Goal: Task Accomplishment & Management: Manage account settings

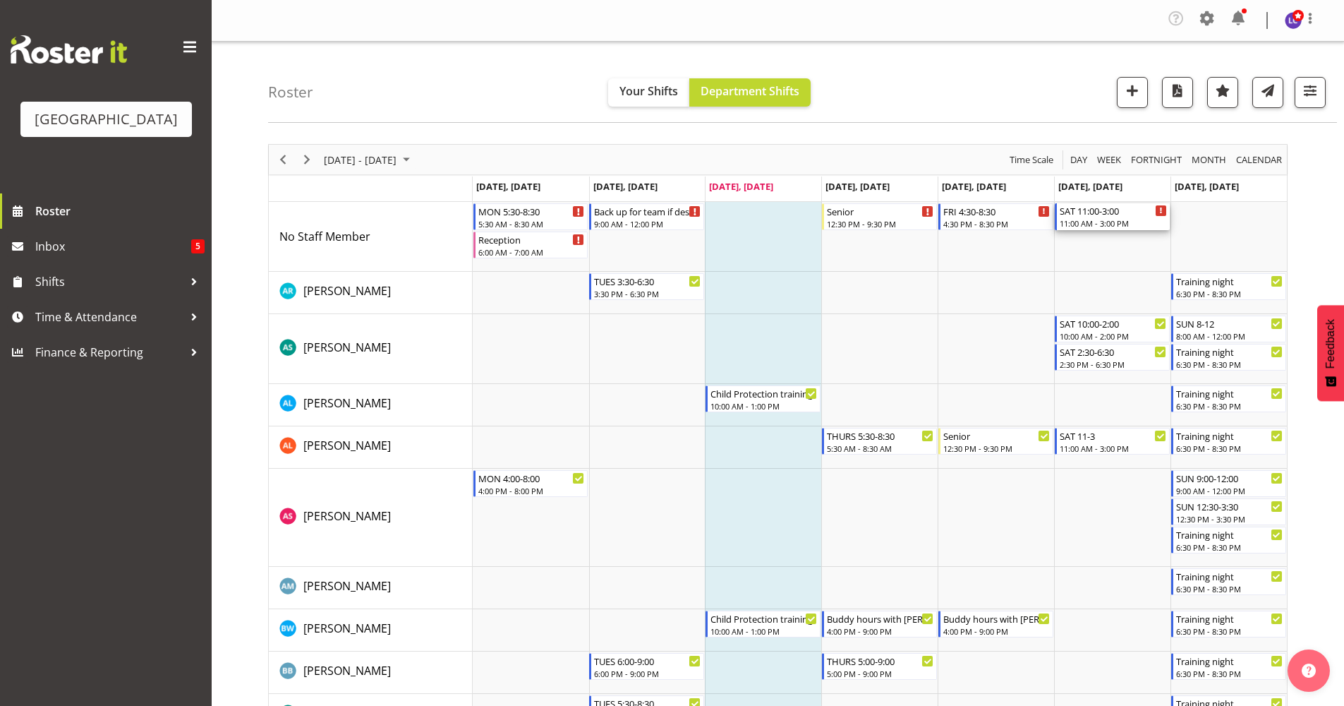
click at [1094, 219] on div "11:00 AM - 3:00 PM" at bounding box center [1113, 222] width 107 height 11
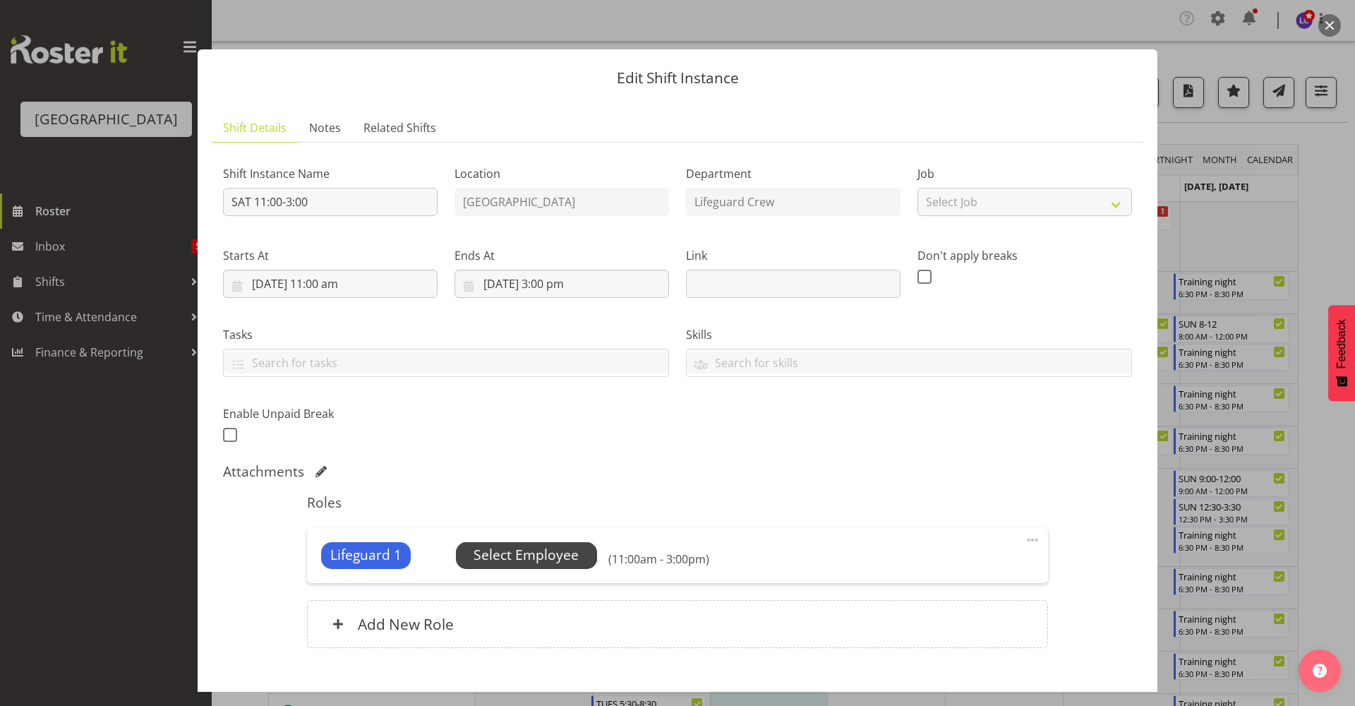
click at [539, 553] on span "Select Employee" at bounding box center [526, 555] width 105 height 20
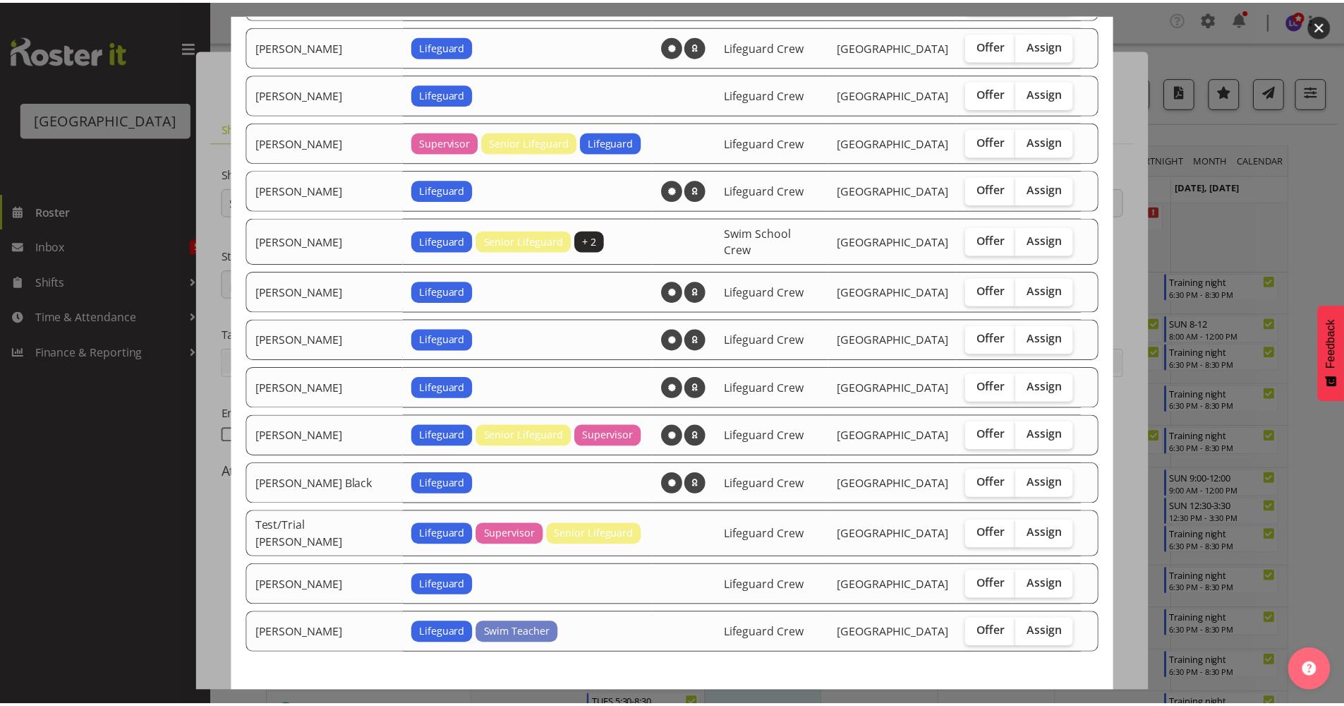
scroll to position [860, 0]
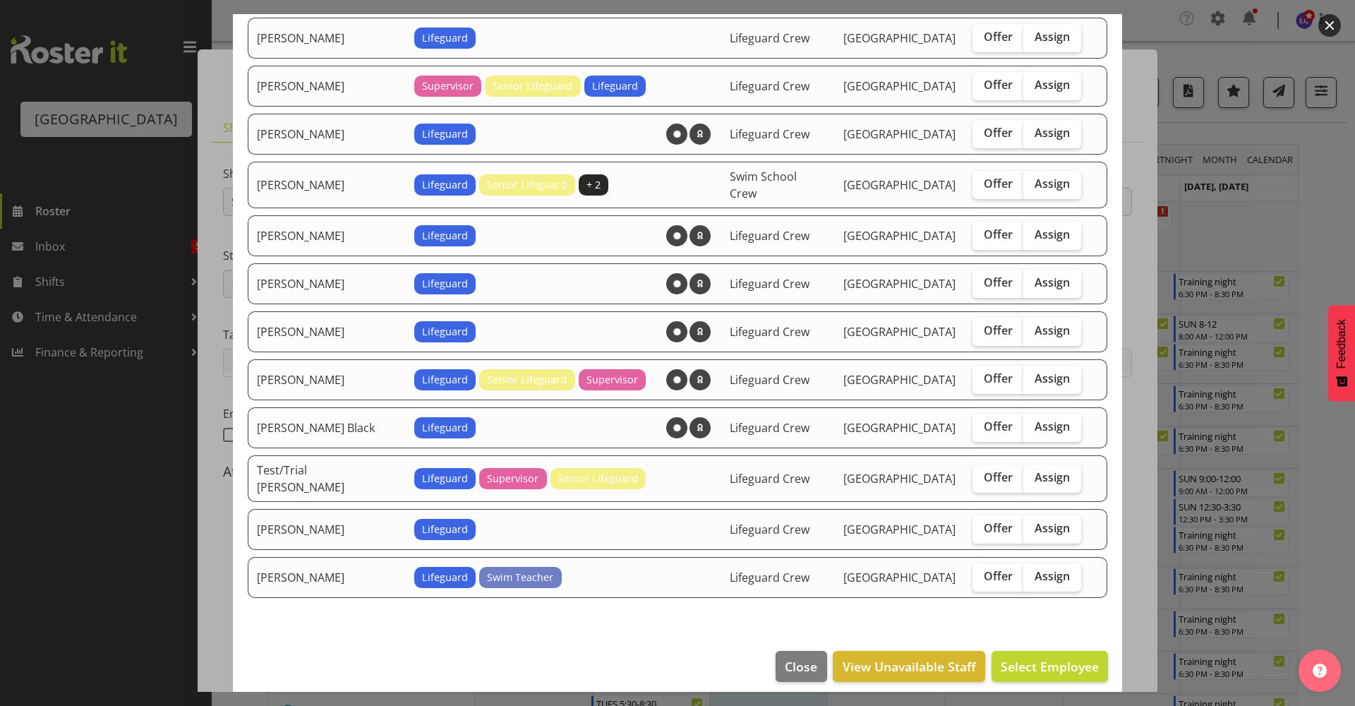
click at [761, 657] on footer "Close View Unavailable Staff Select Employee" at bounding box center [677, 670] width 889 height 66
click at [785, 657] on span "Close" at bounding box center [801, 666] width 32 height 18
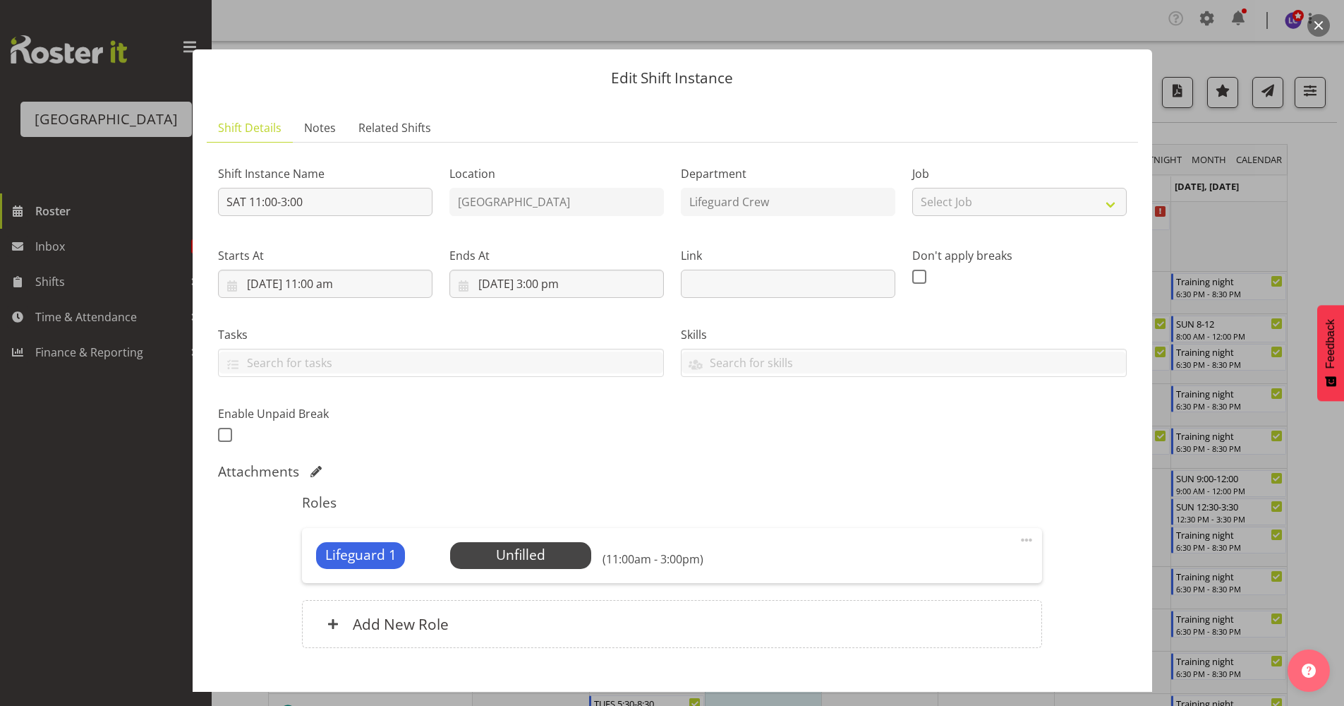
click at [1323, 27] on button "button" at bounding box center [1319, 25] width 23 height 23
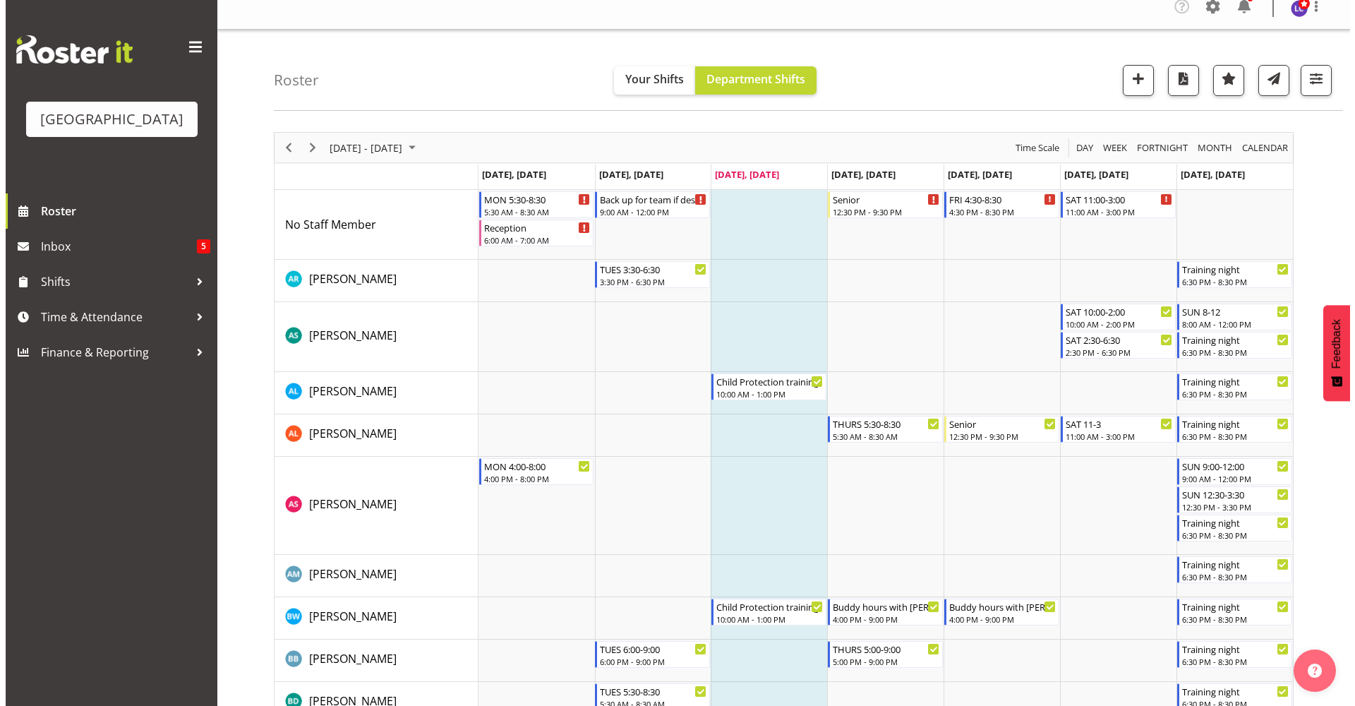
scroll to position [0, 0]
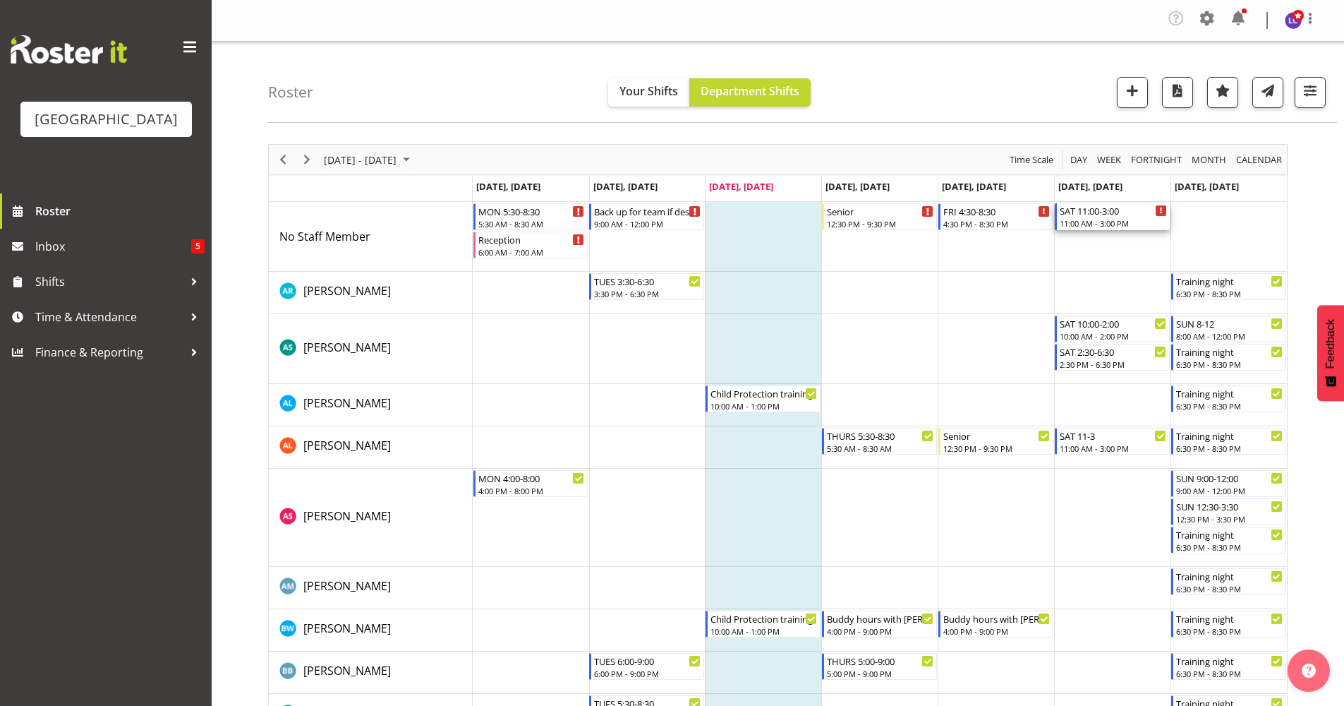
click at [1113, 217] on div "SAT 11:00-3:00" at bounding box center [1113, 210] width 107 height 14
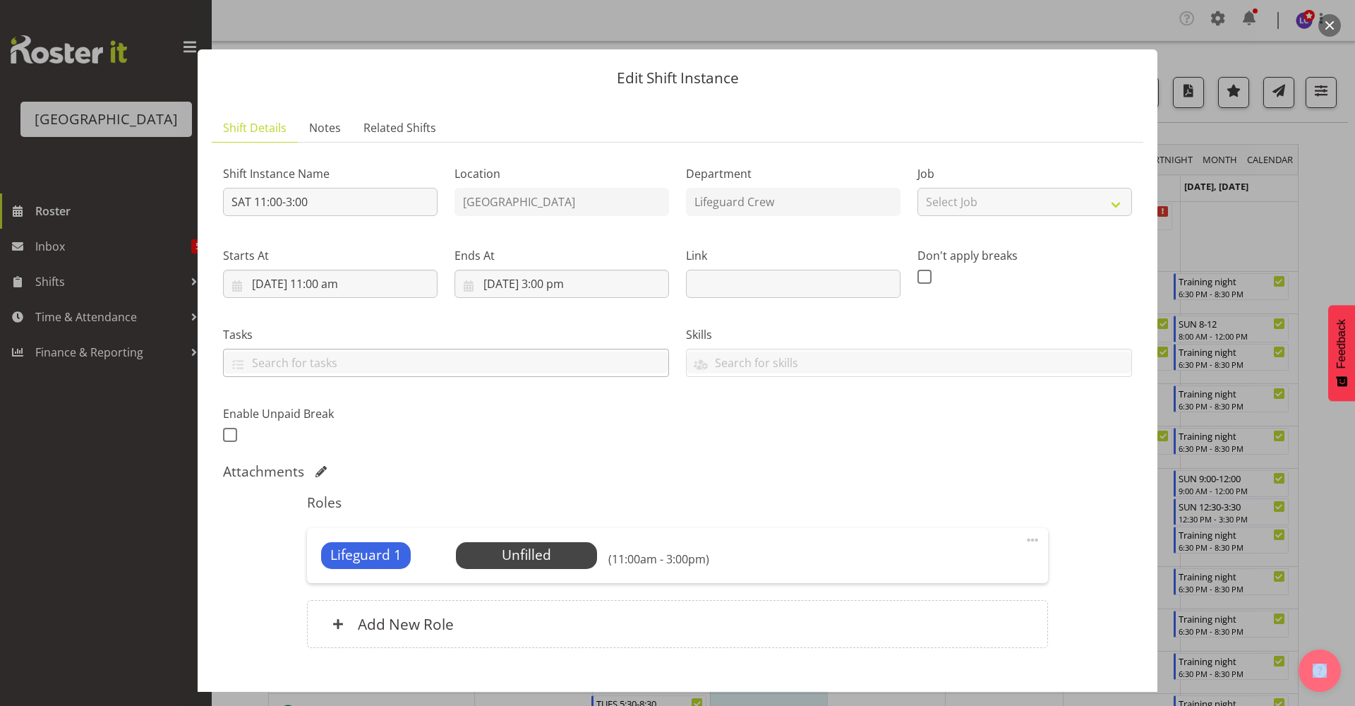
select select "8"
select select "2025"
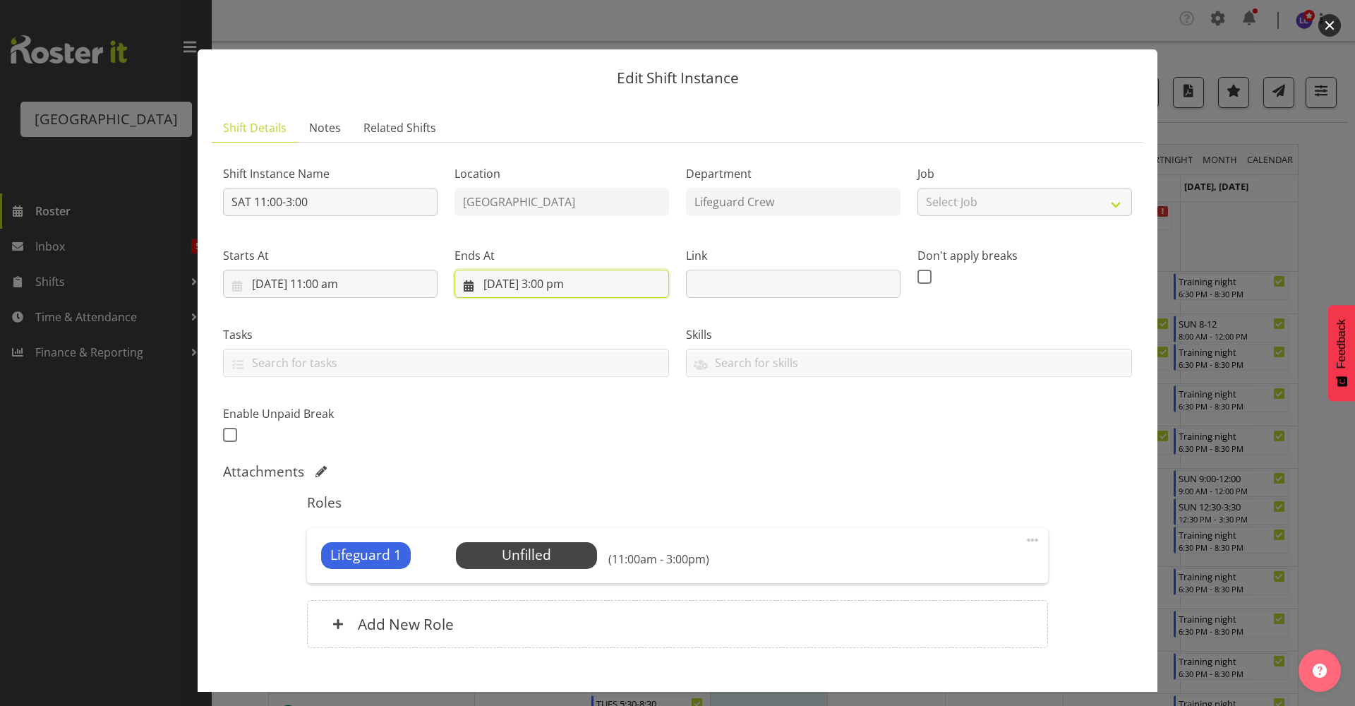
click at [510, 278] on input "13/09/2025, 3:00 pm" at bounding box center [561, 284] width 215 height 28
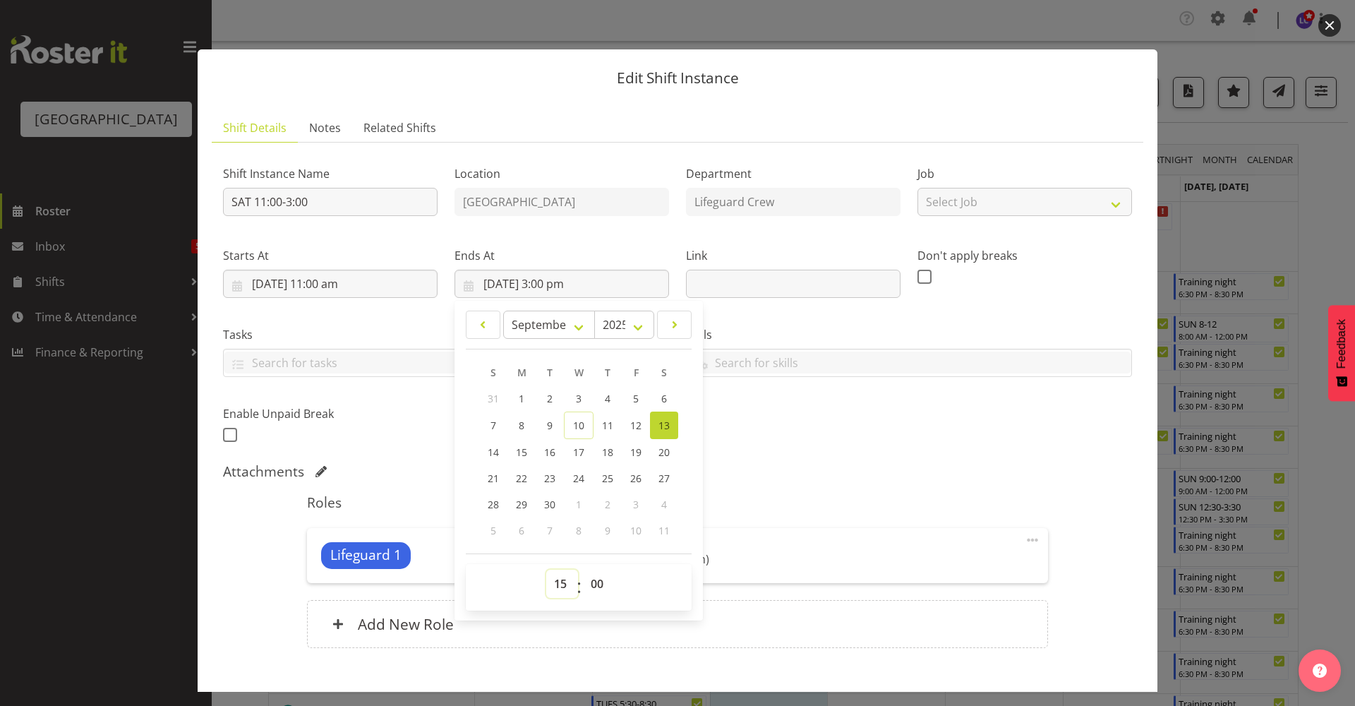
click at [546, 584] on select "00 01 02 03 04 05 06 07 08 09 10 11 12 13 14 15 16 17 18 19 20 21 22 23" at bounding box center [562, 583] width 32 height 28
select select "14"
click at [546, 569] on select "00 01 02 03 04 05 06 07 08 09 10 11 12 13 14 15 16 17 18 19 20 21 22 23" at bounding box center [562, 583] width 32 height 28
type input "13/09/2025, 2:00 pm"
click at [835, 435] on div "Shift Instance Name SAT 11:00-3:00 Location Splash Palace Department Lifeguard …" at bounding box center [678, 299] width 926 height 309
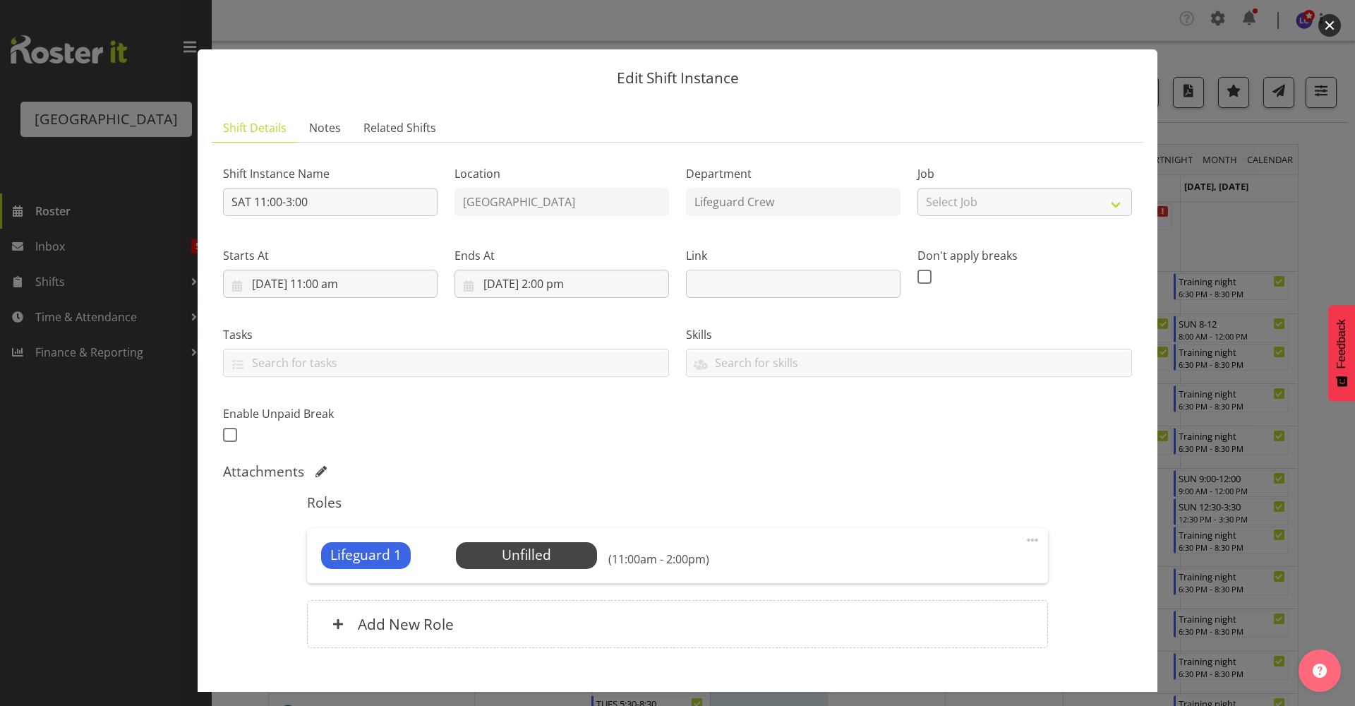
click at [531, 537] on div "Lifeguard 1 Unfilled Select Employee (11:00am - 2:00pm) Edit Cover Role Delete" at bounding box center [677, 555] width 740 height 55
click at [524, 557] on span "Select Employee" at bounding box center [526, 555] width 105 height 20
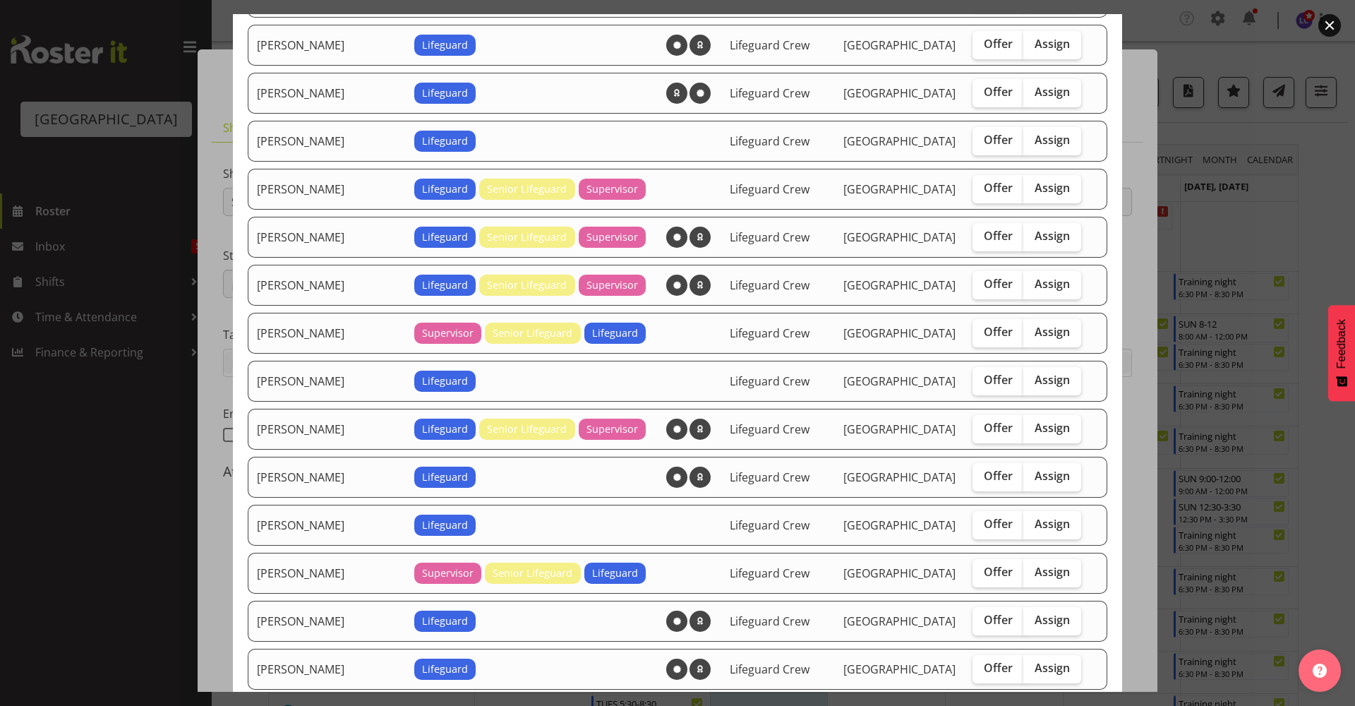
scroll to position [398, 0]
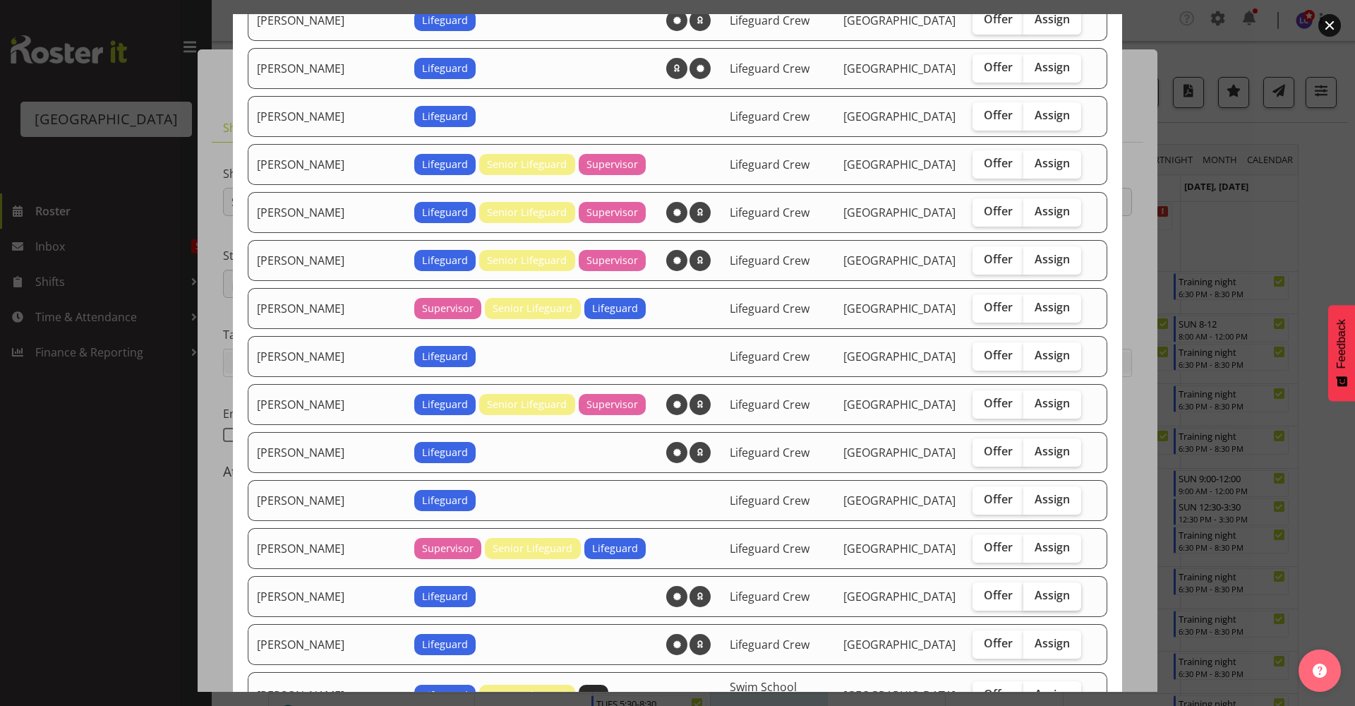
click at [1039, 604] on label "Assign" at bounding box center [1052, 596] width 58 height 28
click at [1032, 600] on input "Assign" at bounding box center [1027, 595] width 9 height 9
checkbox input "true"
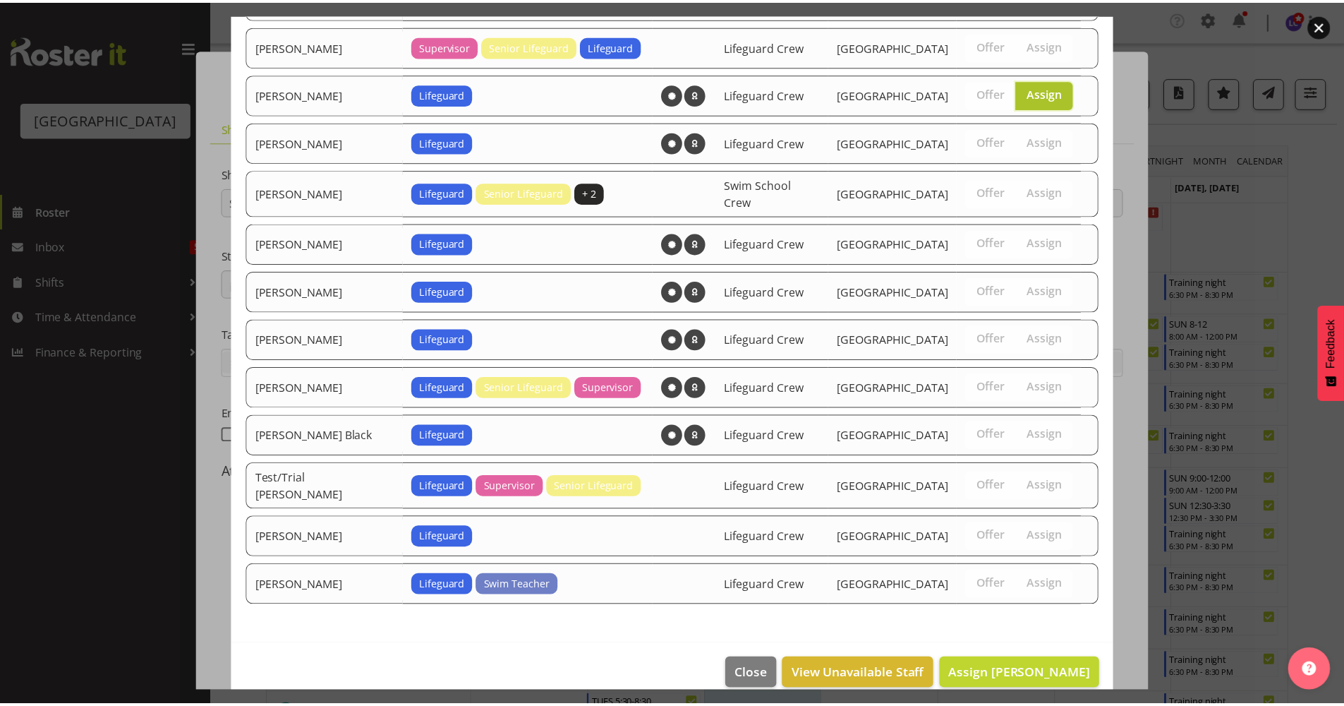
scroll to position [908, 0]
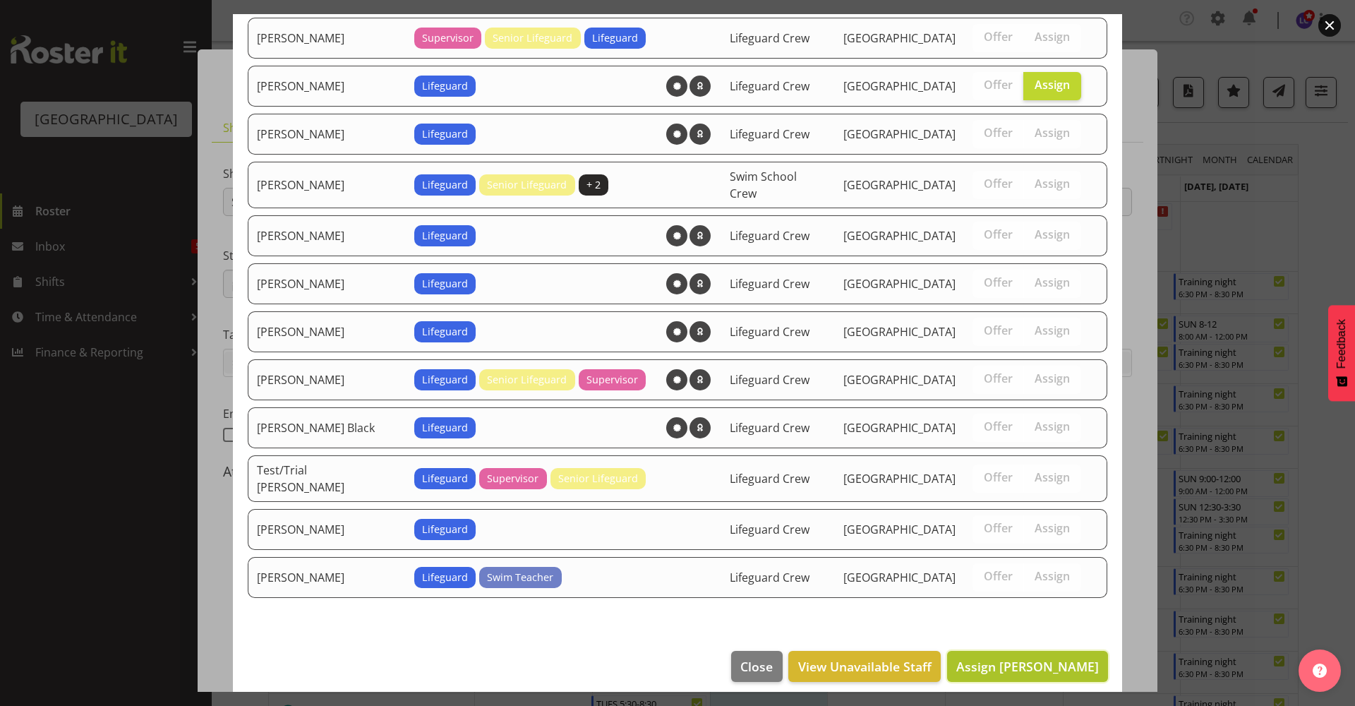
click at [1052, 664] on button "Assign Lilah Jack" at bounding box center [1027, 666] width 161 height 31
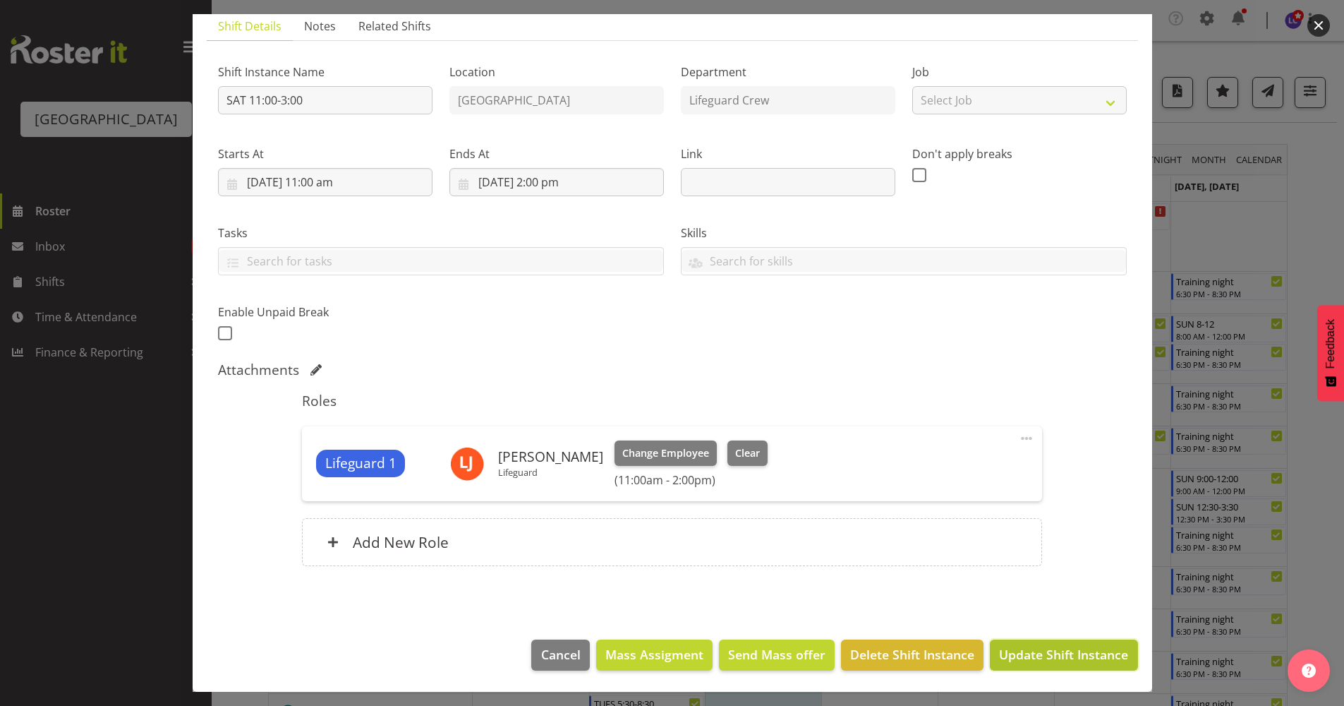
click at [1060, 647] on span "Update Shift Instance" at bounding box center [1063, 654] width 129 height 18
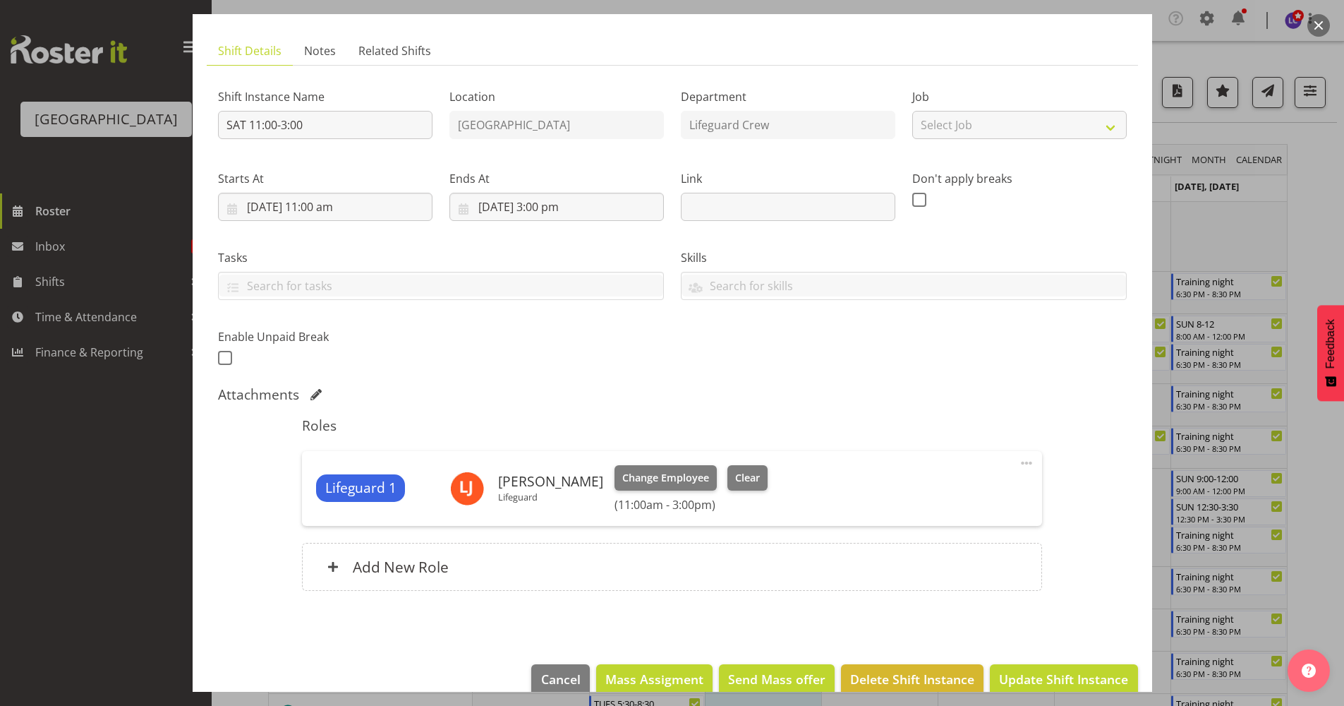
scroll to position [102, 0]
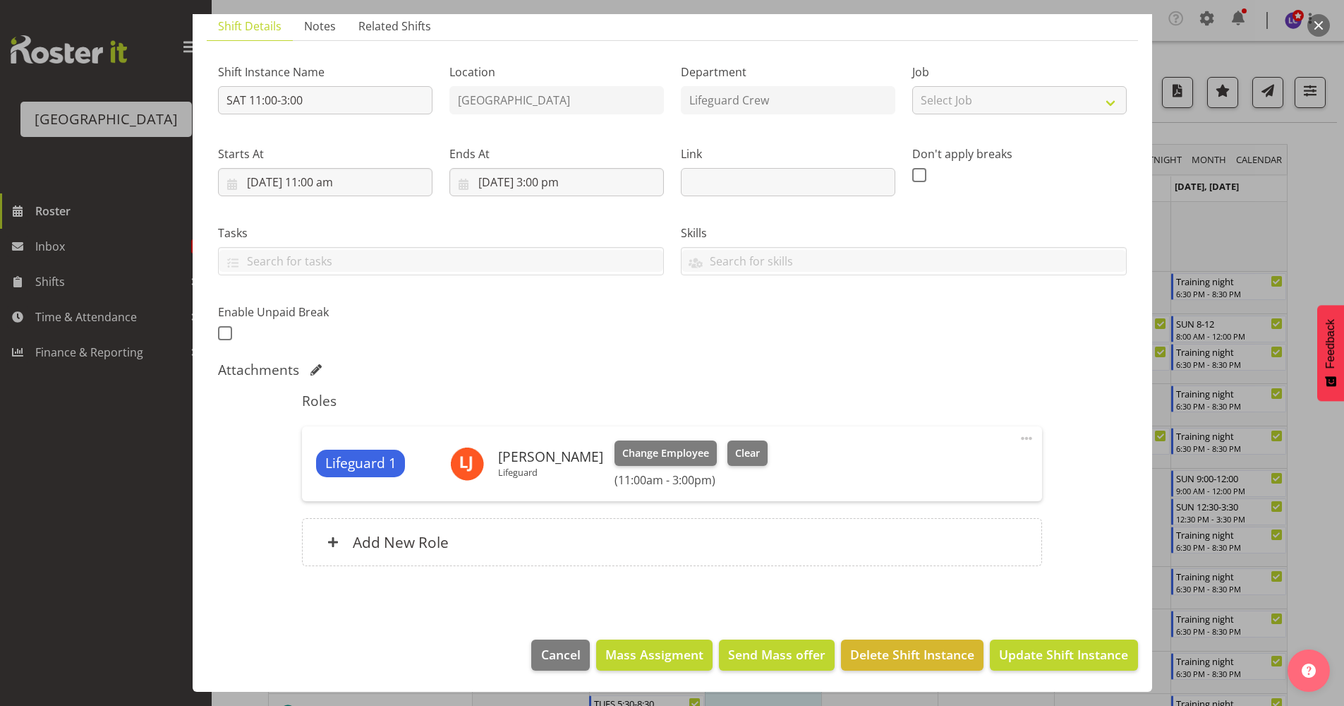
click at [1052, 673] on footer "Cancel Mass Assigment Send Mass offer Delete Shift Instance Update Shift Instan…" at bounding box center [673, 658] width 960 height 66
click at [1056, 660] on span "Update Shift Instance" at bounding box center [1063, 654] width 129 height 18
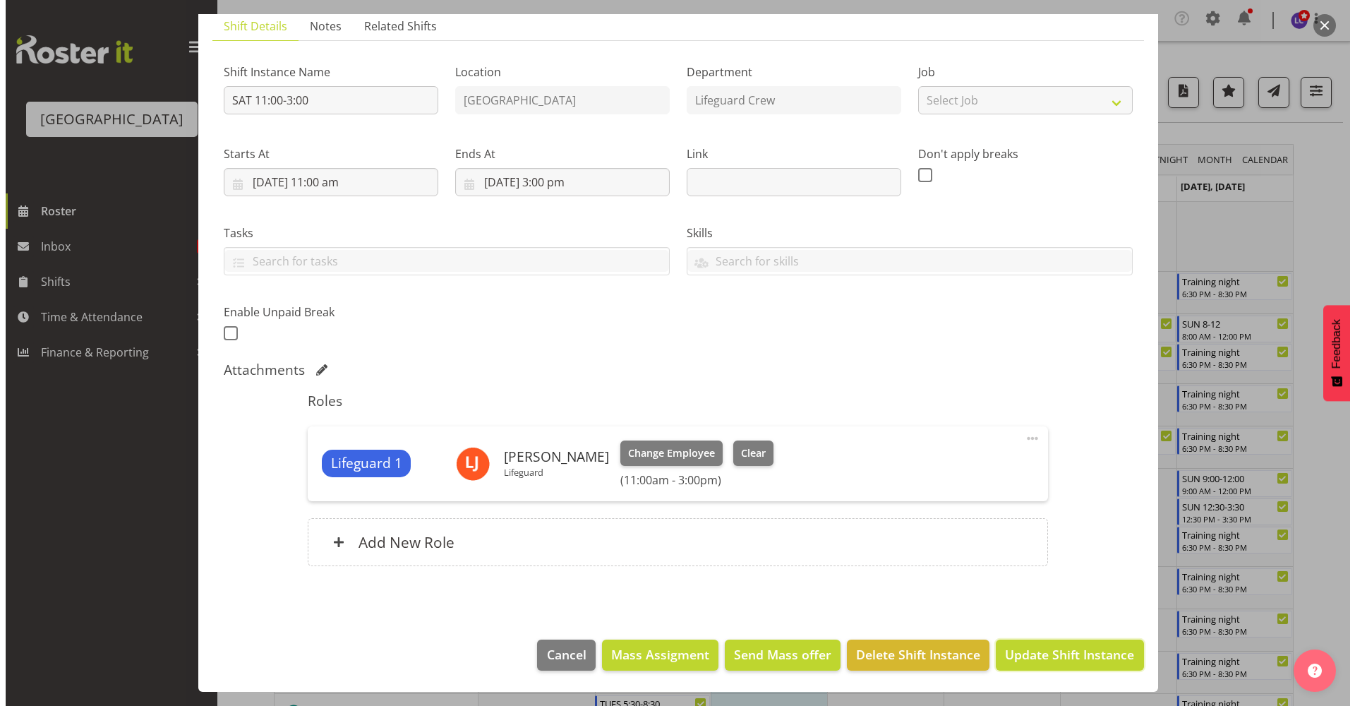
scroll to position [45, 0]
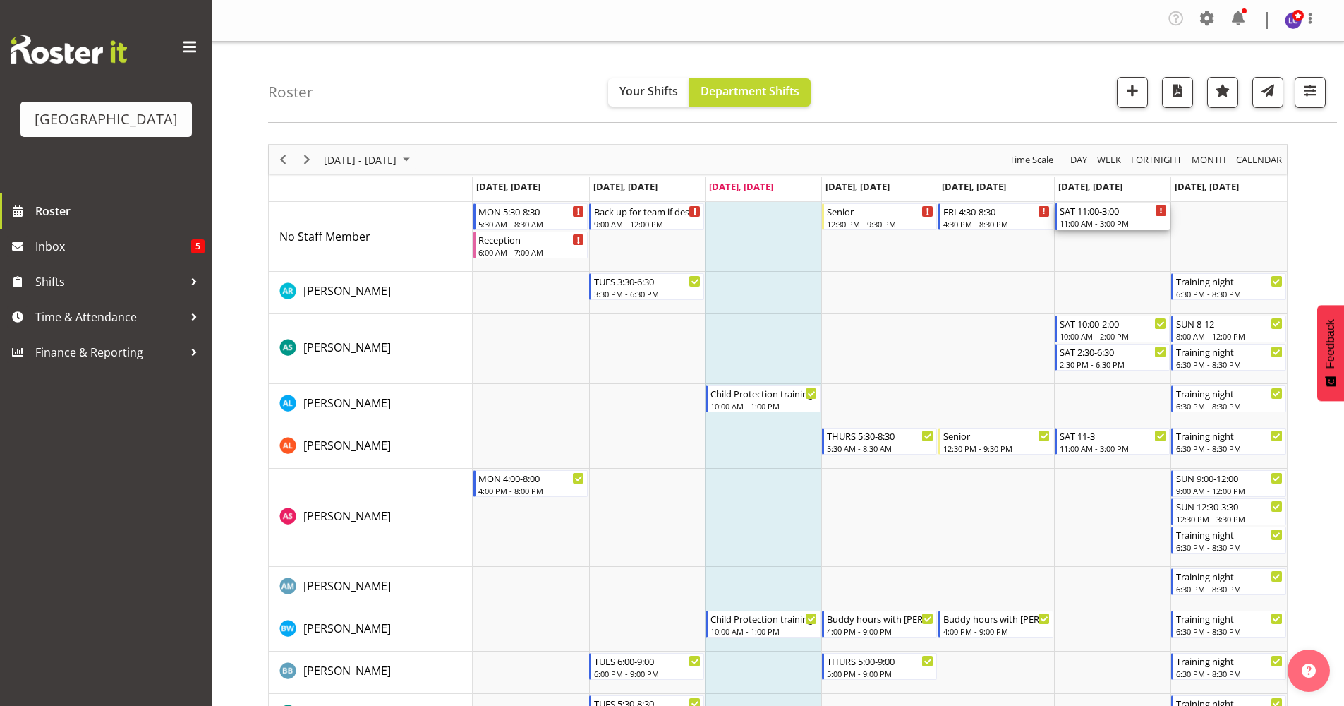
click at [1129, 215] on div "SAT 11:00-3:00" at bounding box center [1113, 210] width 107 height 14
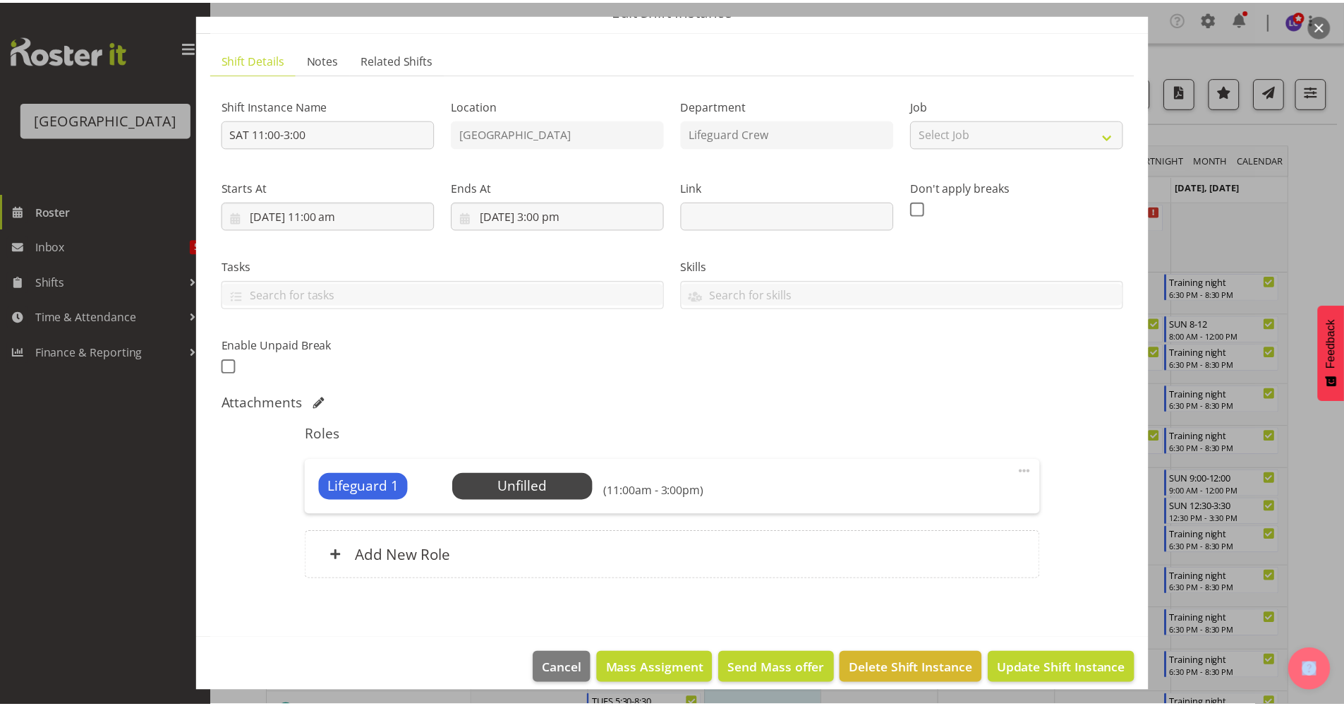
scroll to position [82, 0]
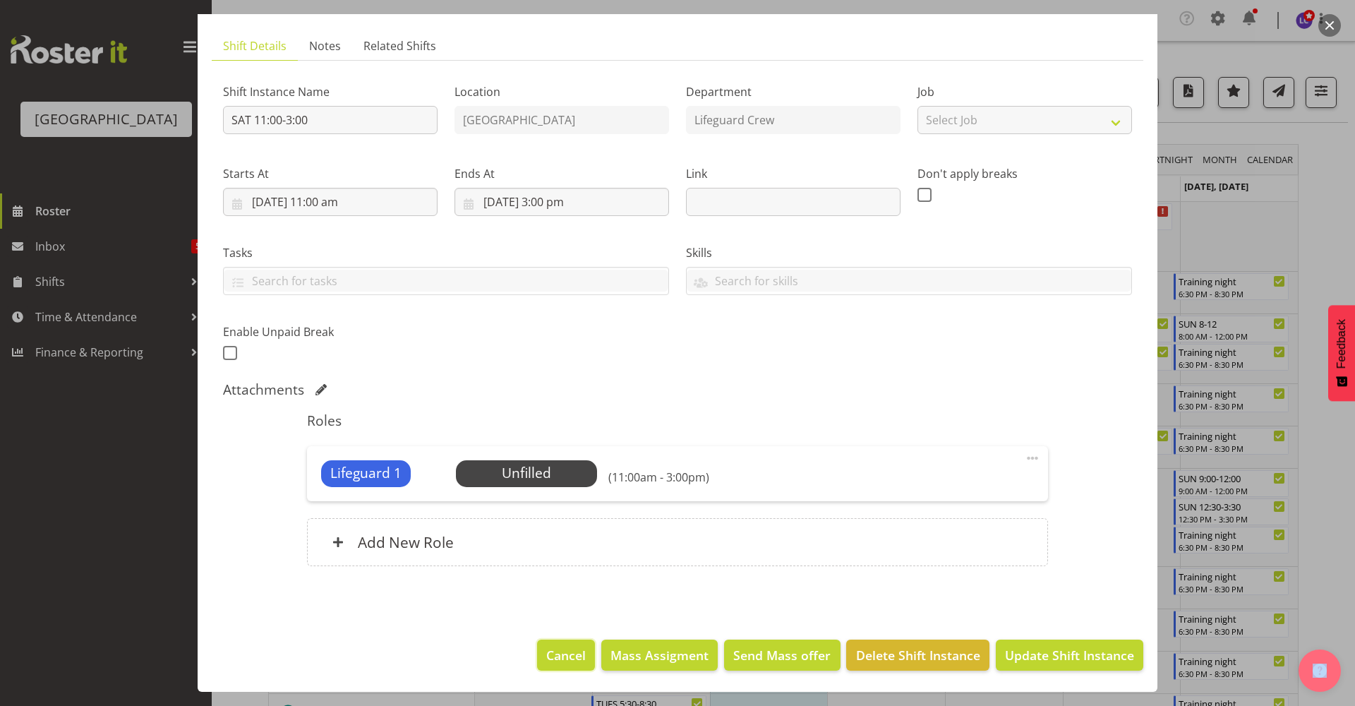
click at [569, 651] on span "Cancel" at bounding box center [566, 655] width 40 height 18
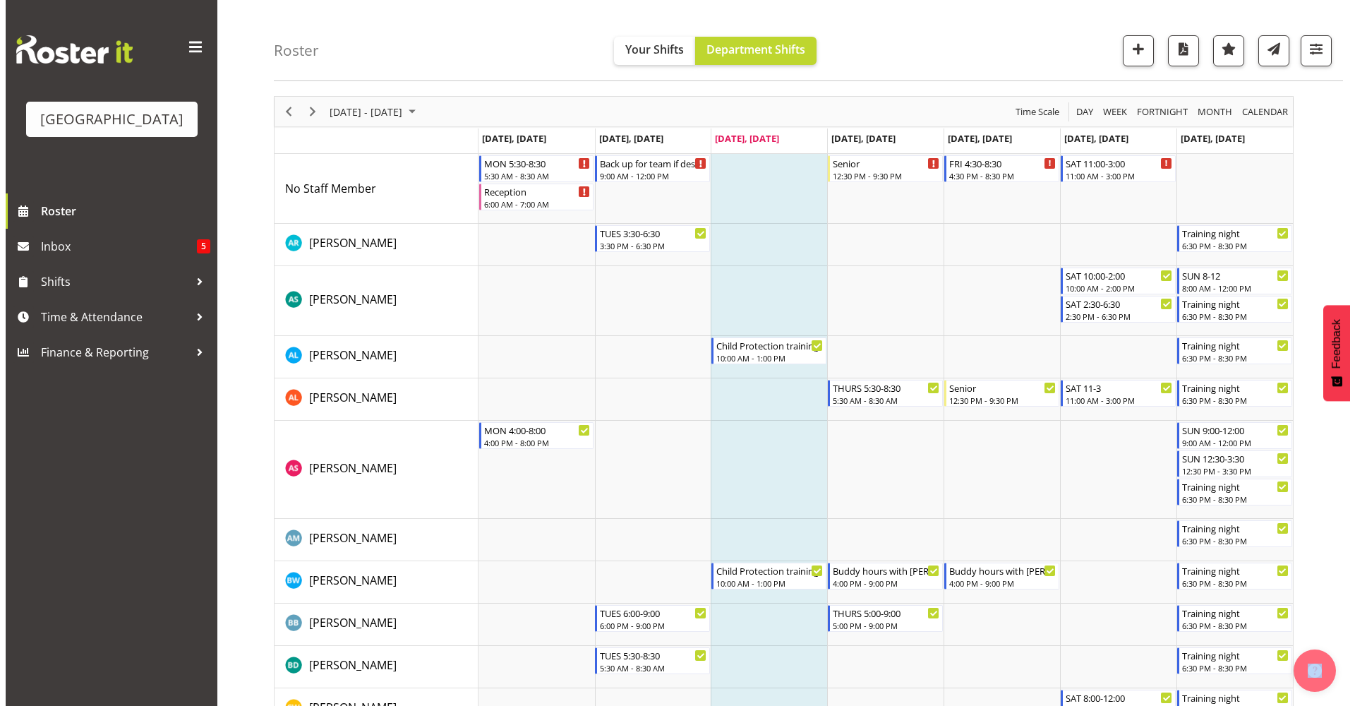
scroll to position [9, 0]
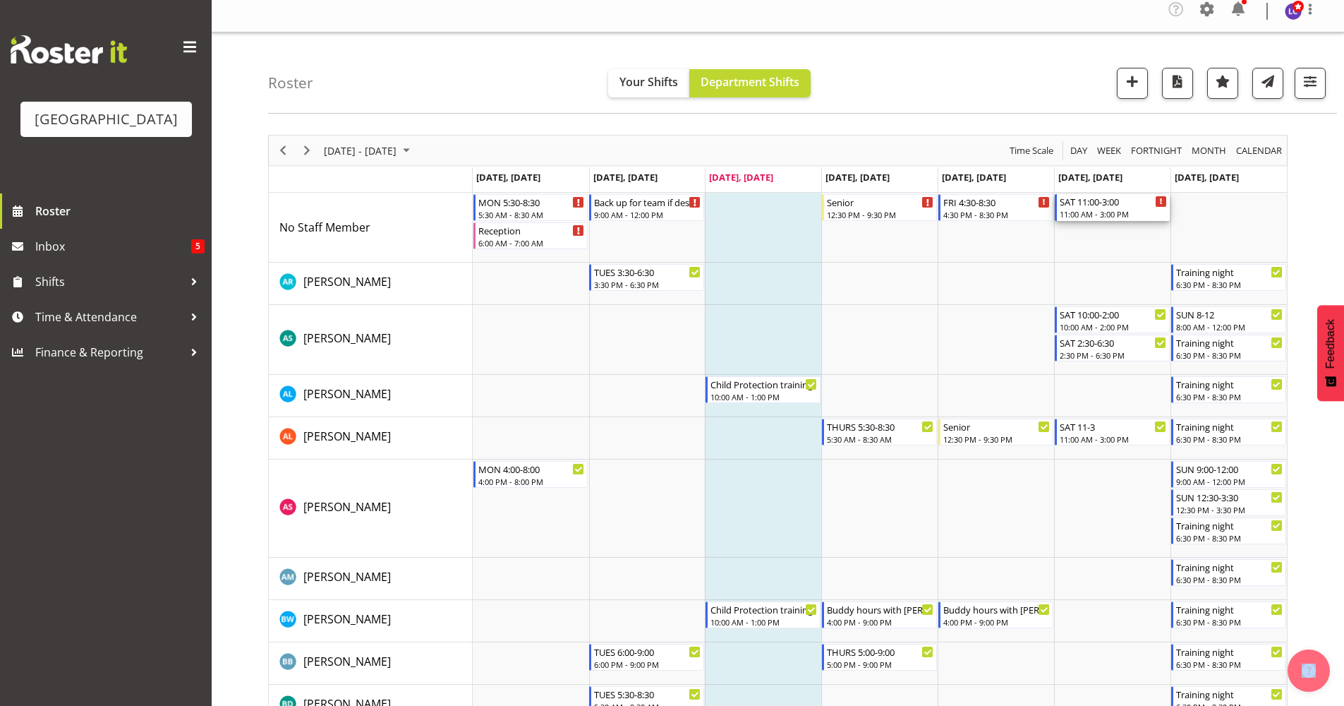
click at [1118, 213] on div "11:00 AM - 3:00 PM" at bounding box center [1113, 213] width 107 height 11
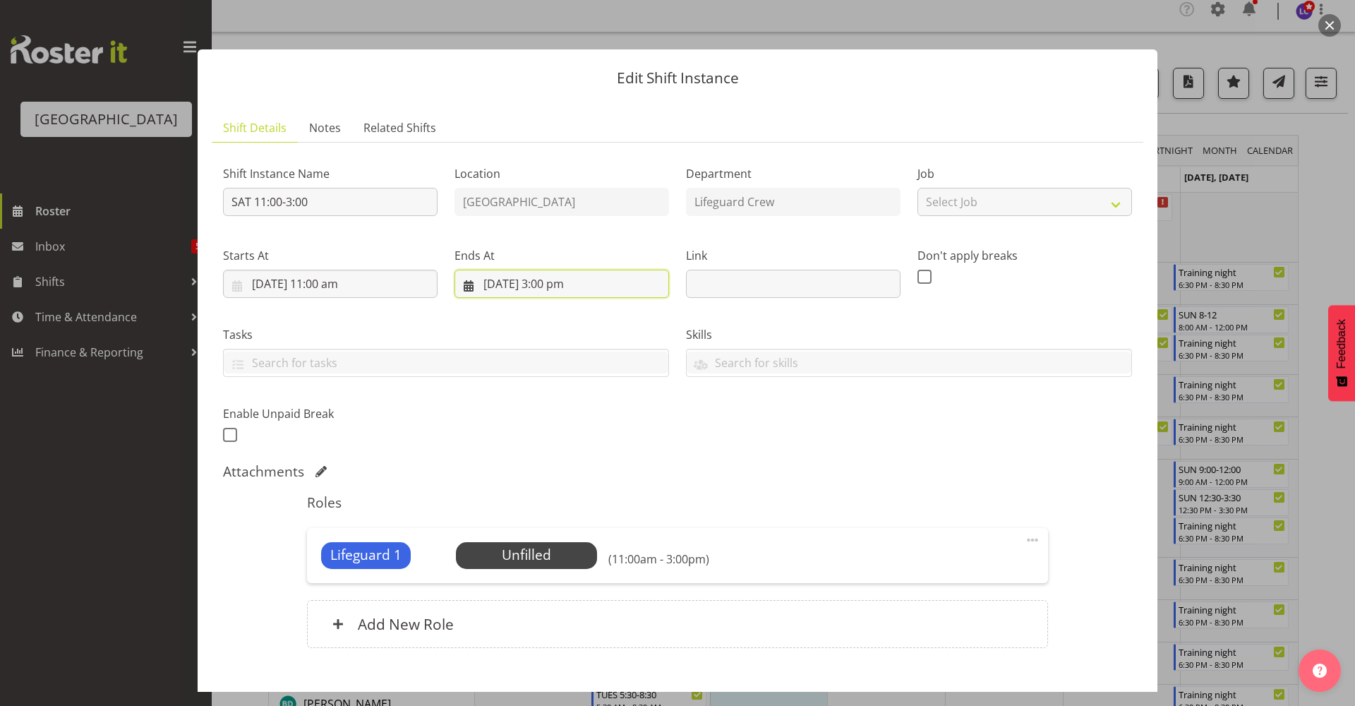
click at [518, 289] on input "13/09/2025, 3:00 pm" at bounding box center [561, 284] width 215 height 28
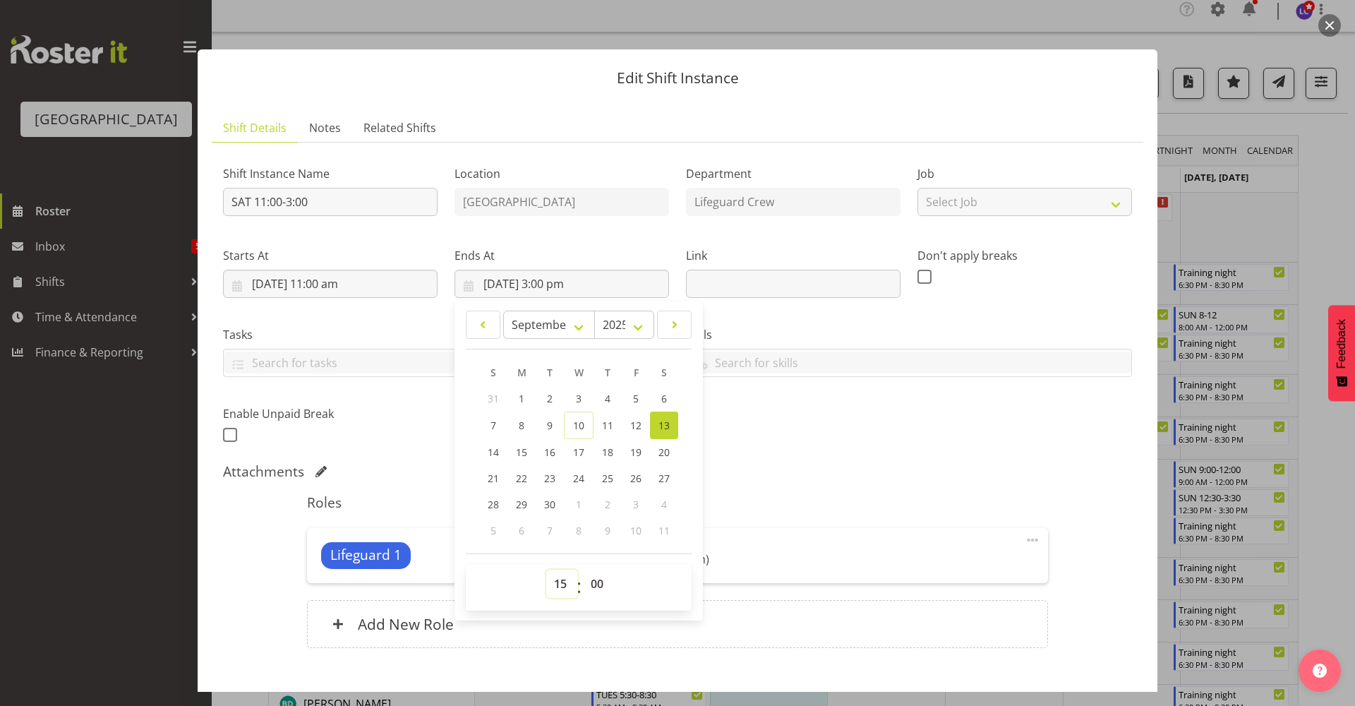
click at [555, 584] on select "00 01 02 03 04 05 06 07 08 09 10 11 12 13 14 15 16 17 18 19 20 21 22 23" at bounding box center [562, 583] width 32 height 28
select select "14"
click at [546, 569] on select "00 01 02 03 04 05 06 07 08 09 10 11 12 13 14 15 16 17 18 19 20 21 22 23" at bounding box center [562, 583] width 32 height 28
type input "13/09/2025, 2:00 pm"
click at [802, 474] on div "Attachments" at bounding box center [677, 471] width 909 height 17
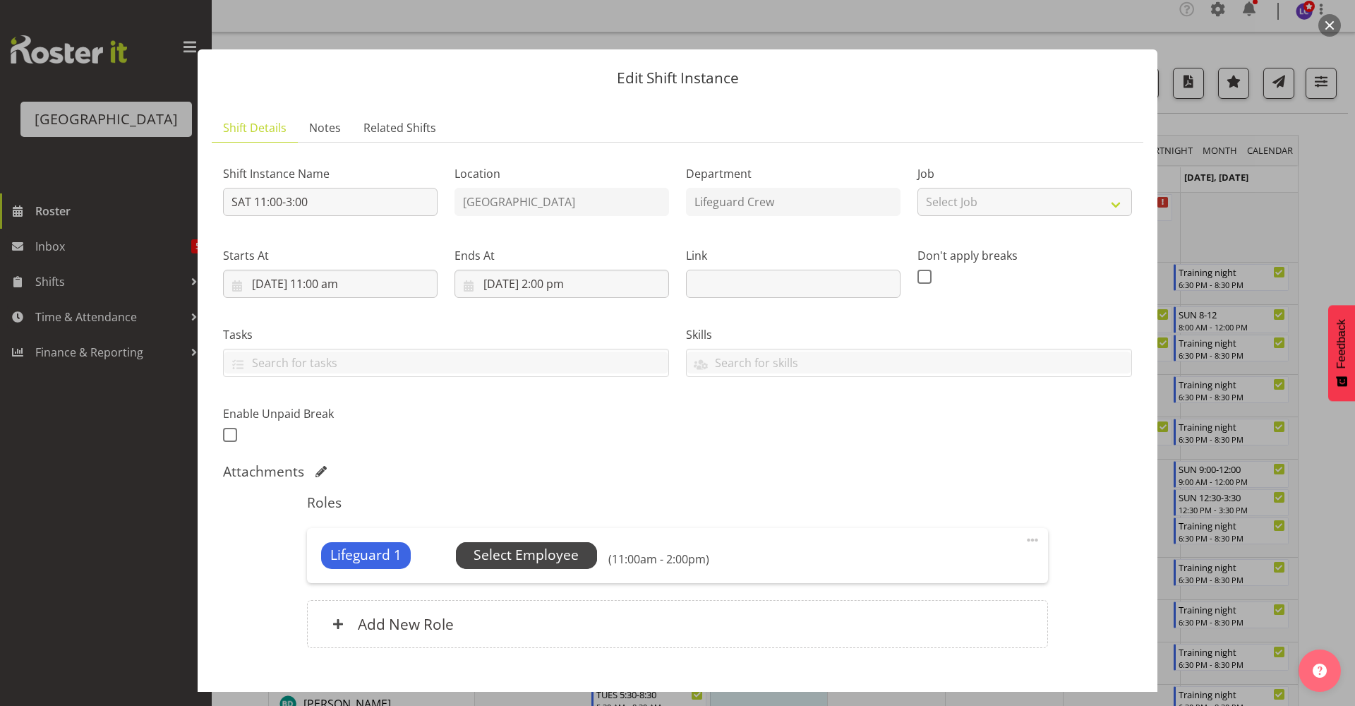
click at [528, 551] on span "Select Employee" at bounding box center [526, 555] width 105 height 20
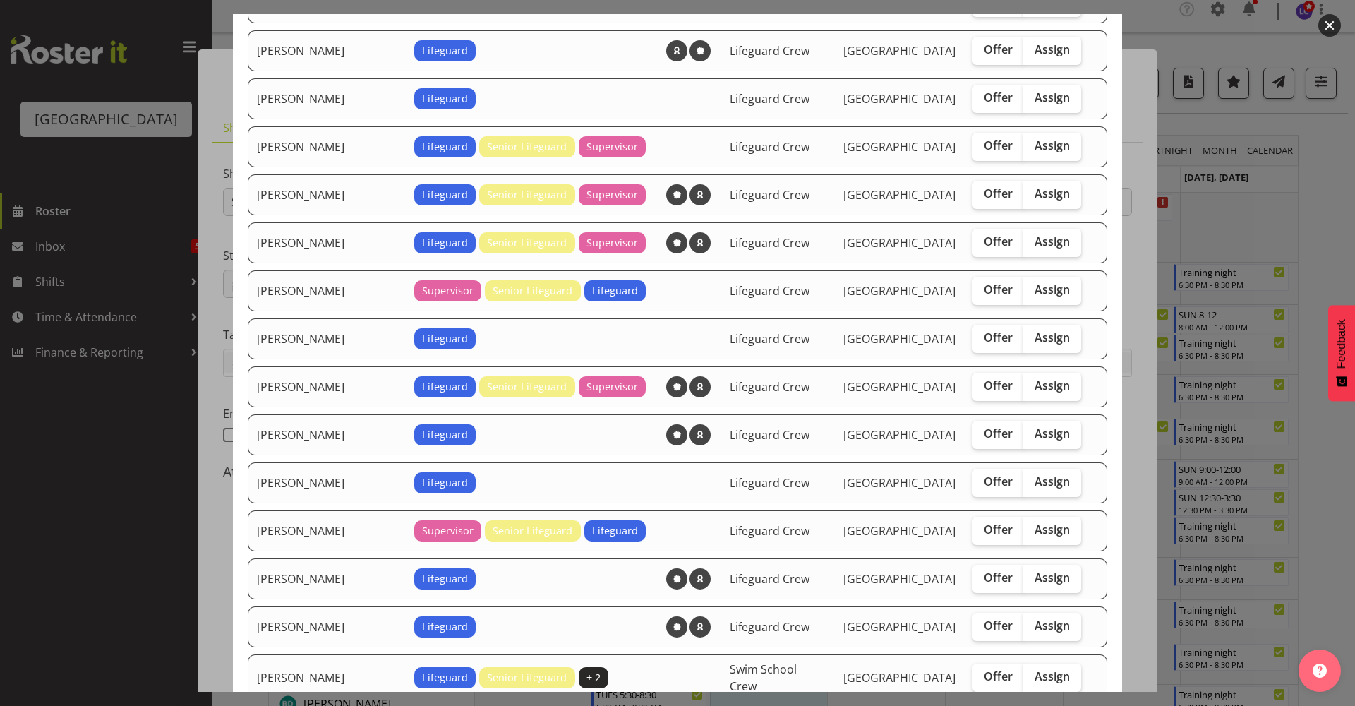
scroll to position [452, 0]
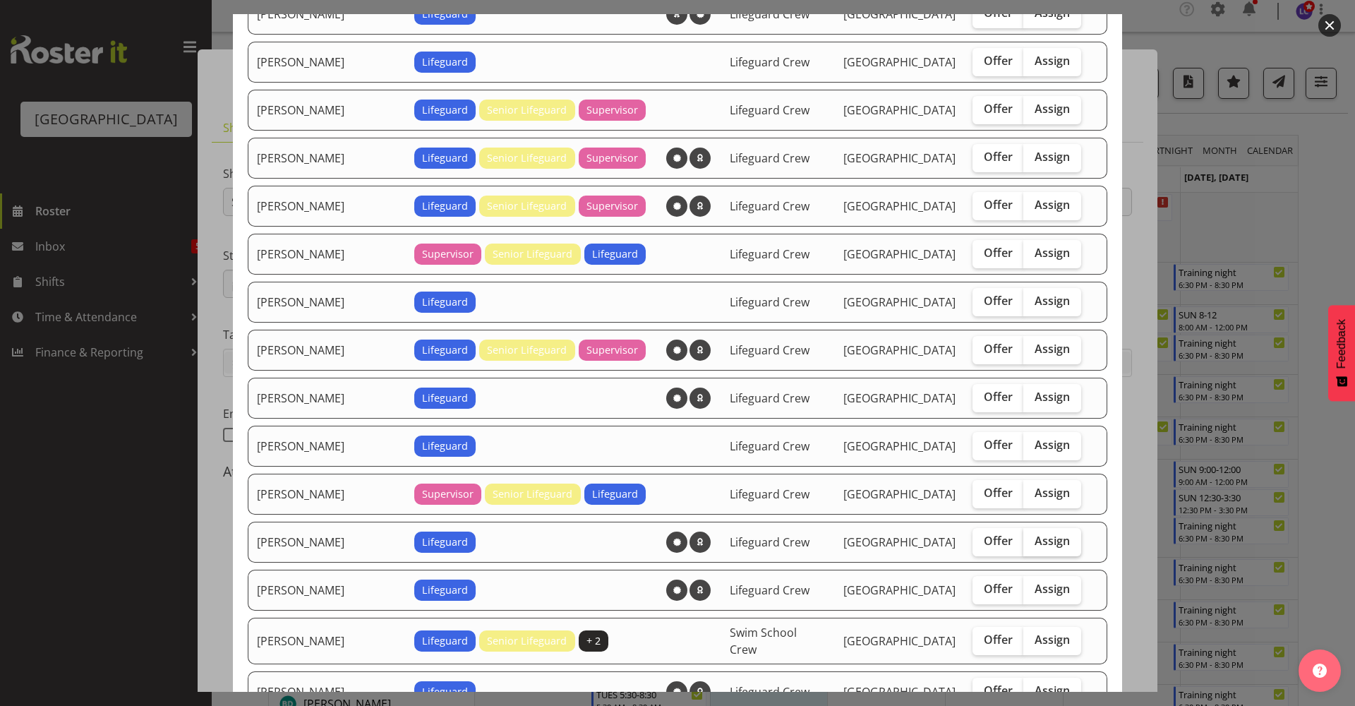
click at [1047, 540] on span "Assign" at bounding box center [1052, 540] width 35 height 14
click at [1032, 540] on input "Assign" at bounding box center [1027, 540] width 9 height 9
checkbox input "true"
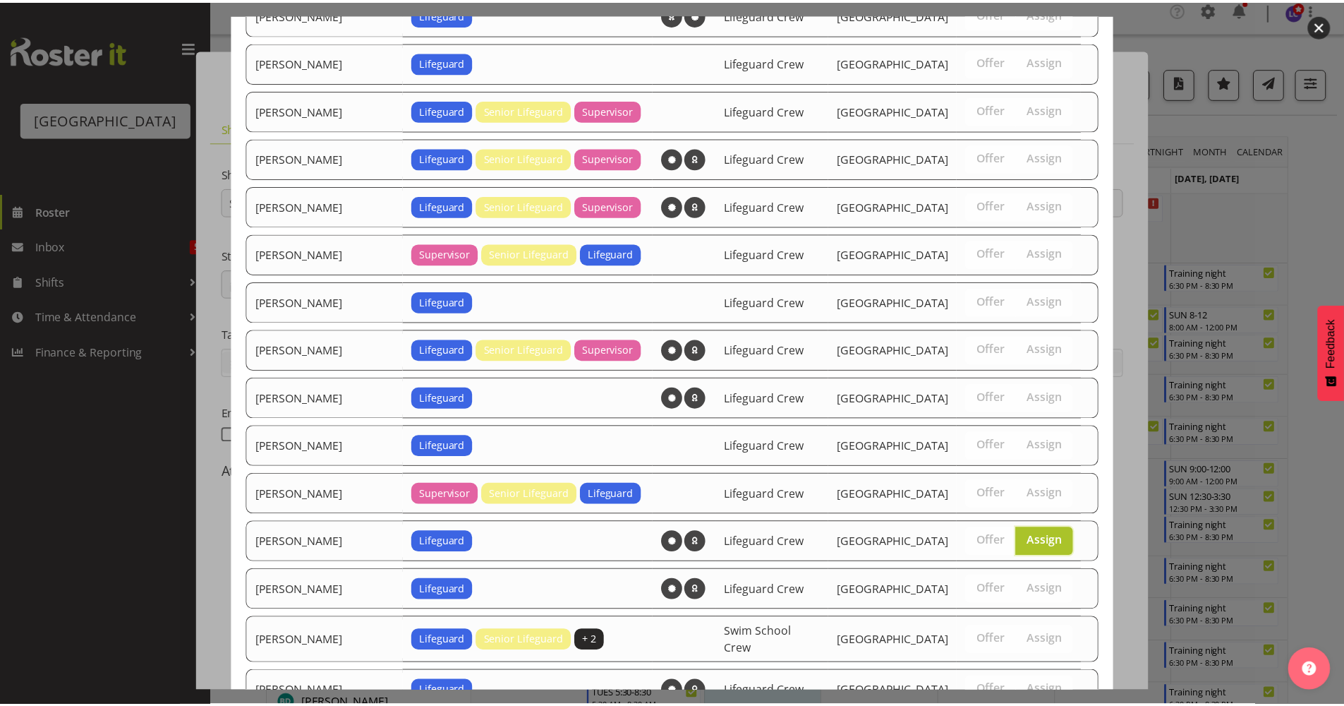
scroll to position [908, 0]
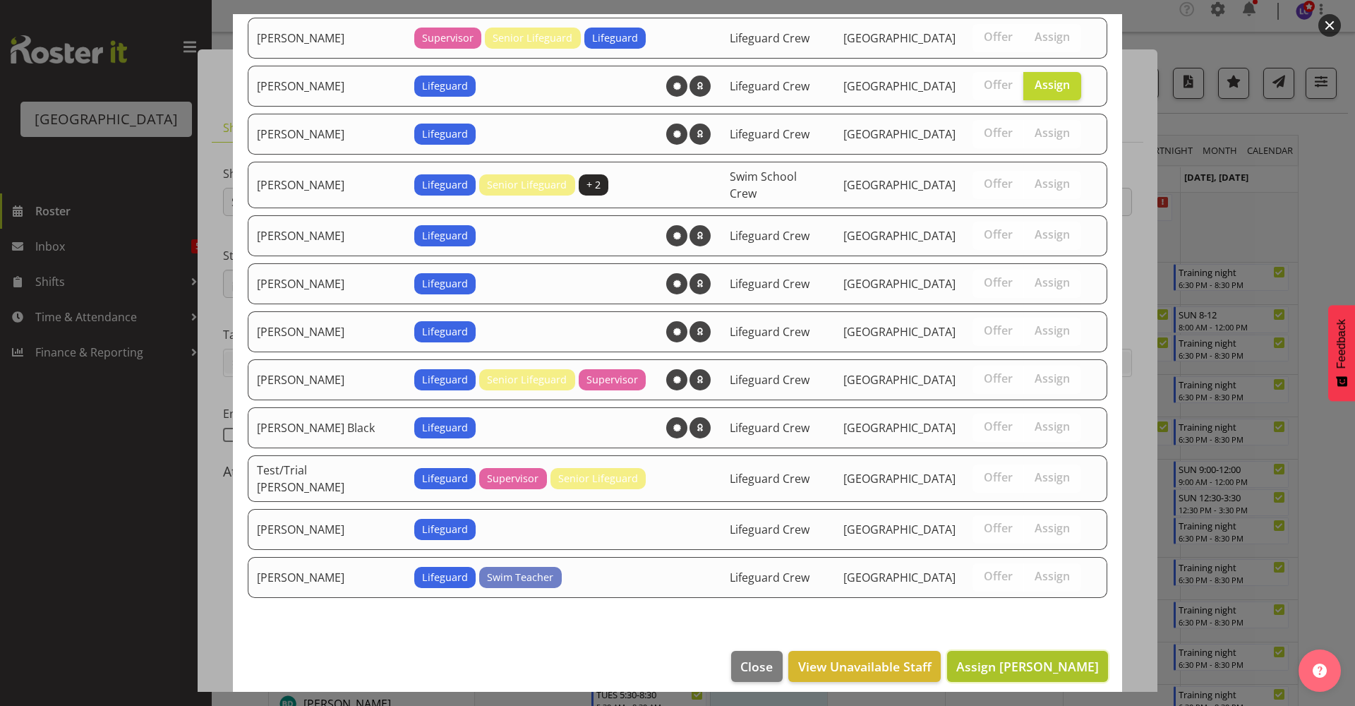
click at [1059, 658] on span "Assign Lilah Jack" at bounding box center [1027, 666] width 143 height 17
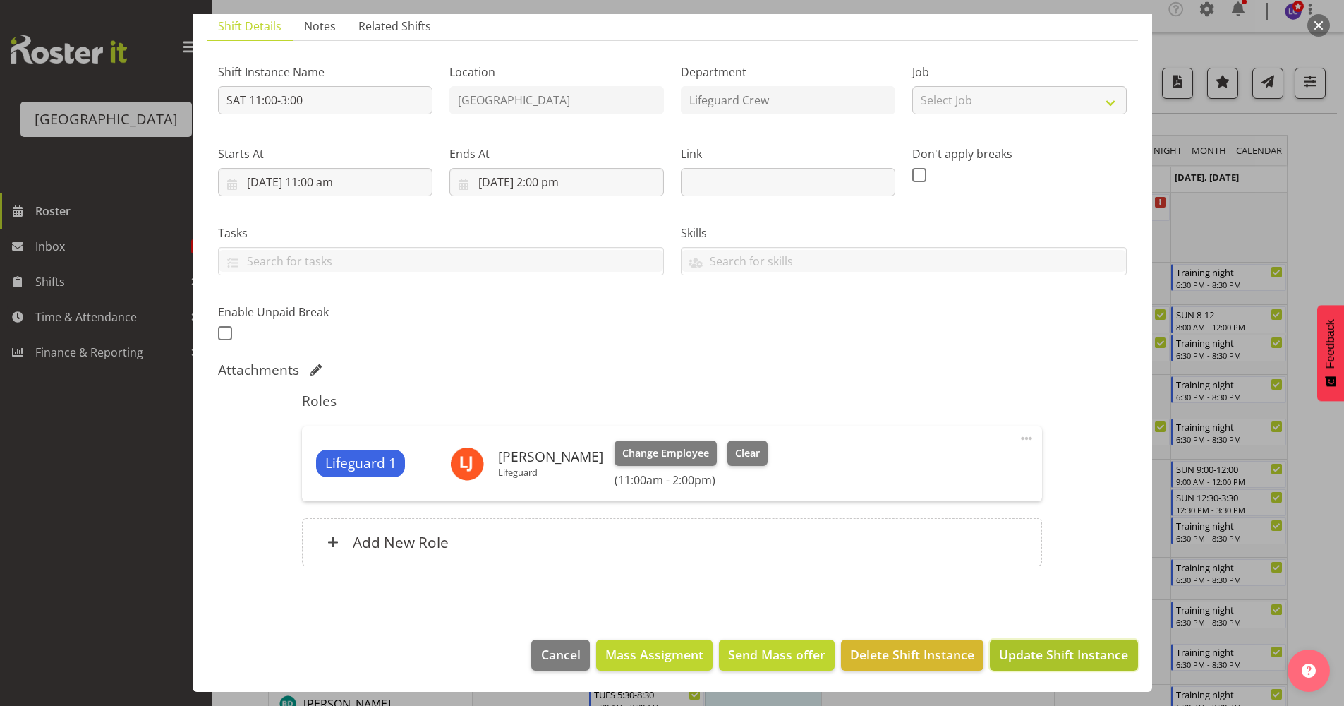
click at [1061, 652] on span "Update Shift Instance" at bounding box center [1063, 654] width 129 height 18
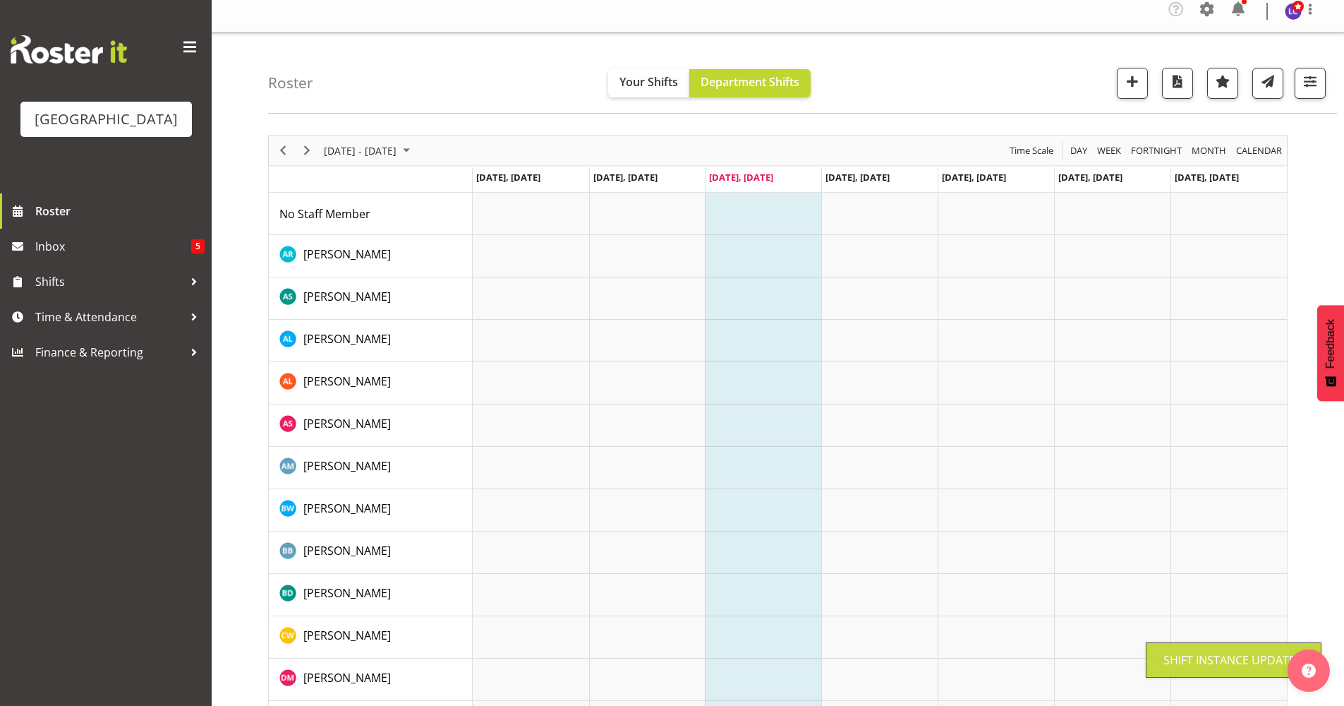
scroll to position [0, 0]
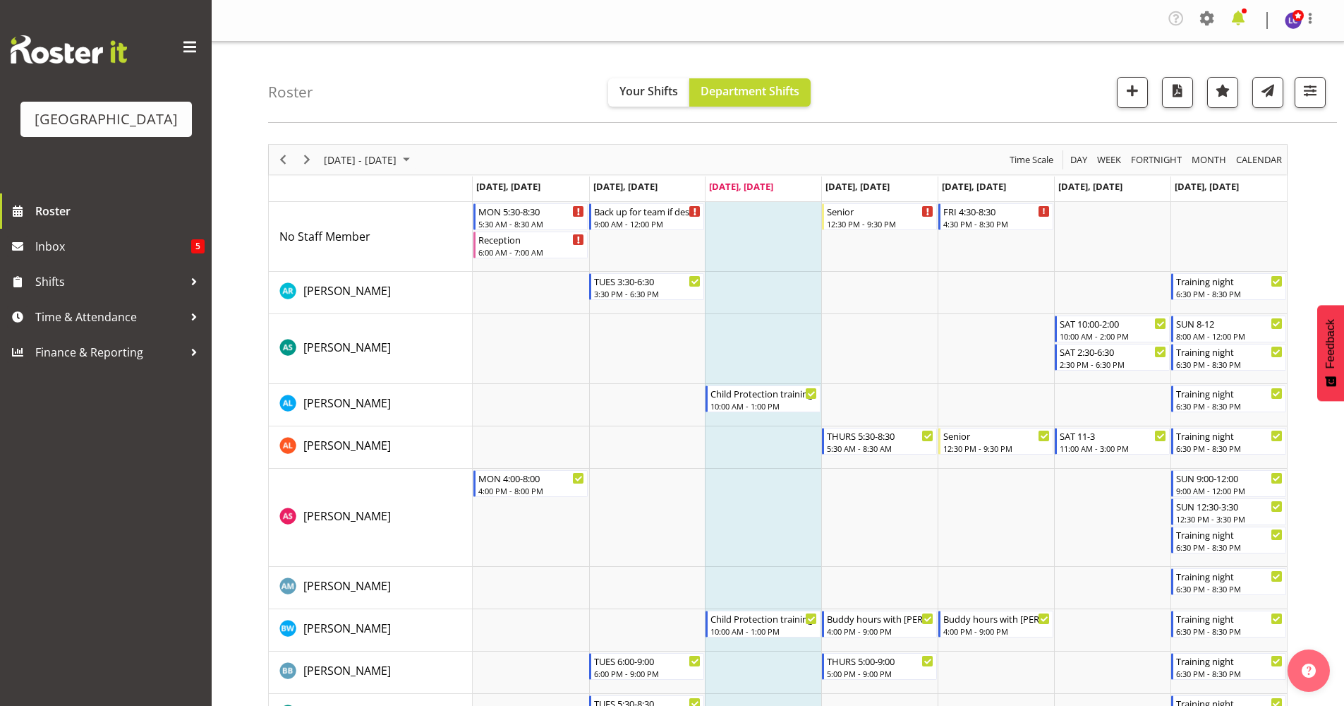
click at [1236, 17] on span at bounding box center [1238, 18] width 23 height 23
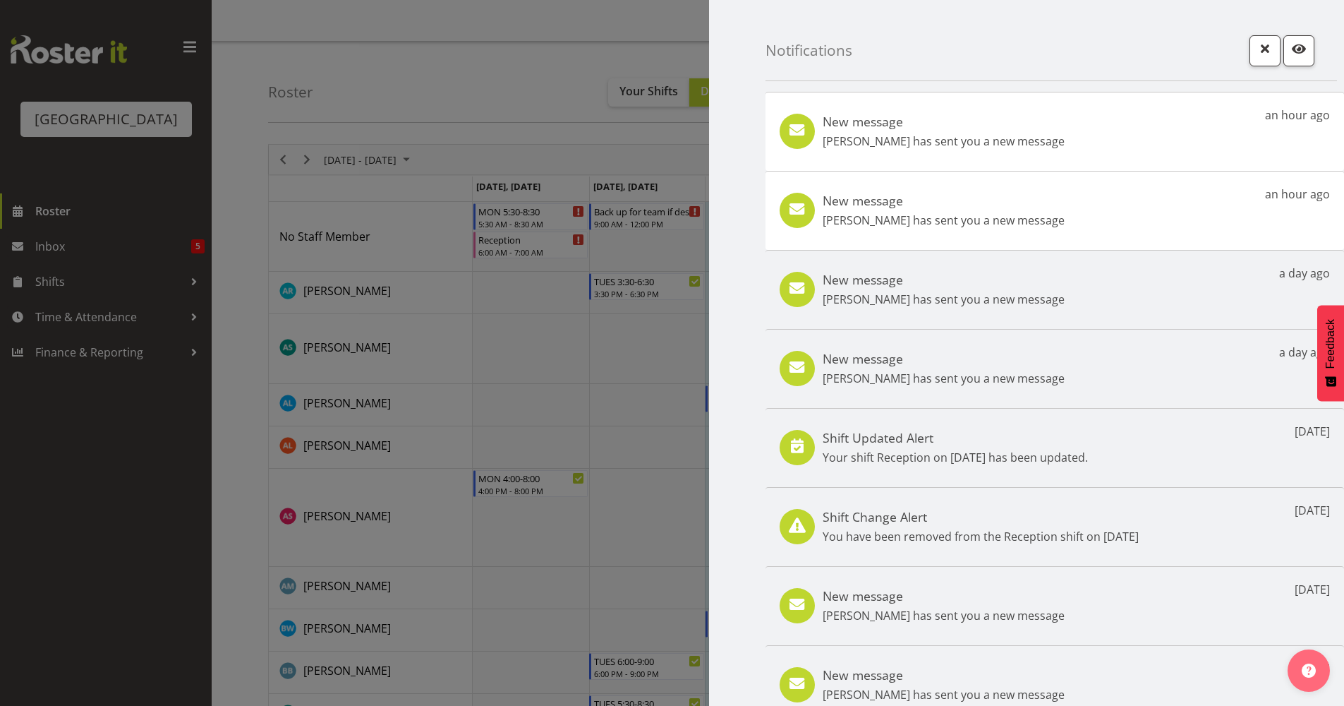
click at [1038, 147] on div "New message Ajay Smith has sent you a new message an hour ago" at bounding box center [1055, 131] width 579 height 79
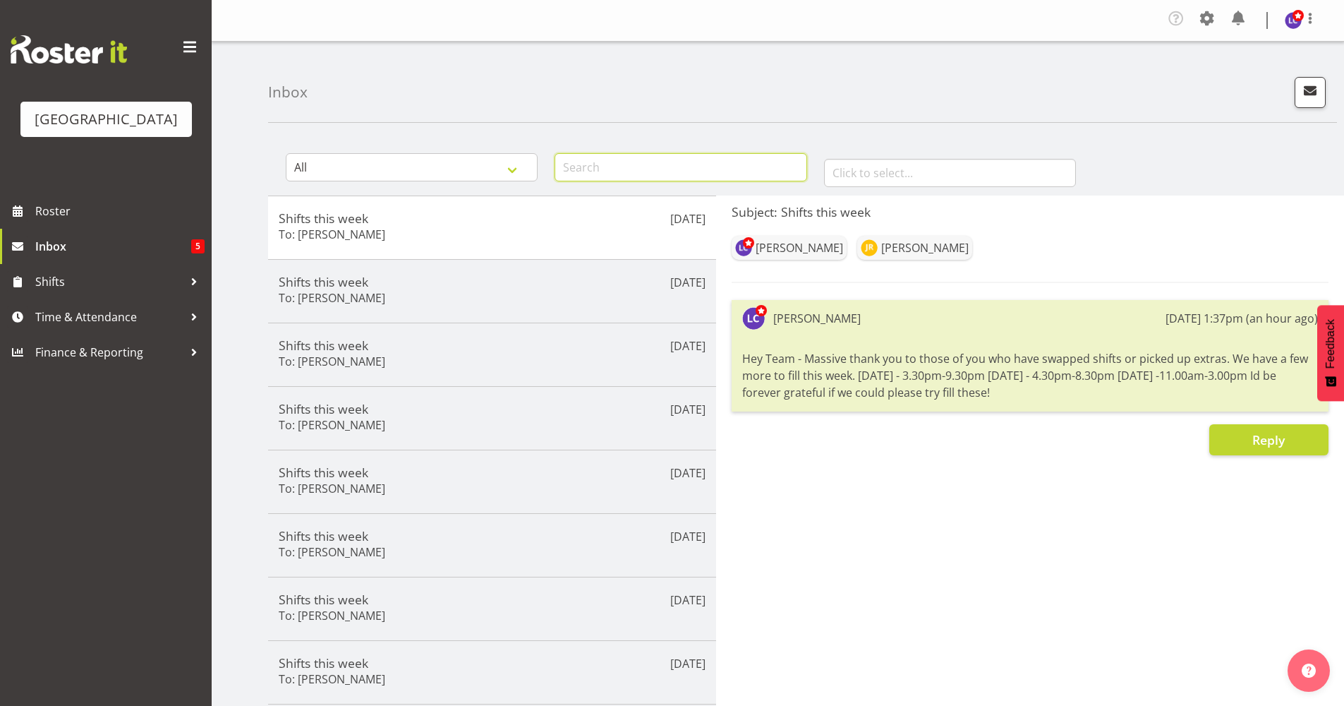
click at [612, 170] on input "text" at bounding box center [681, 167] width 252 height 28
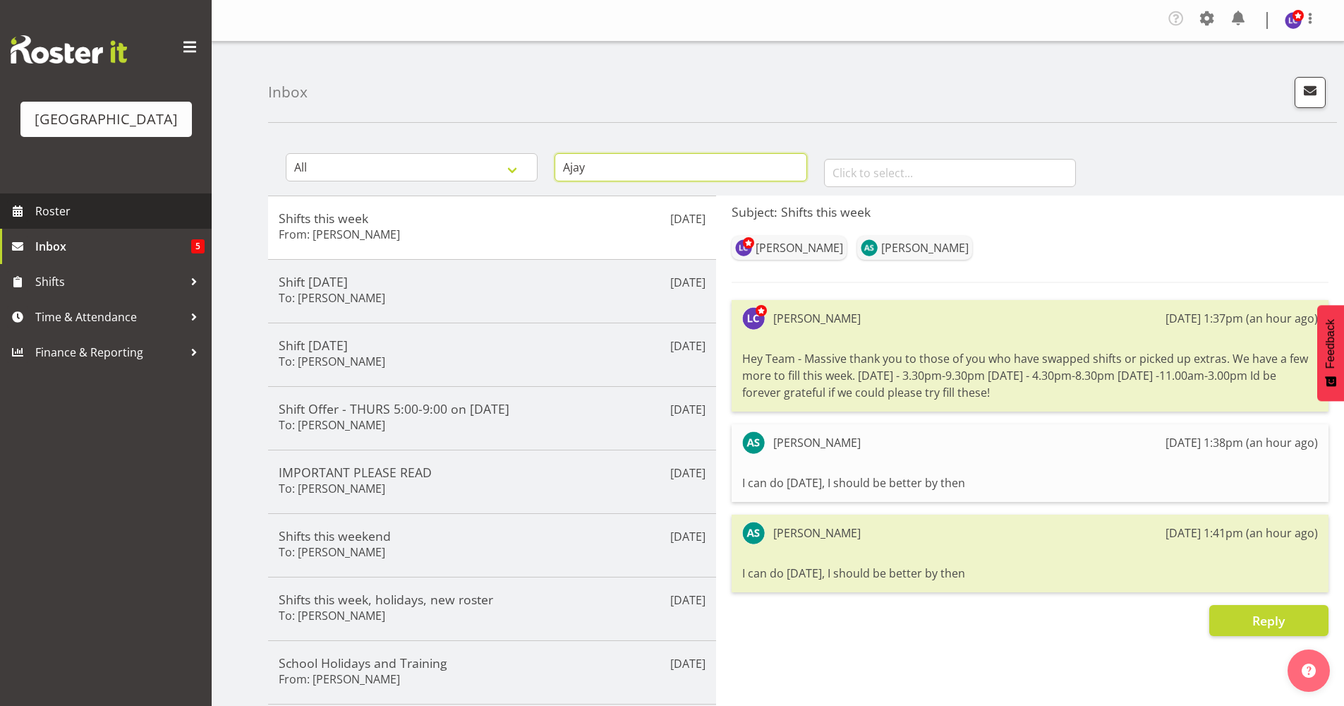
type input "Ajay"
click at [121, 217] on span "Roster" at bounding box center [119, 210] width 169 height 21
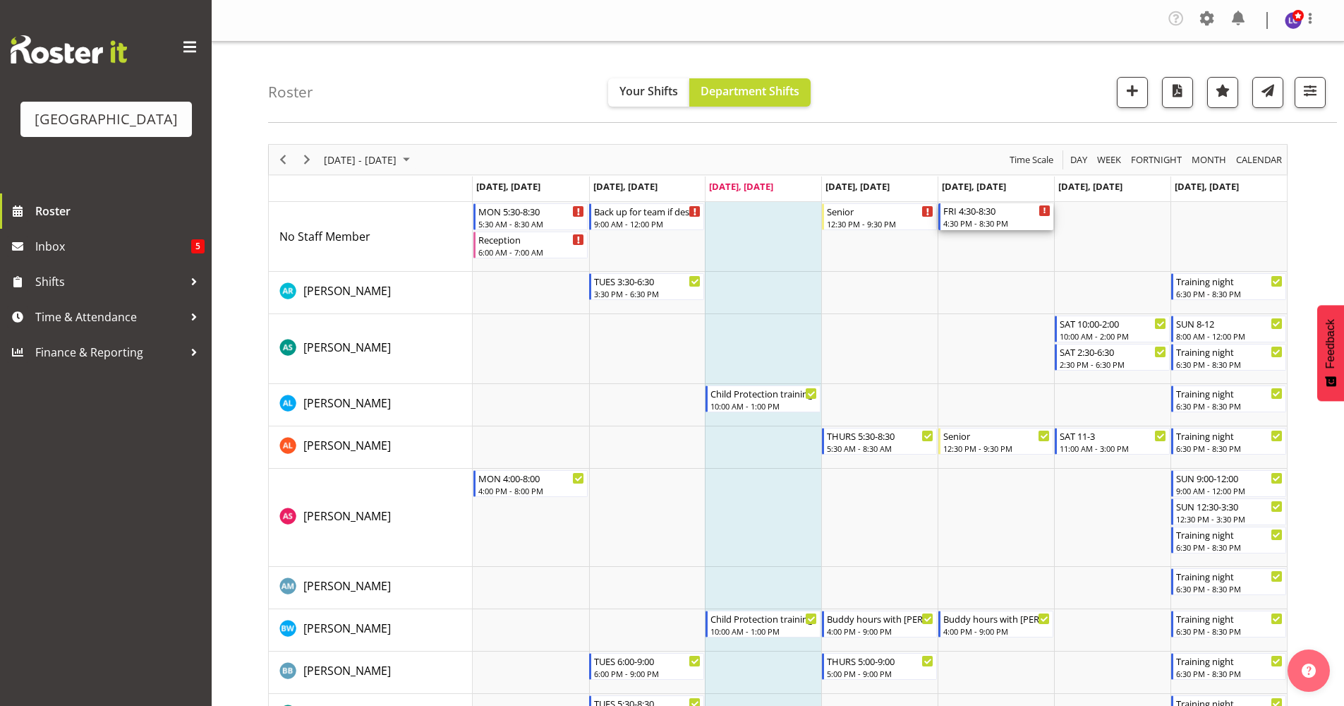
click at [967, 219] on div "4:30 PM - 8:30 PM" at bounding box center [996, 222] width 107 height 11
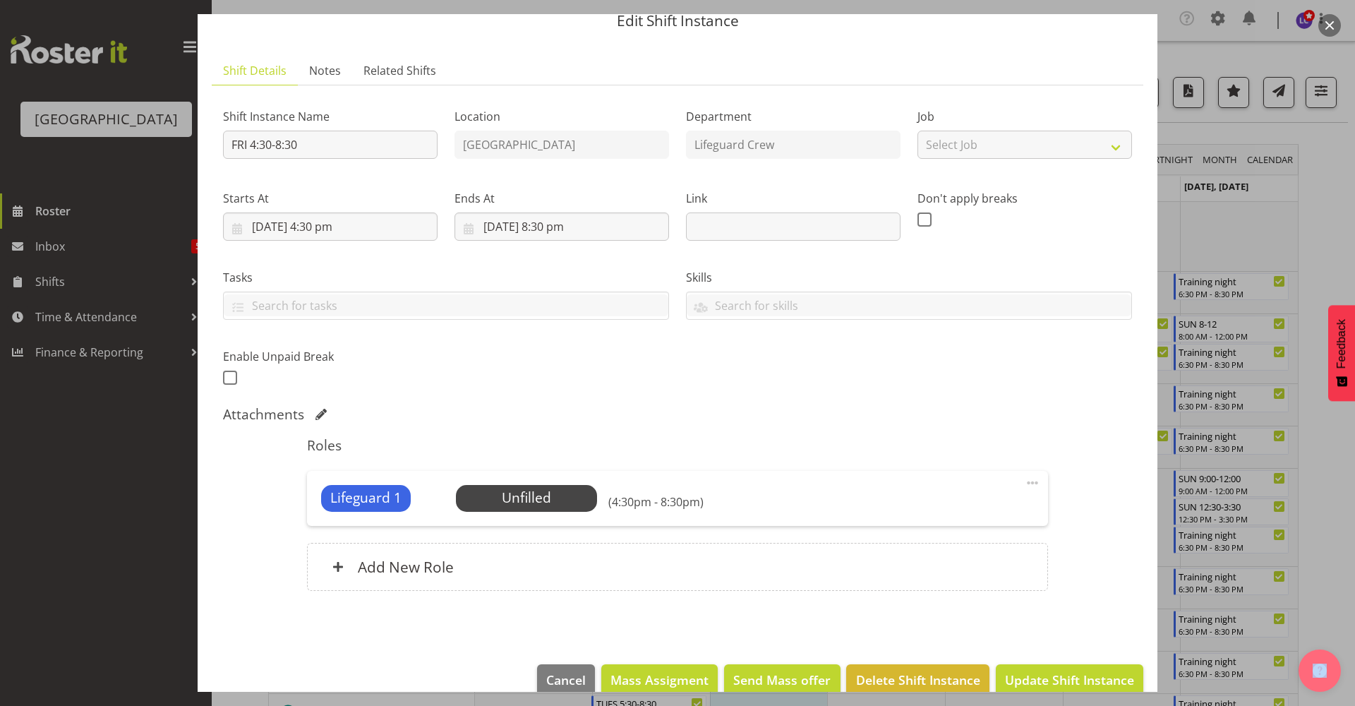
scroll to position [82, 0]
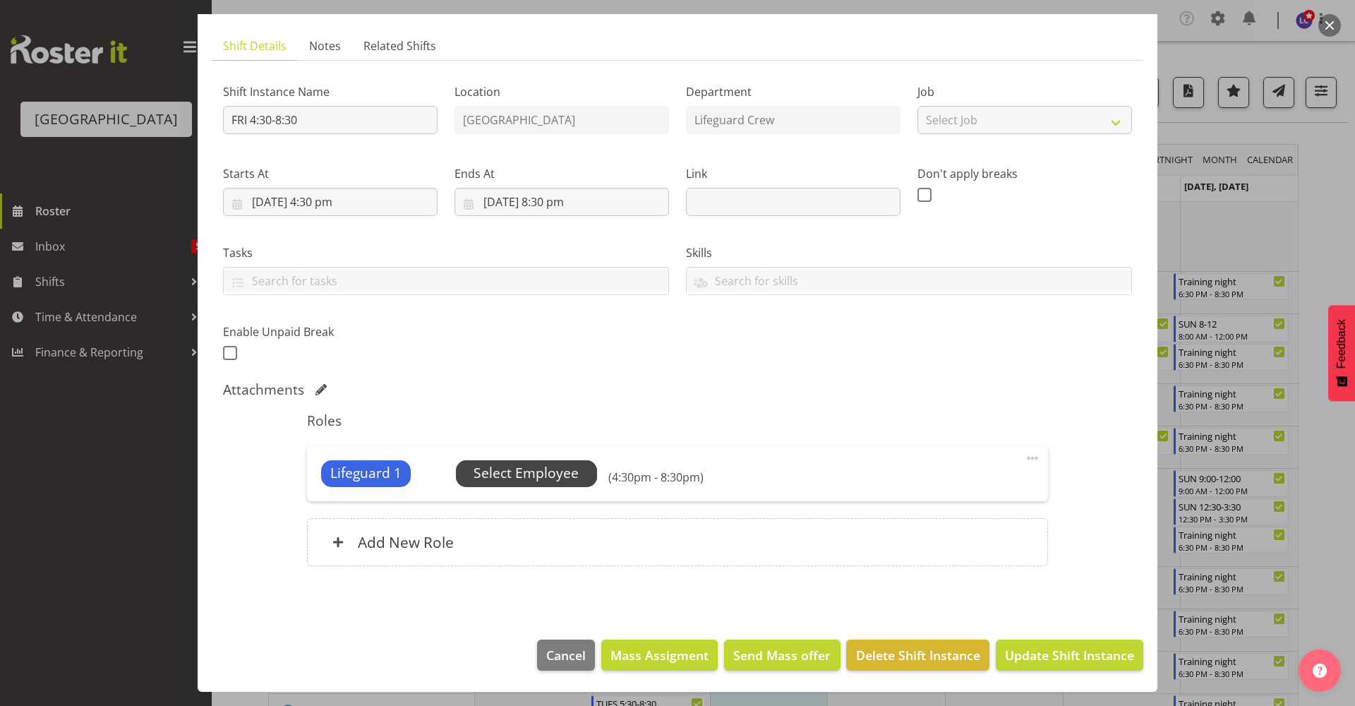
click at [552, 478] on span "Select Employee" at bounding box center [526, 473] width 105 height 20
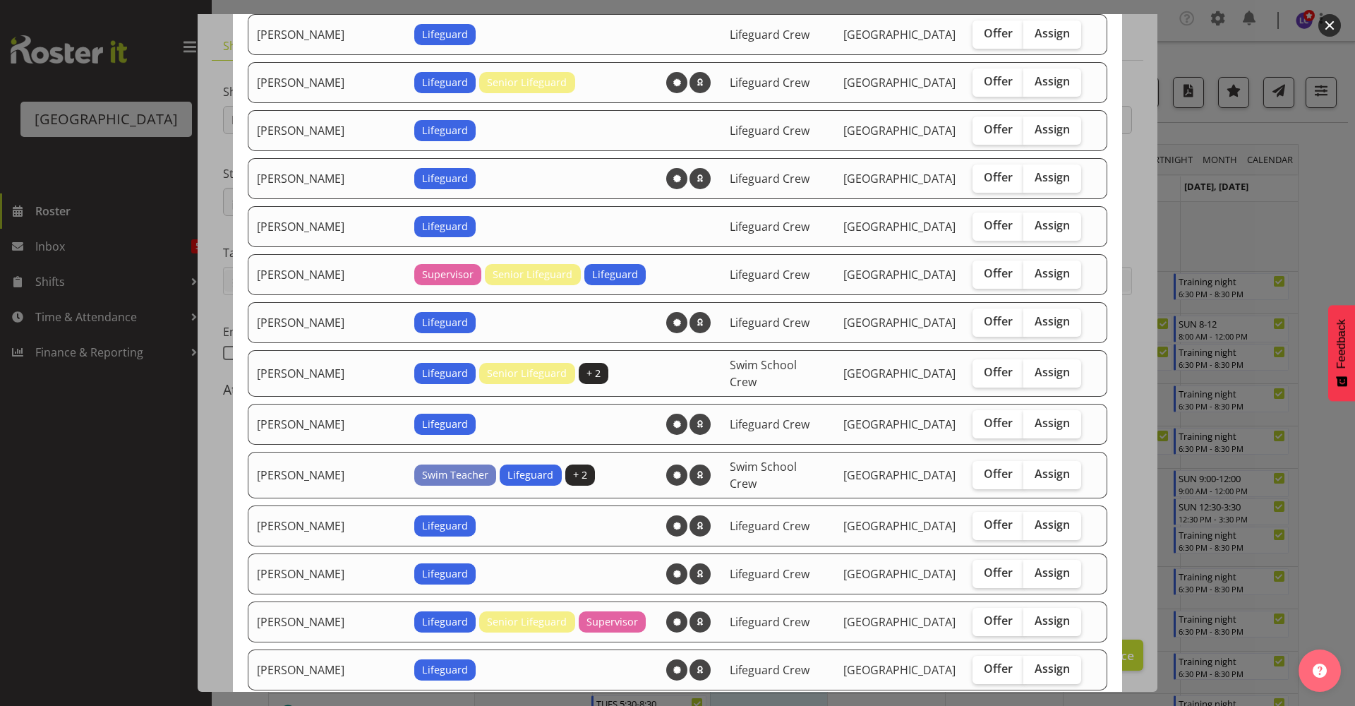
scroll to position [1223, 0]
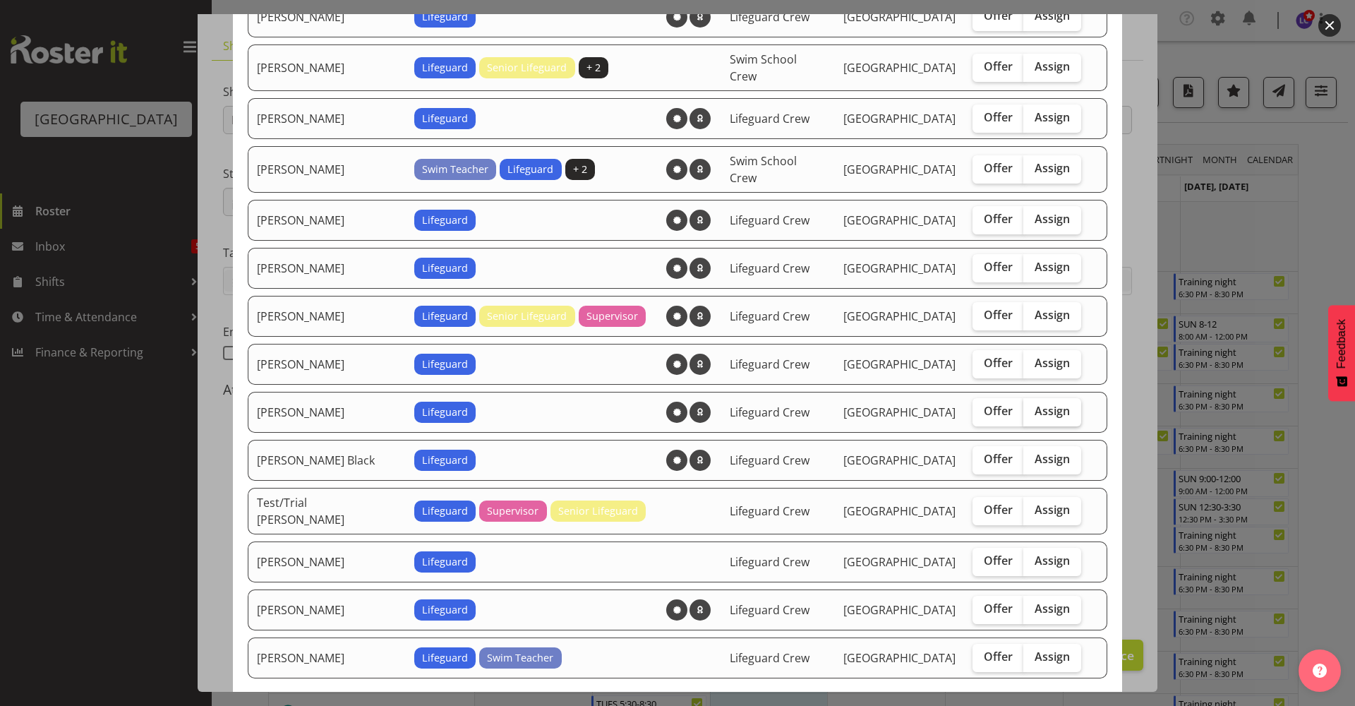
click at [1035, 404] on span "Assign" at bounding box center [1052, 411] width 35 height 14
click at [1030, 406] on input "Assign" at bounding box center [1027, 410] width 9 height 9
checkbox input "true"
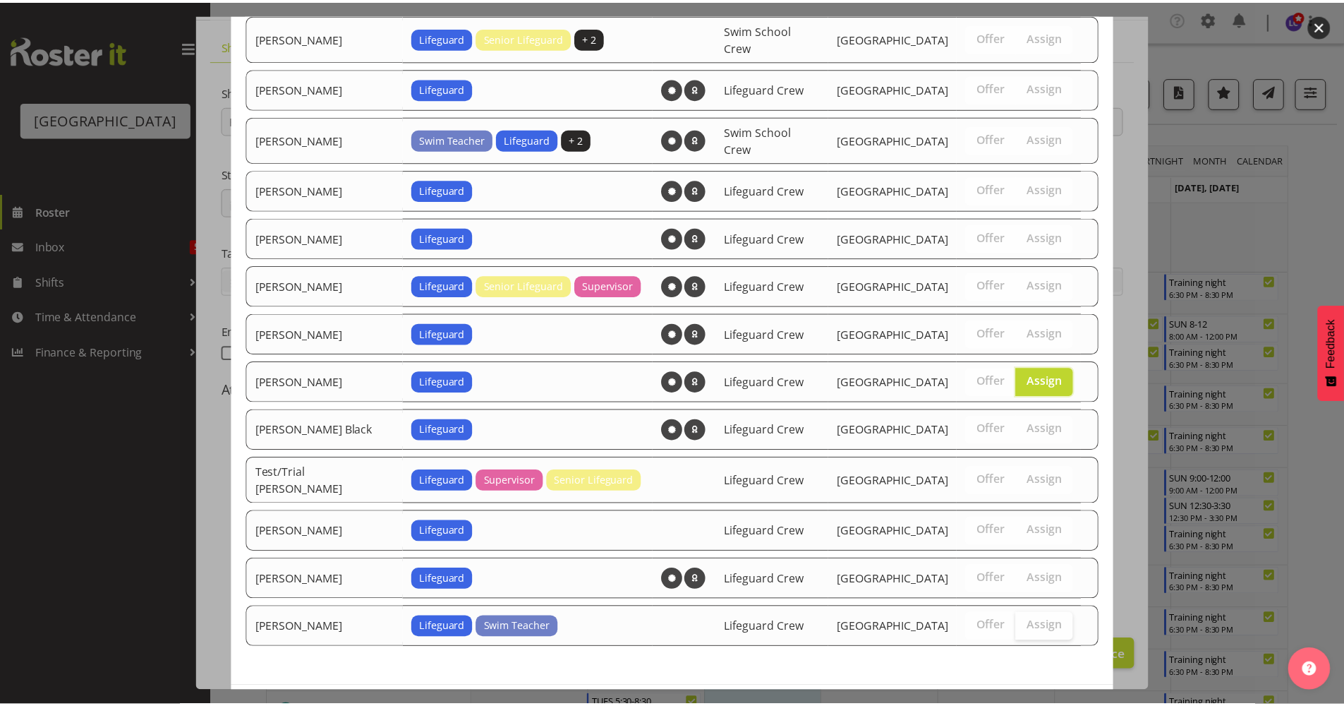
scroll to position [1292, 0]
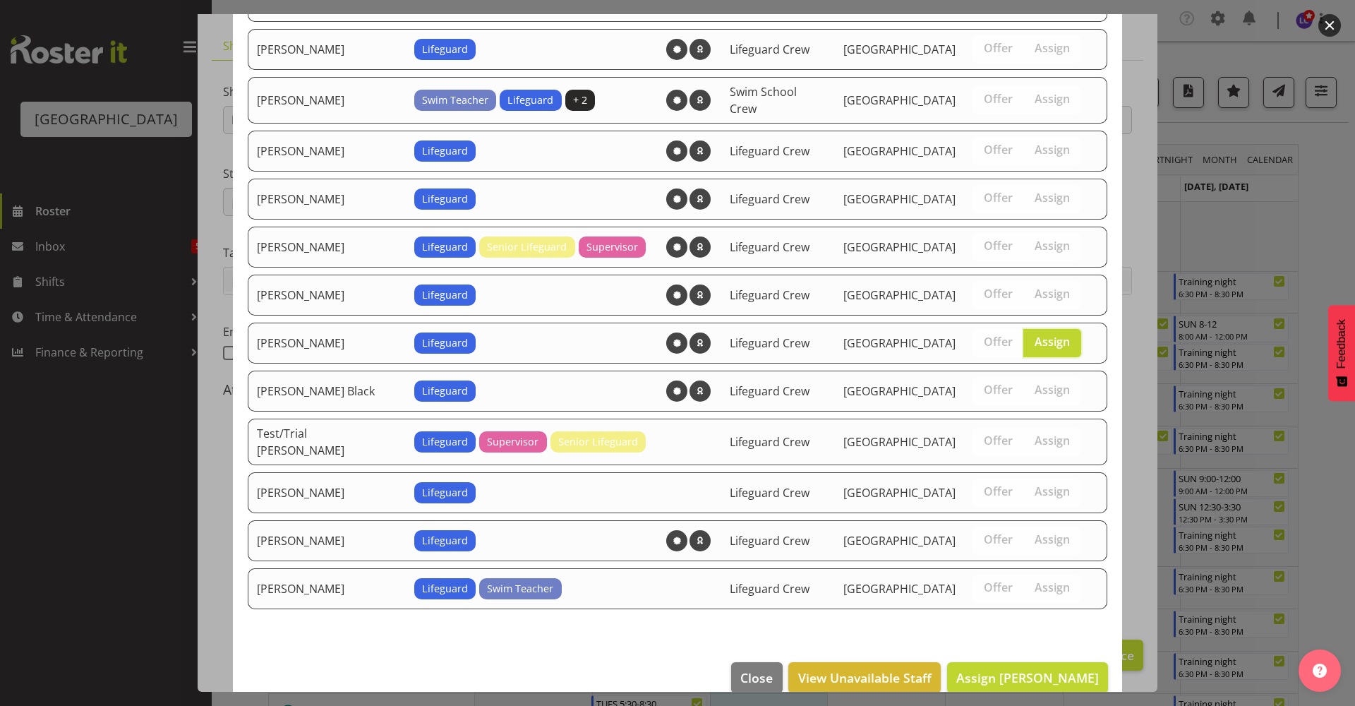
click at [1011, 648] on footer "Close View Unavailable Staff Assign Sarah Hartstonge" at bounding box center [677, 681] width 889 height 66
click at [1012, 669] on span "Assign Sarah Hartstonge" at bounding box center [1027, 677] width 143 height 17
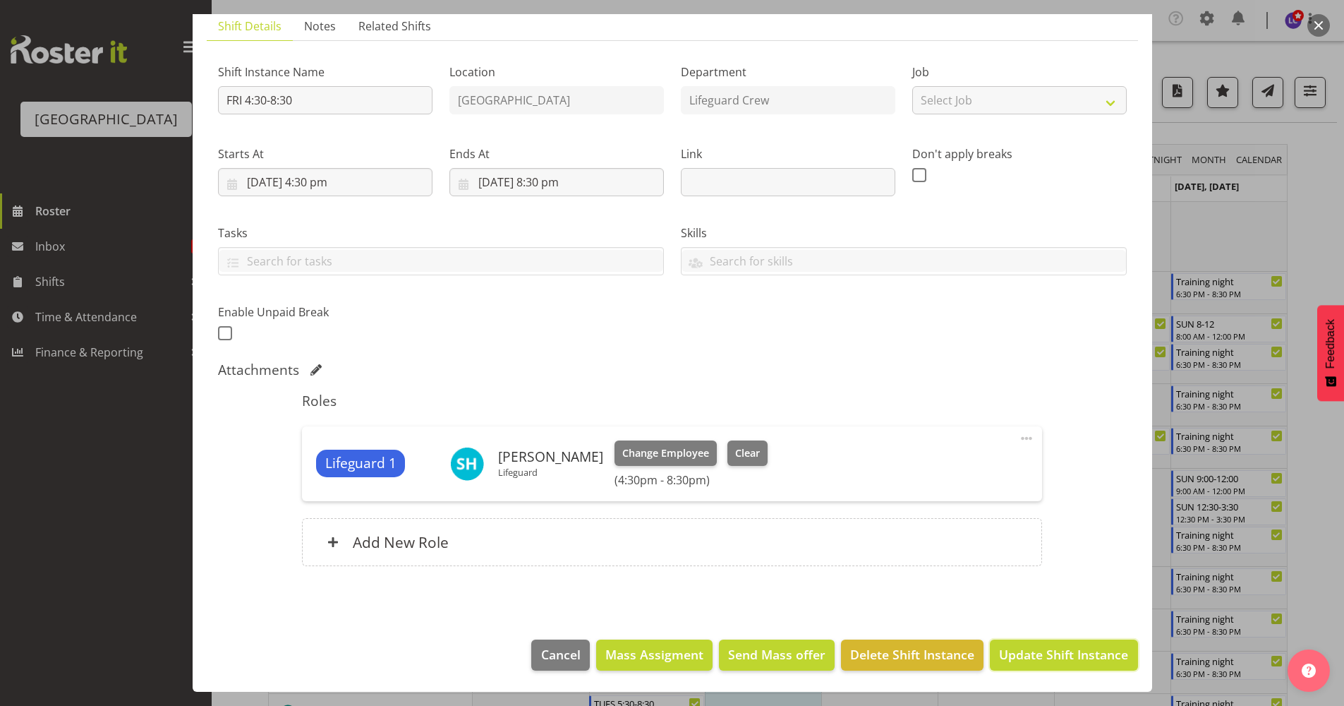
click at [1053, 656] on span "Update Shift Instance" at bounding box center [1063, 654] width 129 height 18
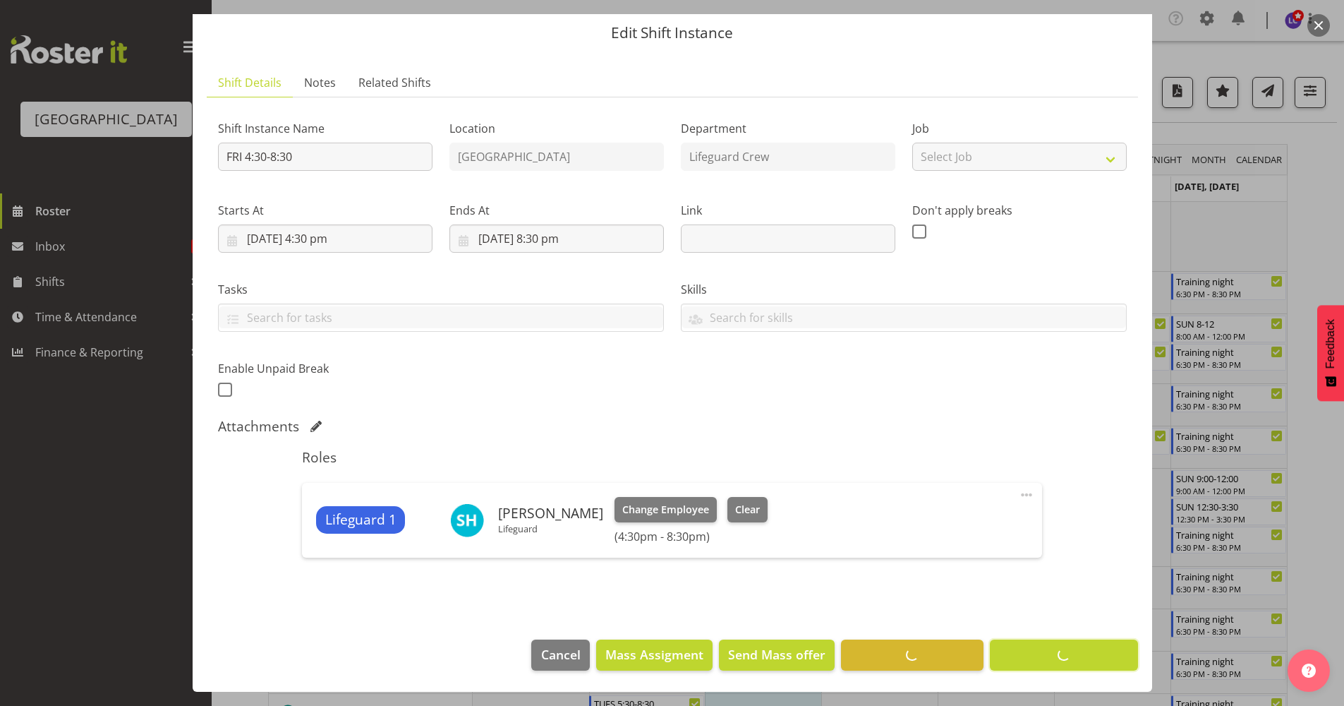
scroll to position [45, 0]
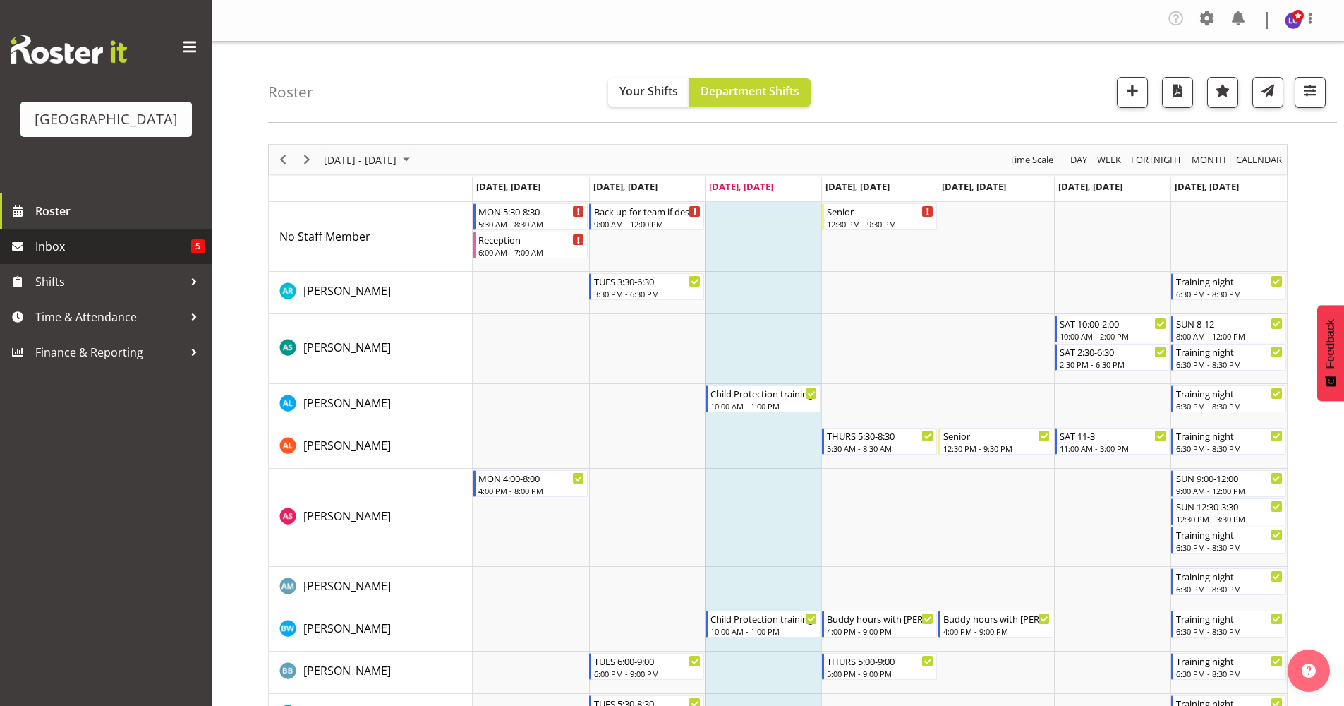
click at [135, 246] on span "Inbox" at bounding box center [113, 246] width 156 height 21
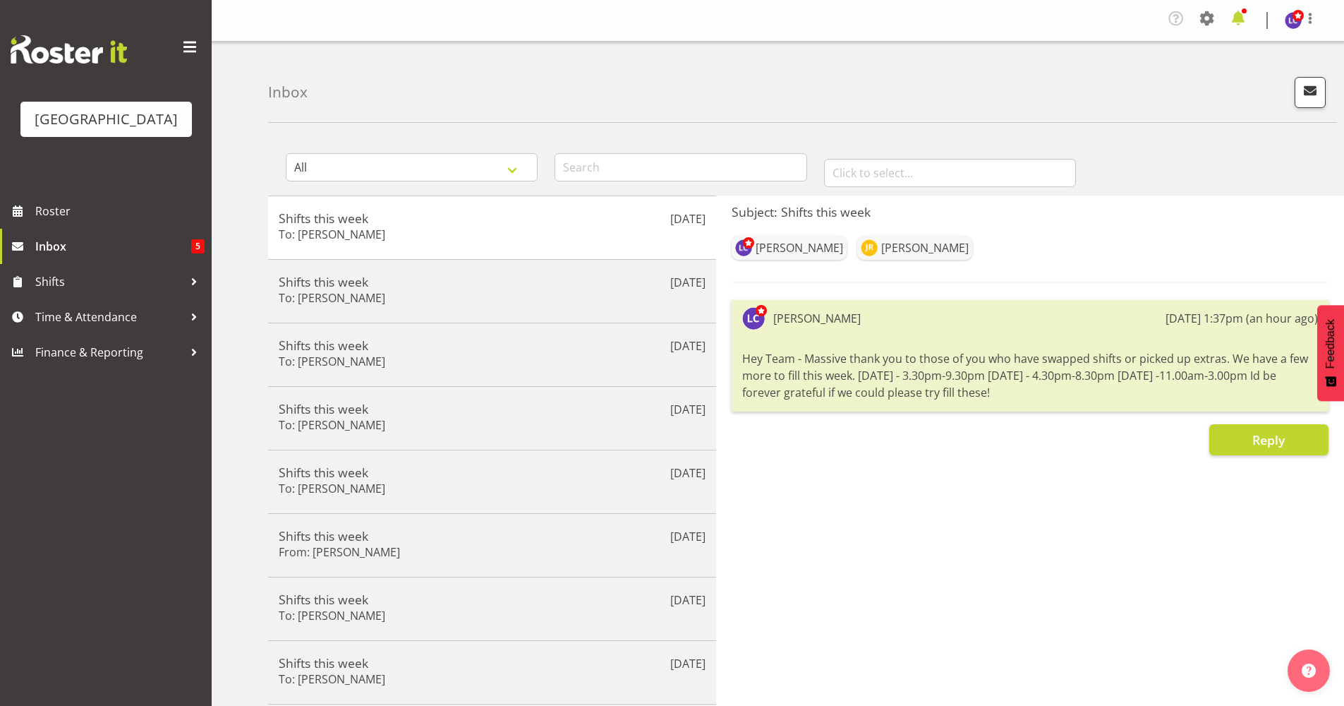
click at [1245, 16] on span at bounding box center [1238, 18] width 23 height 23
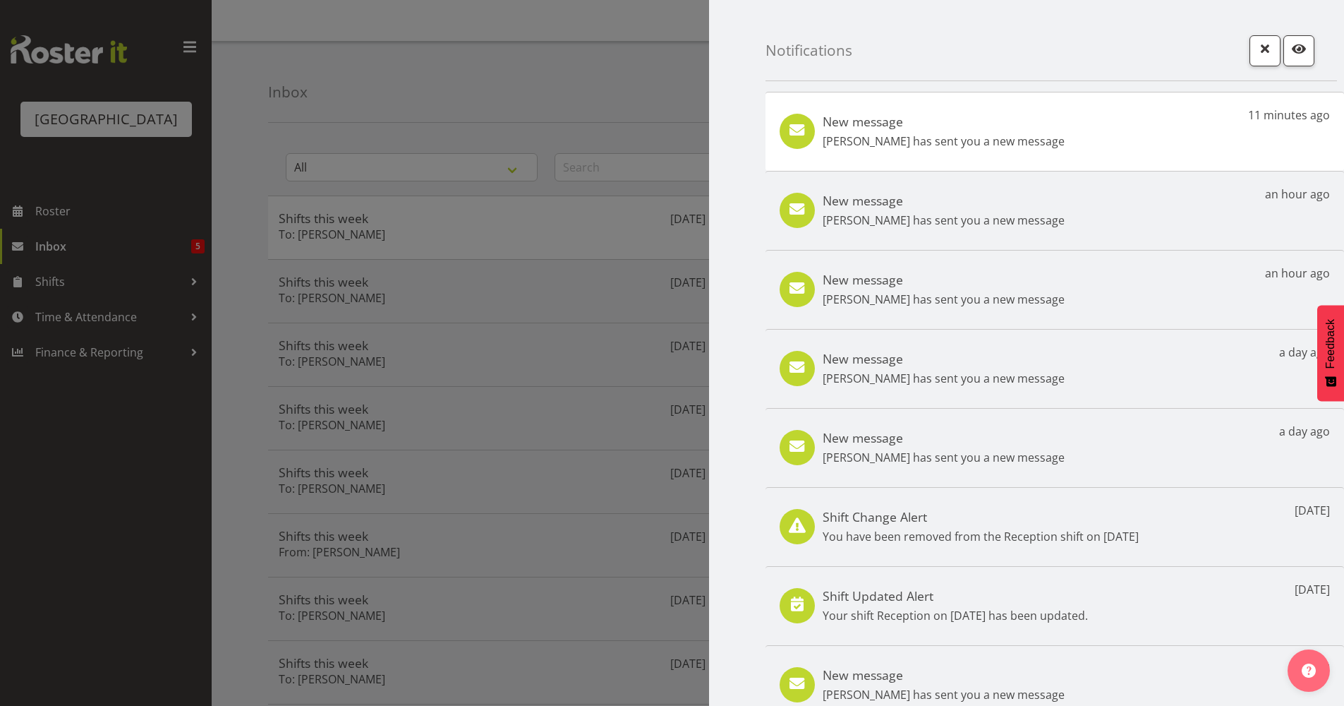
click at [994, 129] on div "New message Addison Robertson has sent you a new message" at bounding box center [944, 132] width 242 height 36
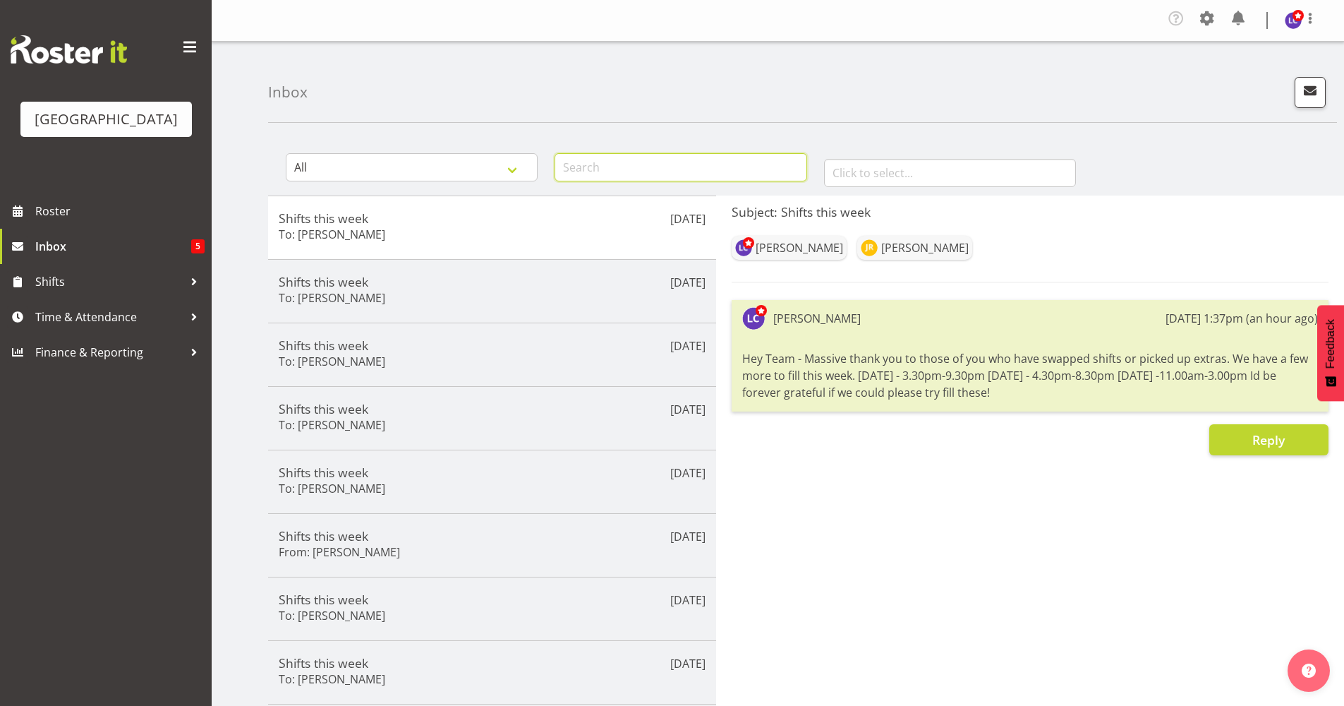
click at [639, 163] on input "text" at bounding box center [681, 167] width 252 height 28
click at [577, 159] on input "text" at bounding box center [681, 167] width 252 height 28
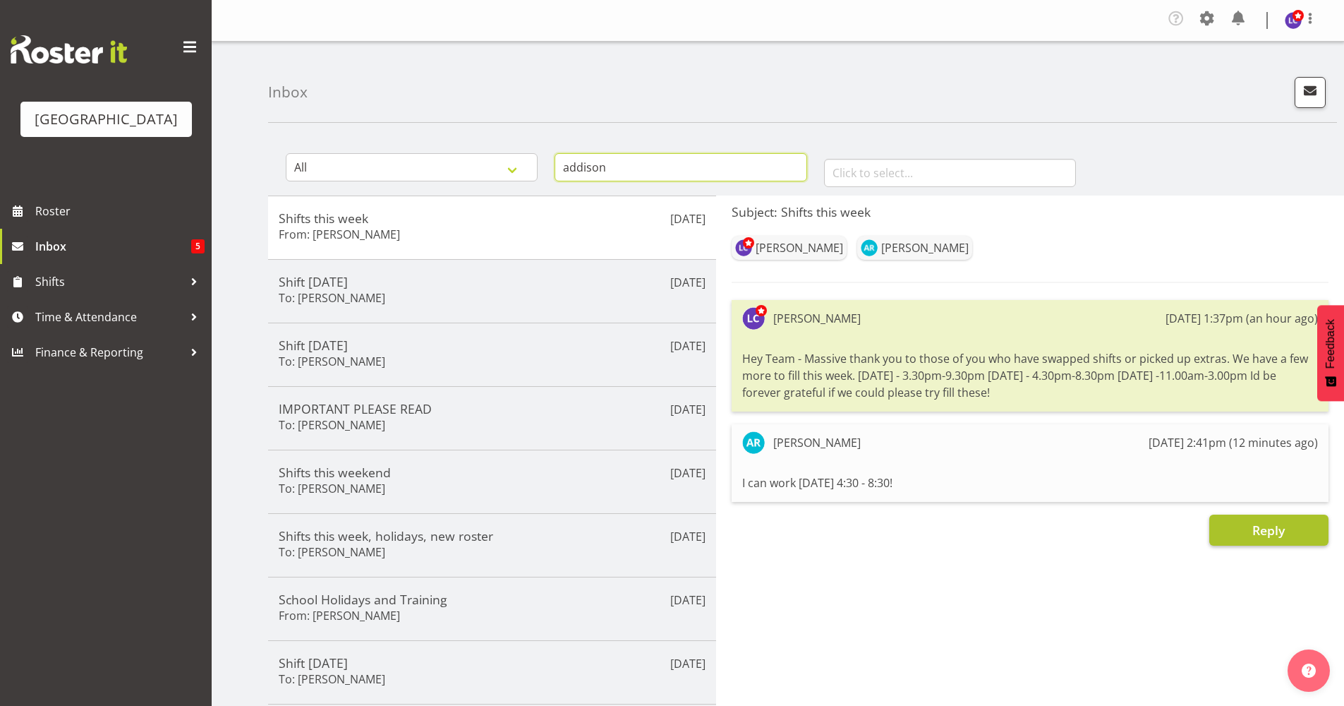
type input "addison"
click at [1250, 530] on button "Reply" at bounding box center [1269, 529] width 119 height 31
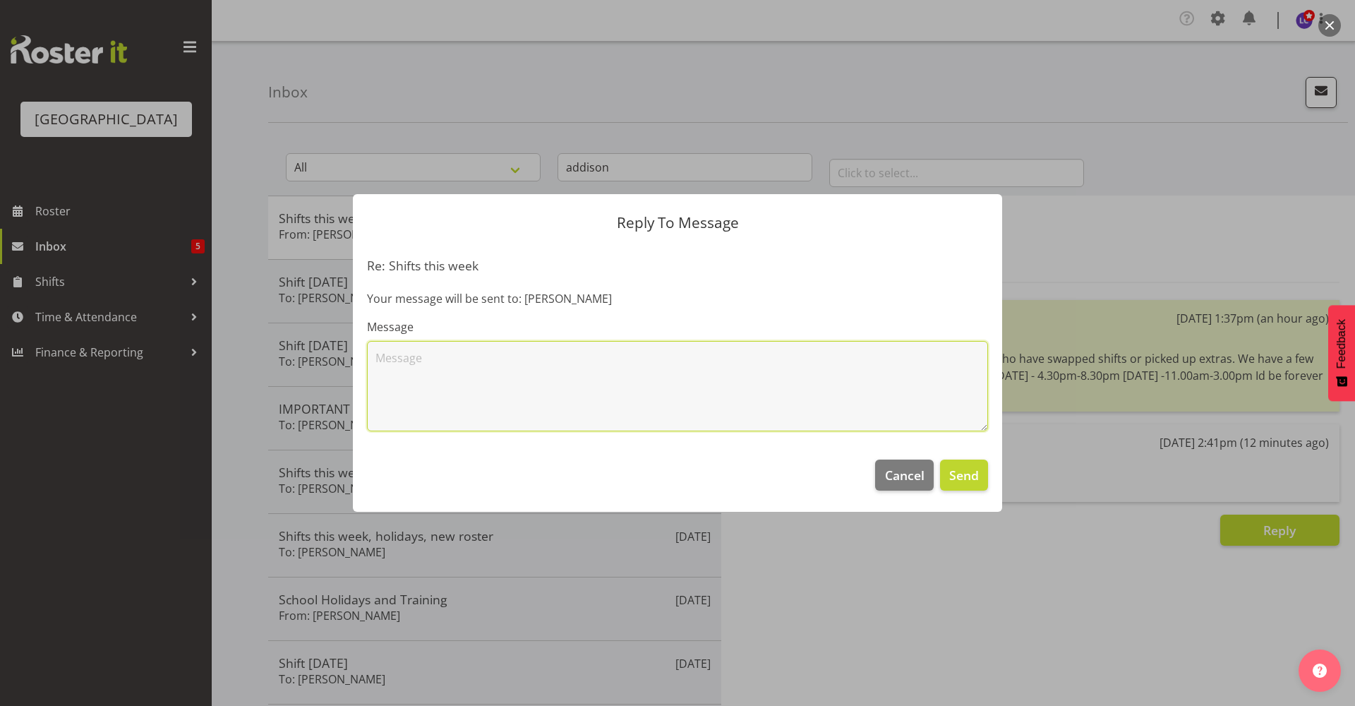
click at [800, 381] on textarea at bounding box center [677, 386] width 621 height 90
type textarea "Hey Addison, Friday is filled, any chance your free tomorrow?"
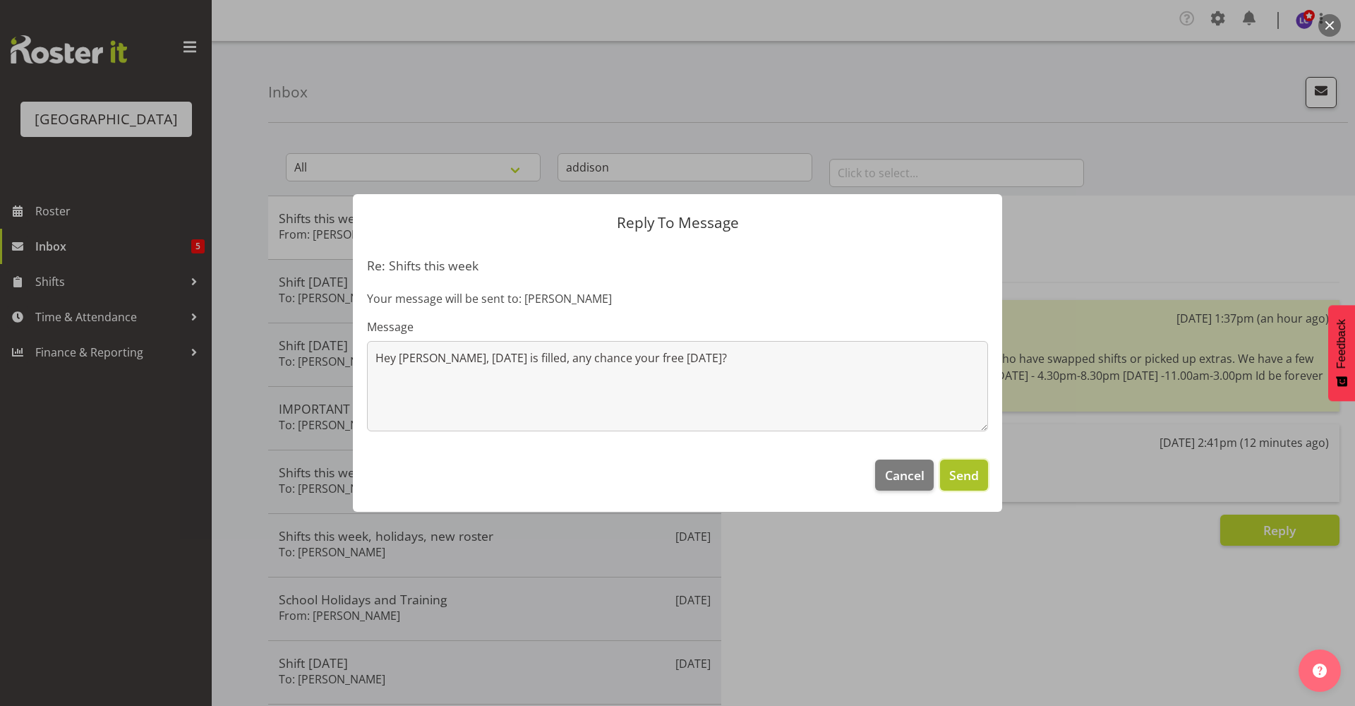
click at [962, 474] on span "Send" at bounding box center [964, 475] width 30 height 18
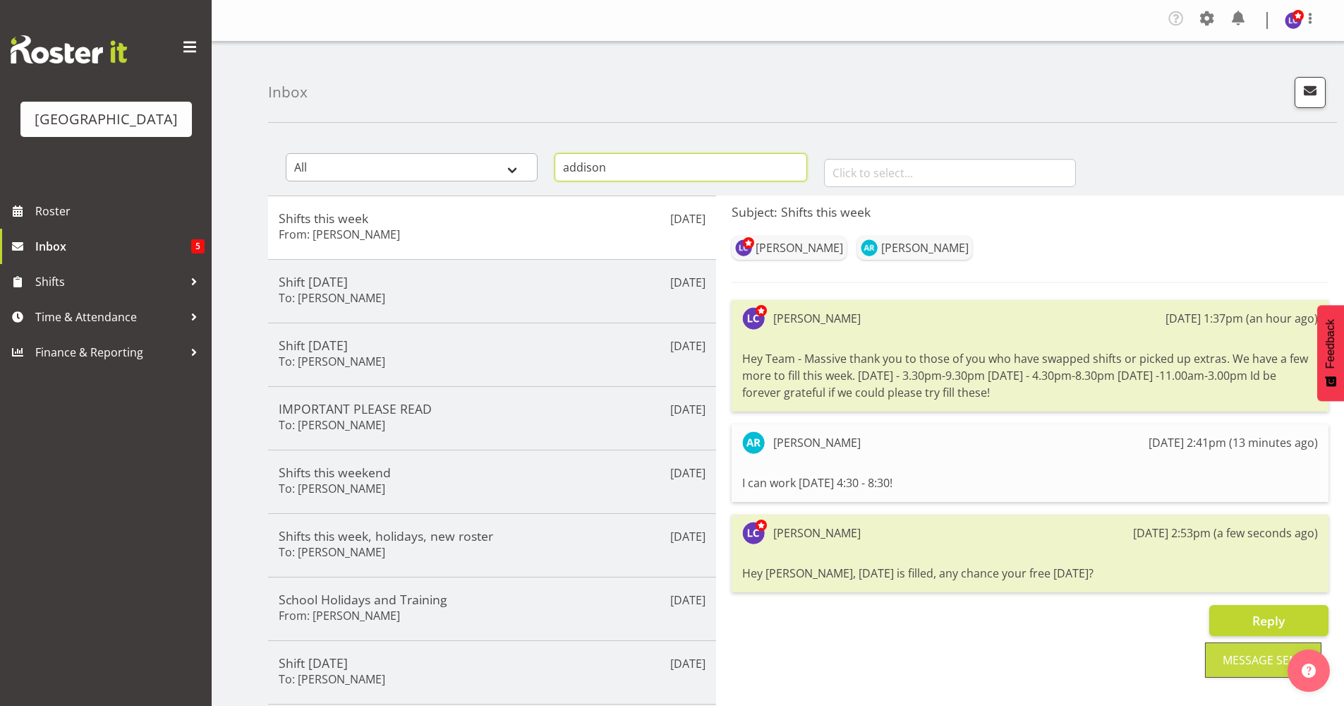
drag, startPoint x: 694, startPoint y: 174, endPoint x: 519, endPoint y: 164, distance: 174.6
click at [519, 163] on div "All General Shift Offers Shift Swap Offers Leave Requests addison January Febru…" at bounding box center [806, 164] width 1076 height 62
type input "Ajay"
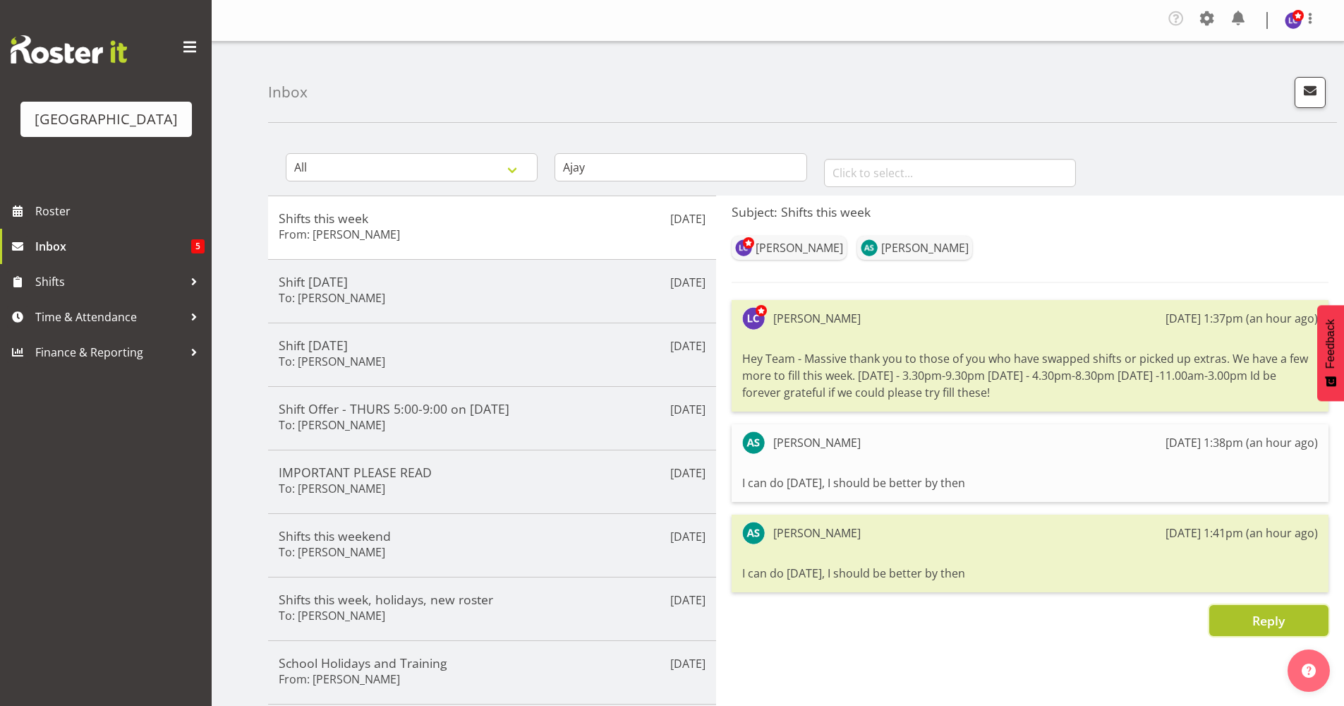
click at [1270, 627] on span "Reply" at bounding box center [1269, 620] width 32 height 17
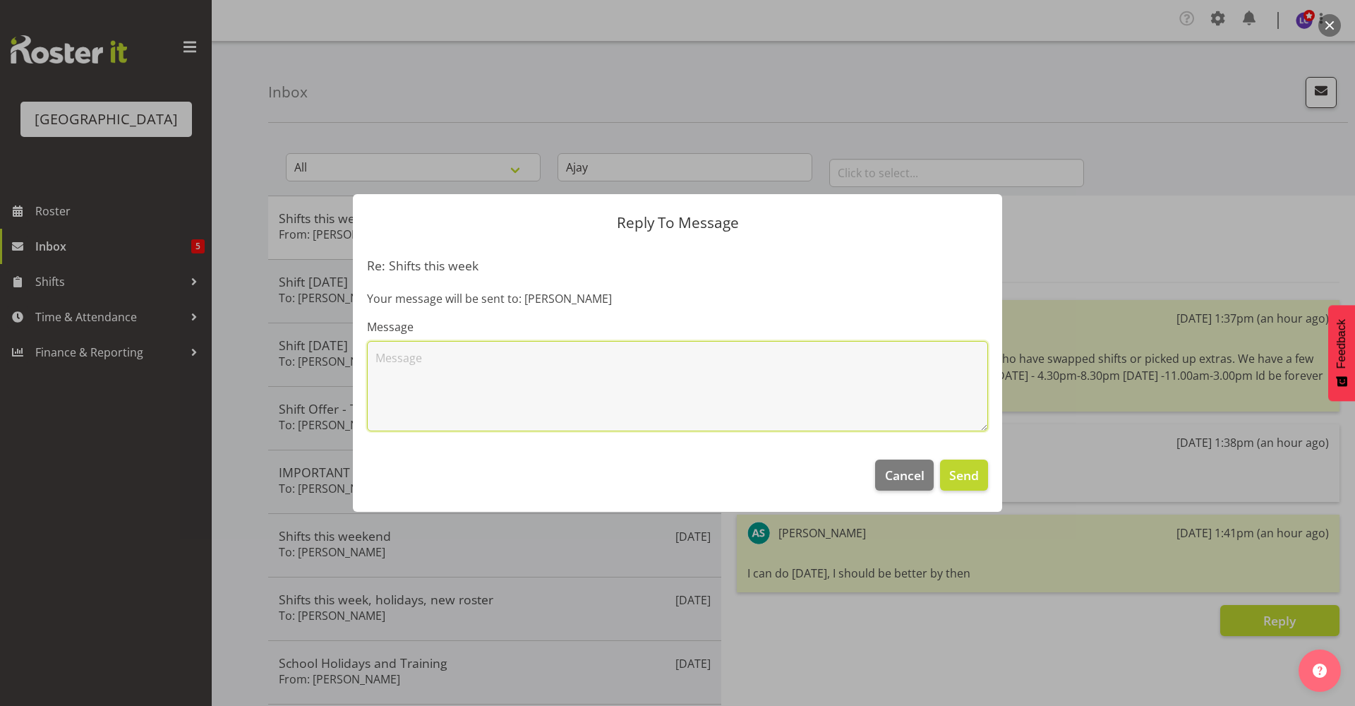
click at [807, 399] on textarea at bounding box center [677, 386] width 621 height 90
type textarea "F"
type textarea "This Friday got filled, are you free tomorrow ? :("
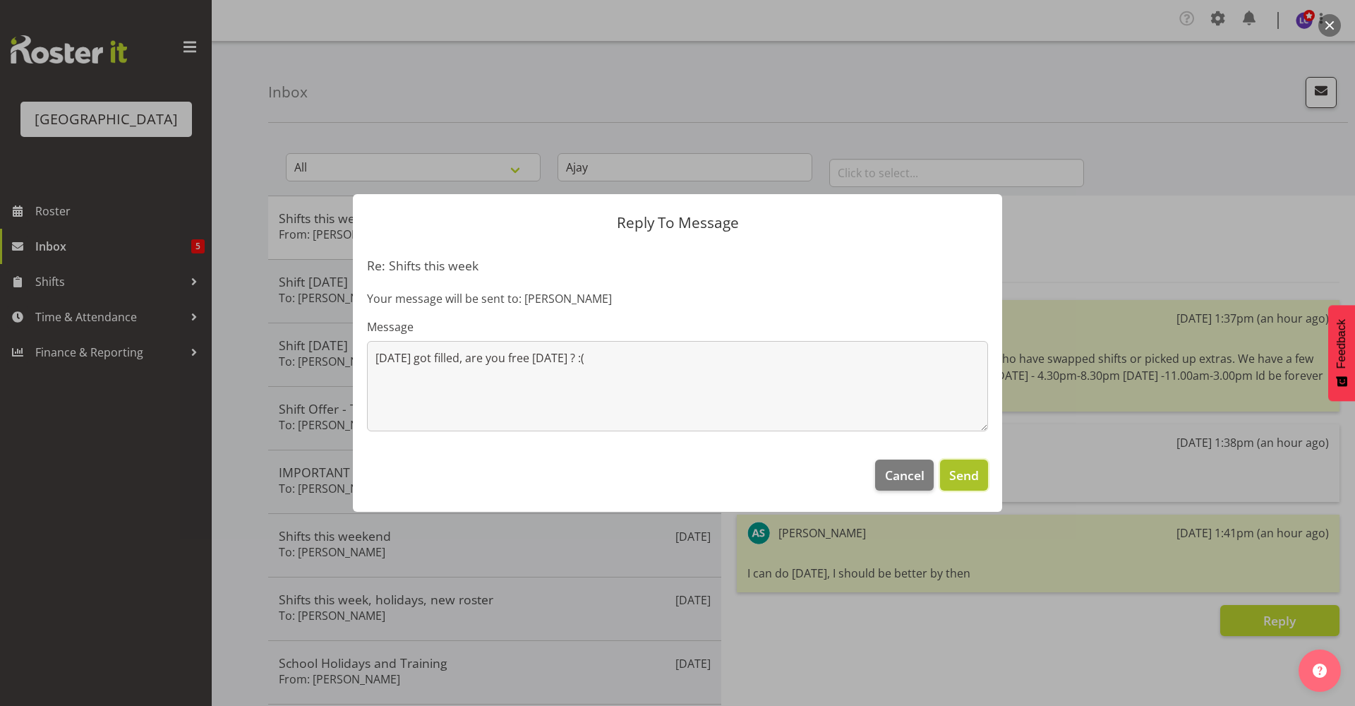
click at [961, 476] on span "Send" at bounding box center [964, 475] width 30 height 18
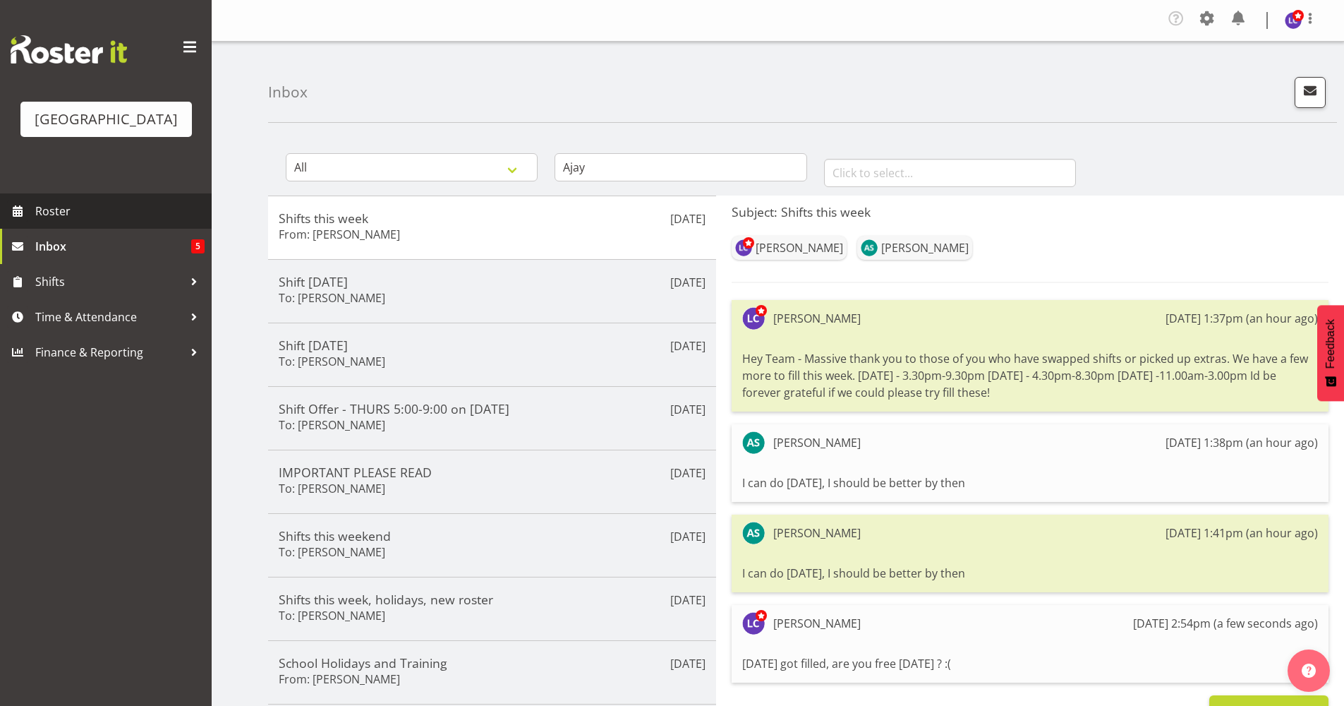
click at [154, 207] on span "Roster" at bounding box center [119, 210] width 169 height 21
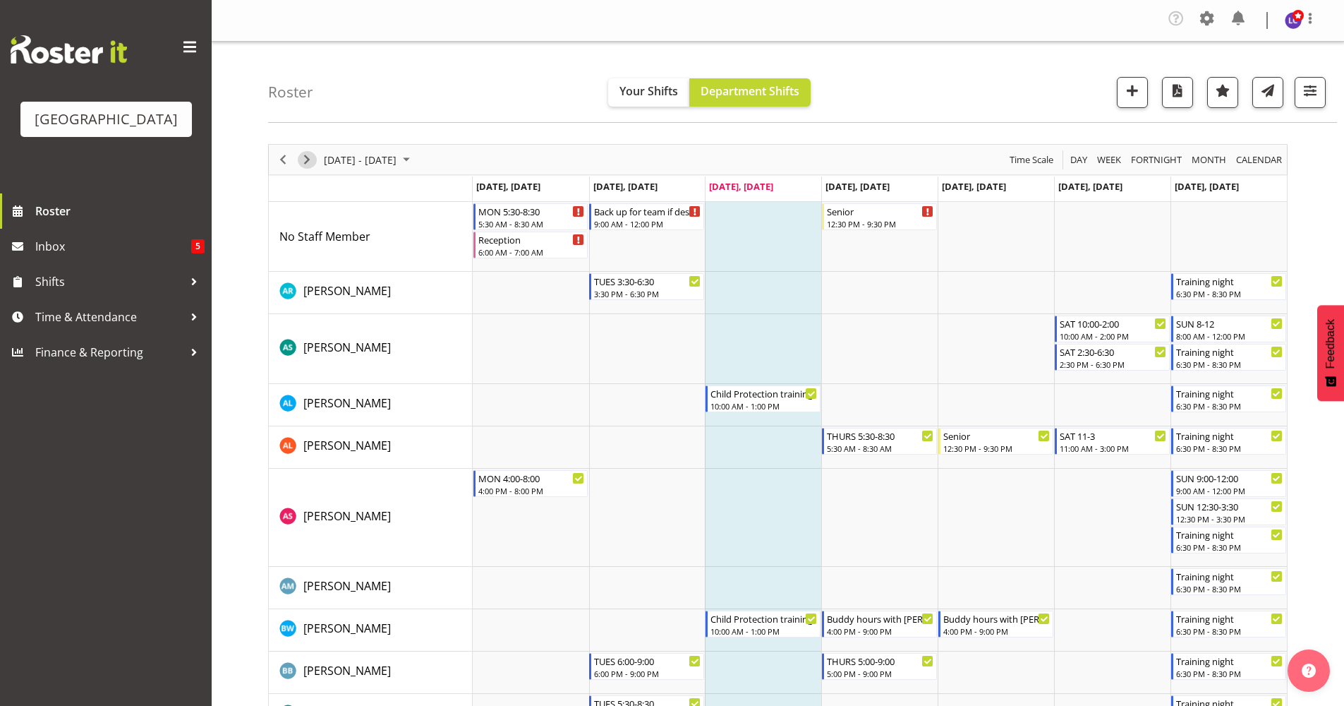
click at [308, 162] on span "Next" at bounding box center [306, 160] width 17 height 18
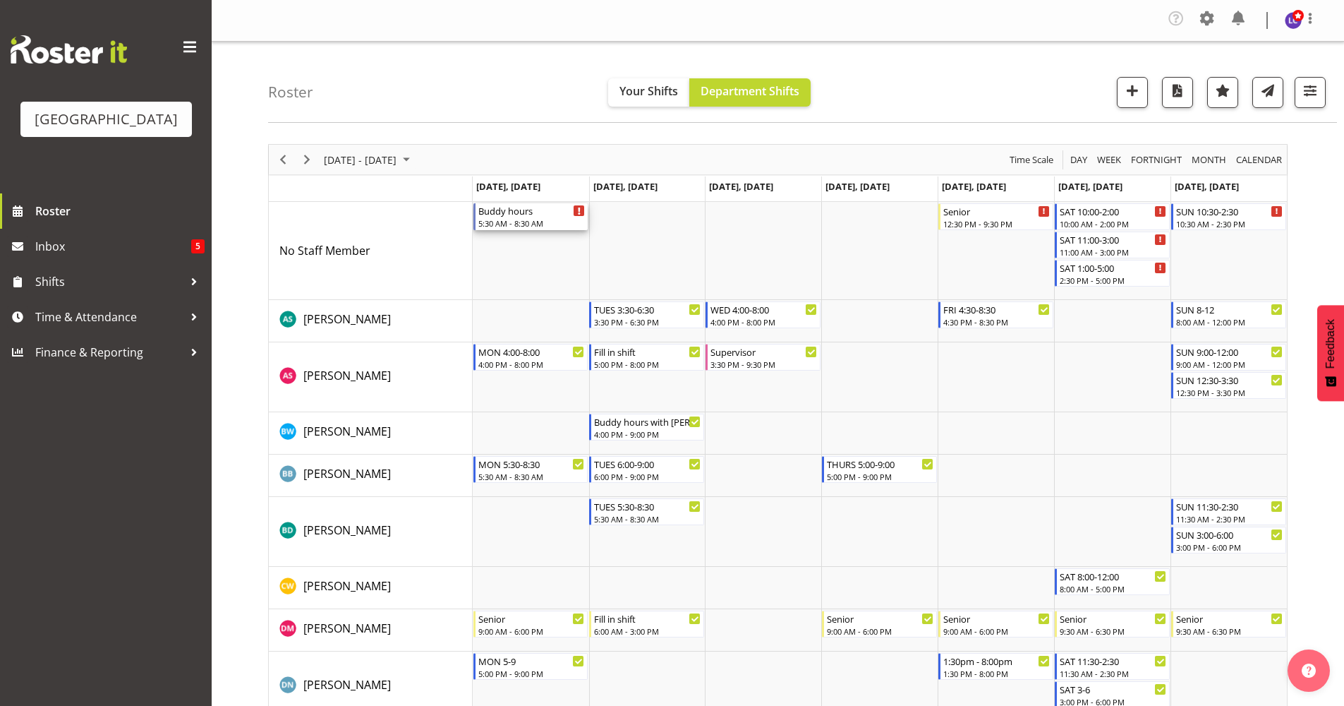
click at [535, 218] on div "5:30 AM - 8:30 AM" at bounding box center [531, 222] width 107 height 11
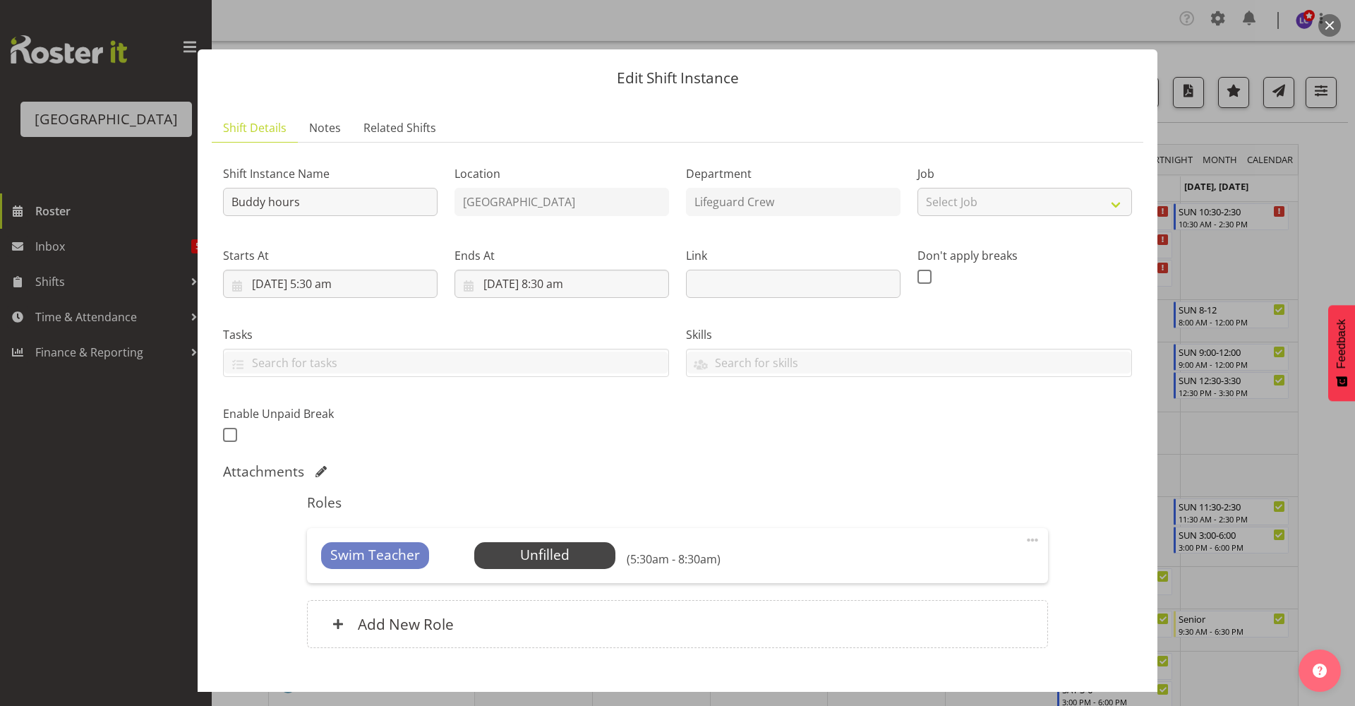
scroll to position [82, 0]
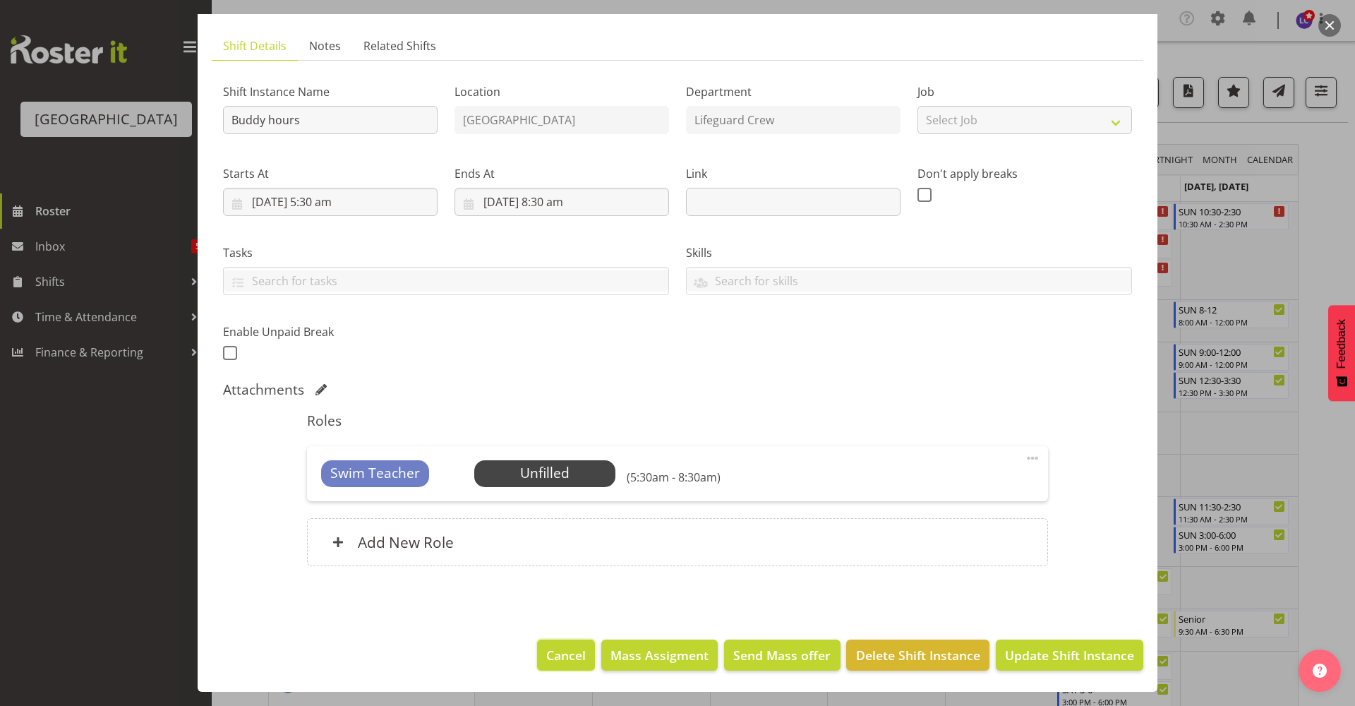
click at [549, 643] on button "Cancel" at bounding box center [566, 654] width 58 height 31
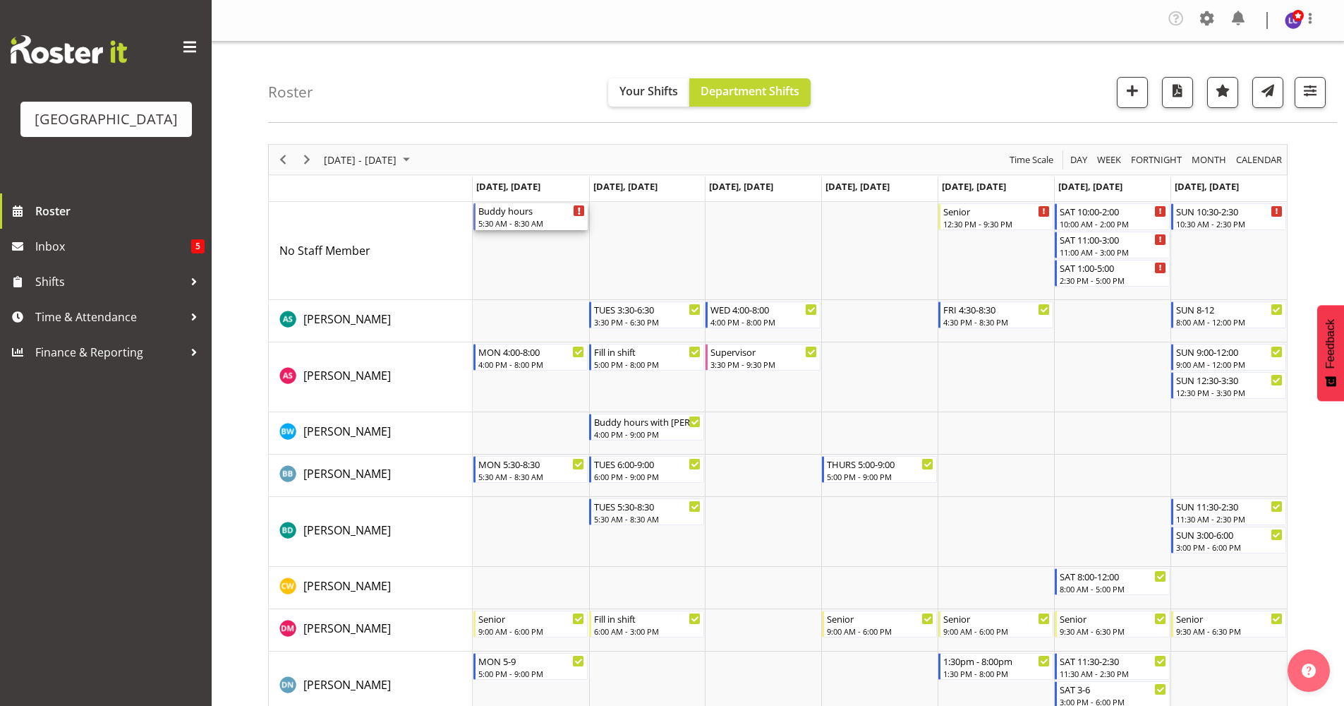
click at [526, 219] on div "5:30 AM - 8:30 AM" at bounding box center [531, 222] width 107 height 11
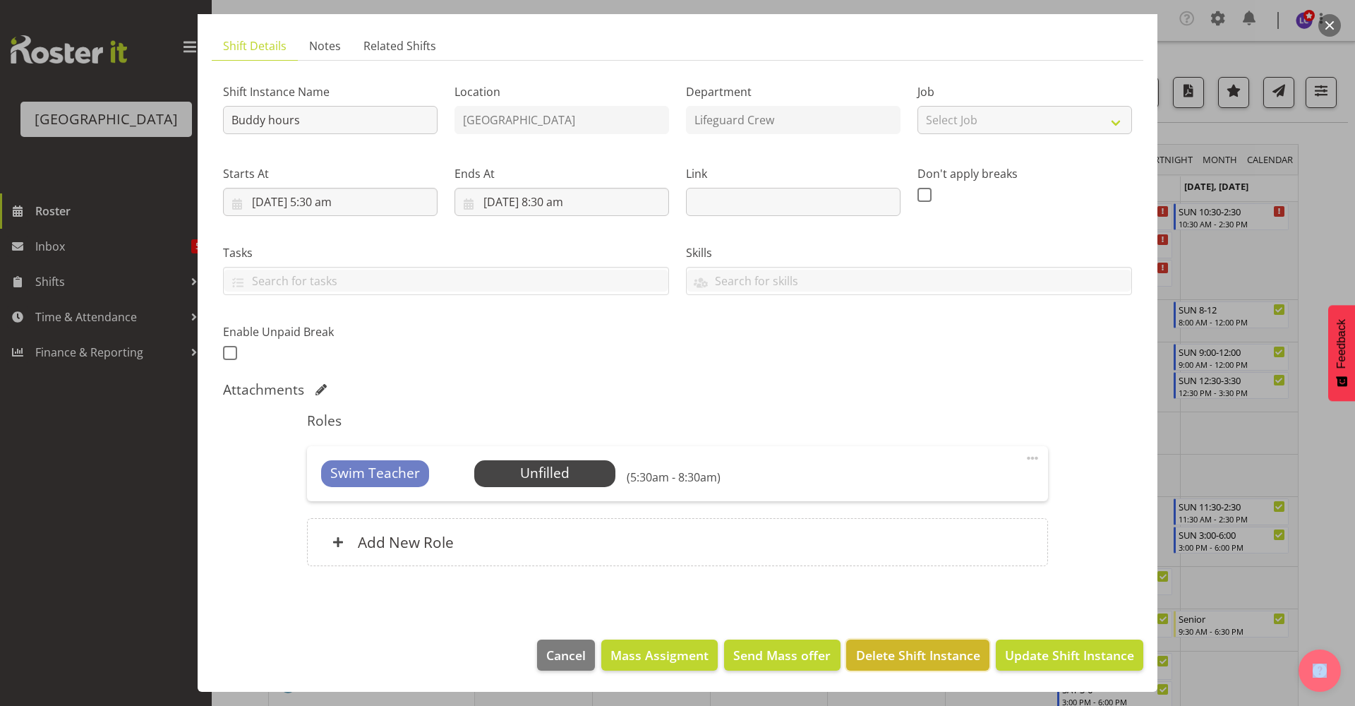
click at [874, 662] on span "Delete Shift Instance" at bounding box center [918, 655] width 124 height 18
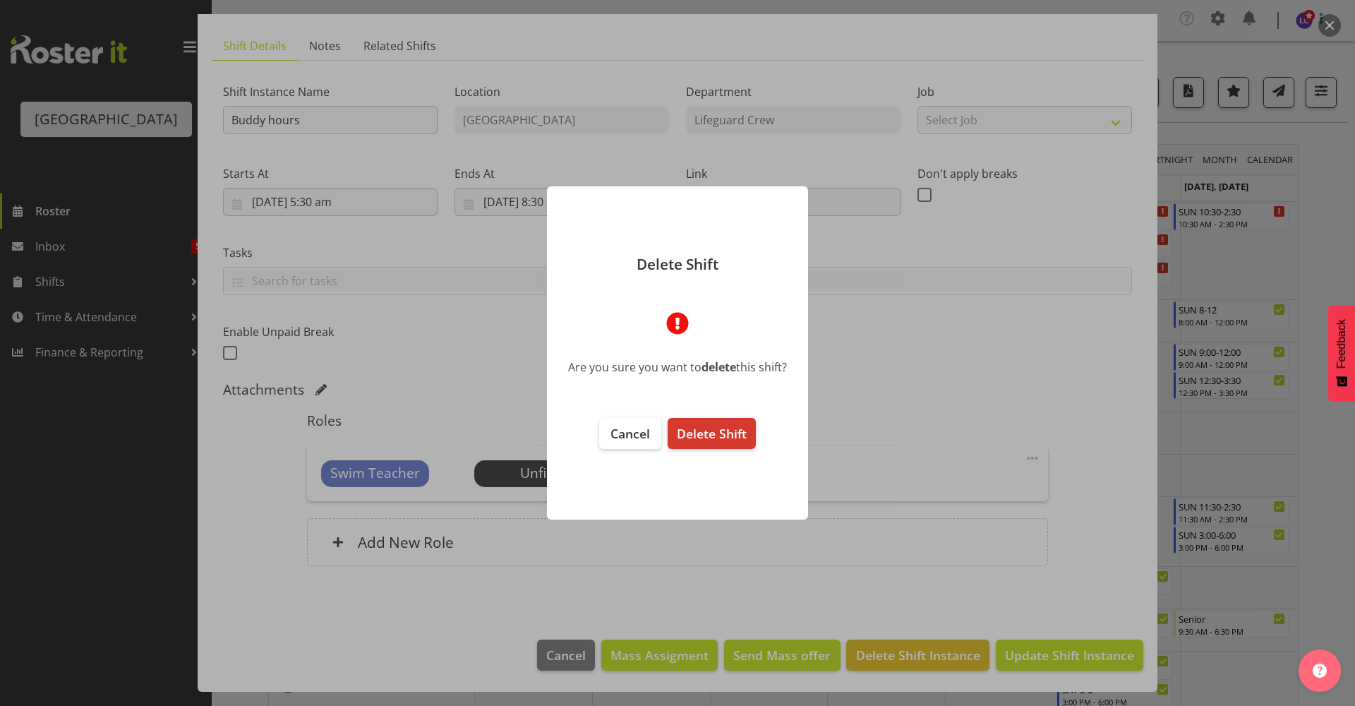
click at [704, 416] on footer "Cancel Delete Shift" at bounding box center [677, 462] width 261 height 116
click at [701, 427] on span "Delete Shift" at bounding box center [712, 433] width 70 height 17
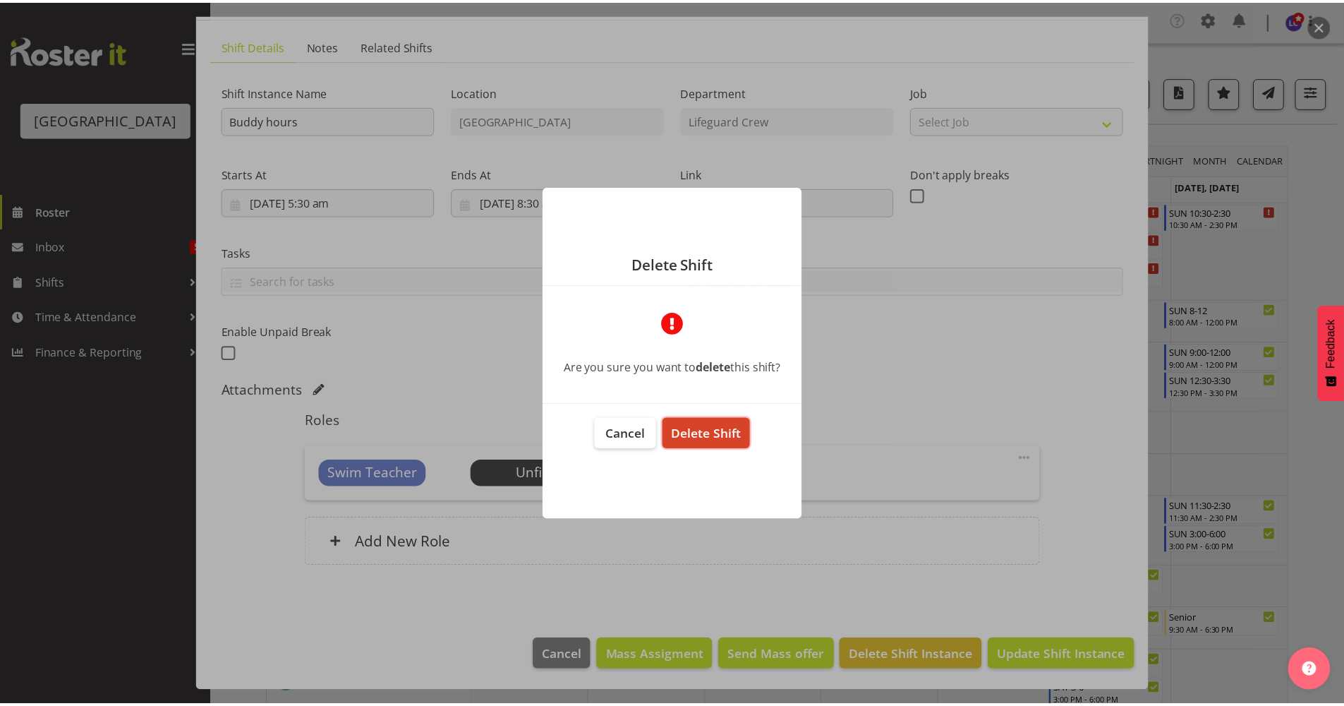
scroll to position [25, 0]
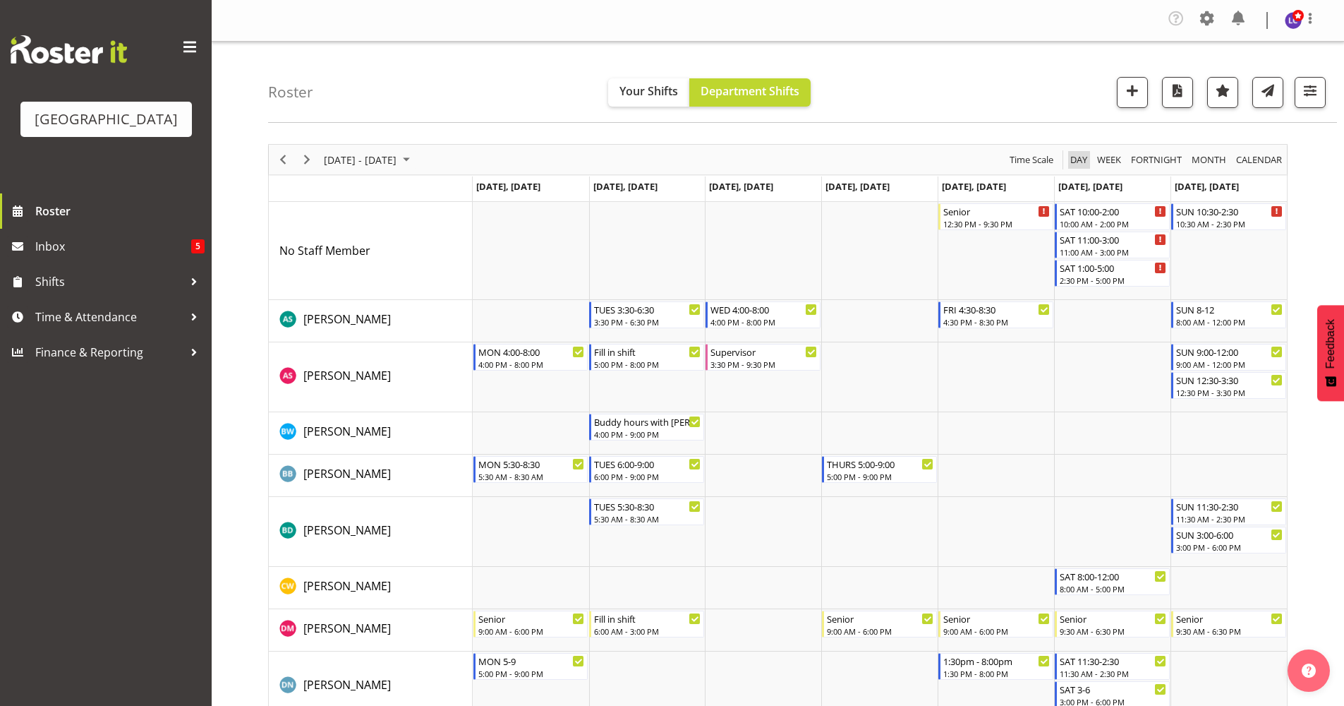
click at [1084, 154] on span "Day" at bounding box center [1079, 160] width 20 height 18
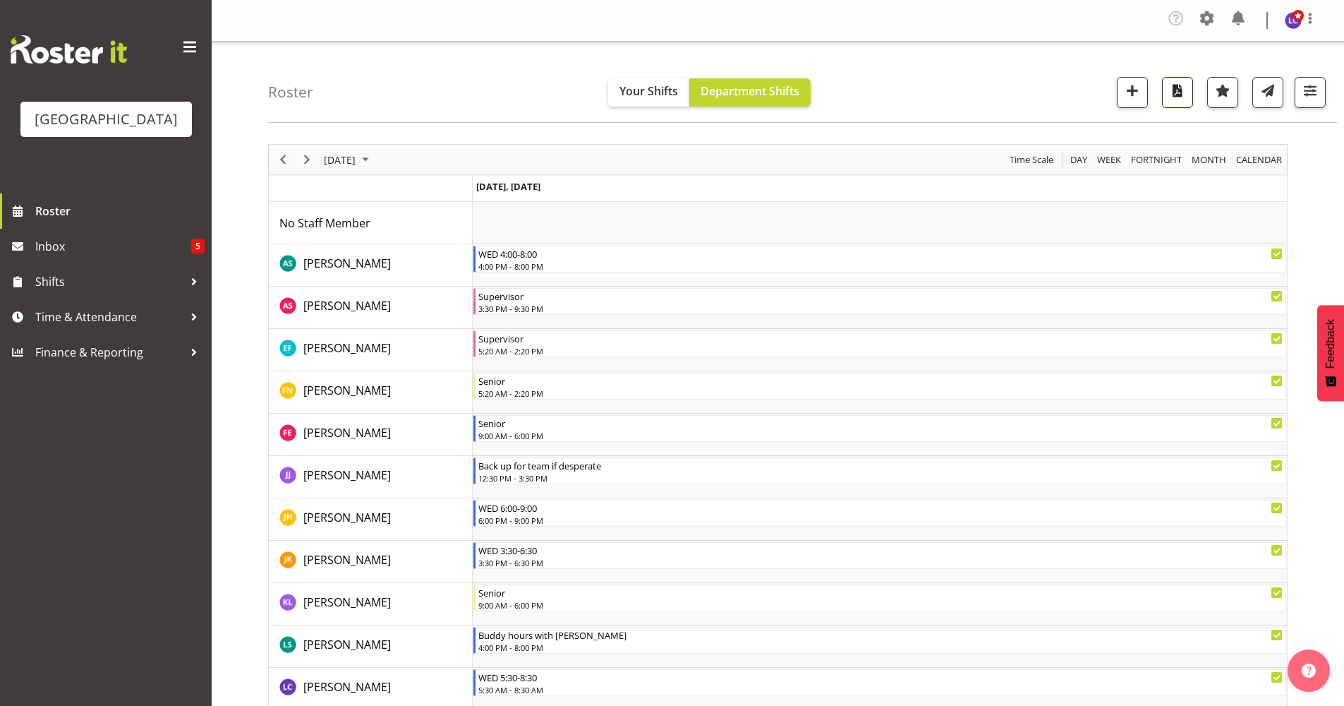
click at [1180, 97] on span "button" at bounding box center [1178, 90] width 18 height 18
click at [754, 53] on div "Roster Your Shifts Department Shifts All Locations Clear Splash Palace Select A…" at bounding box center [802, 82] width 1069 height 81
click at [284, 162] on span "Previous" at bounding box center [283, 160] width 17 height 18
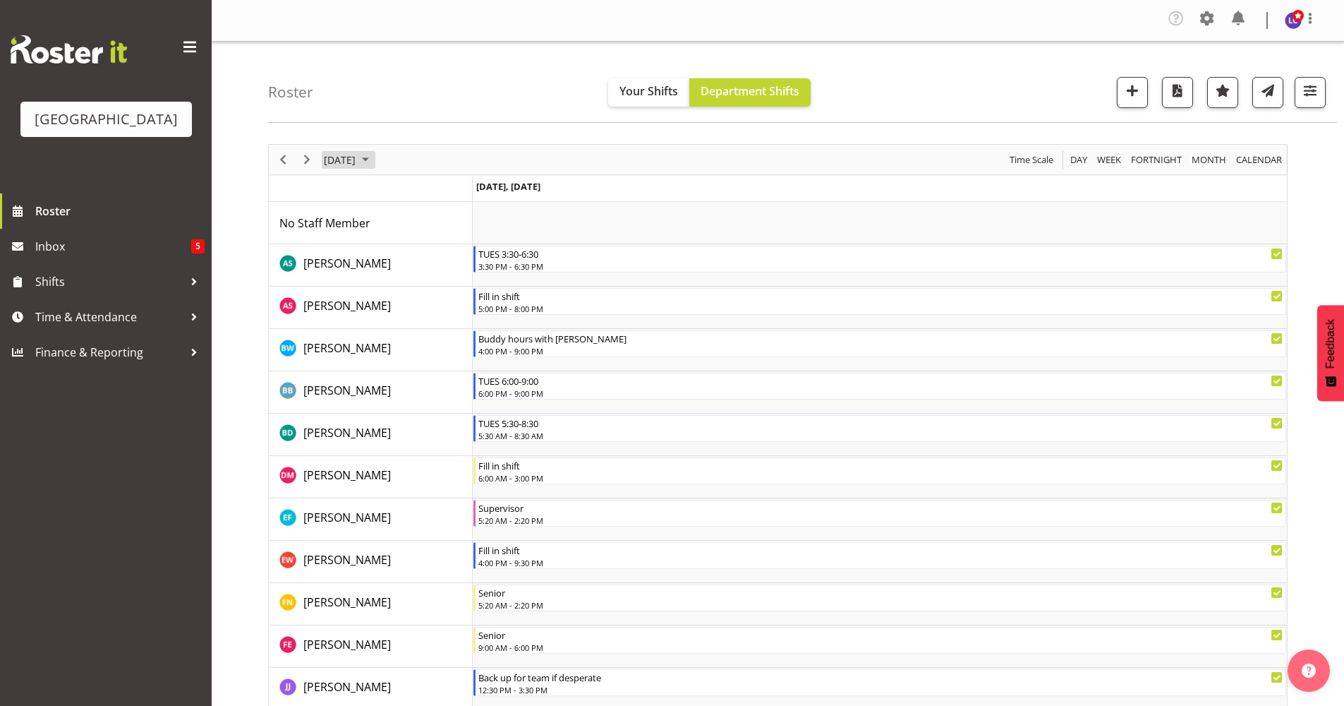
click at [357, 159] on span "September 16, 2025" at bounding box center [339, 160] width 35 height 18
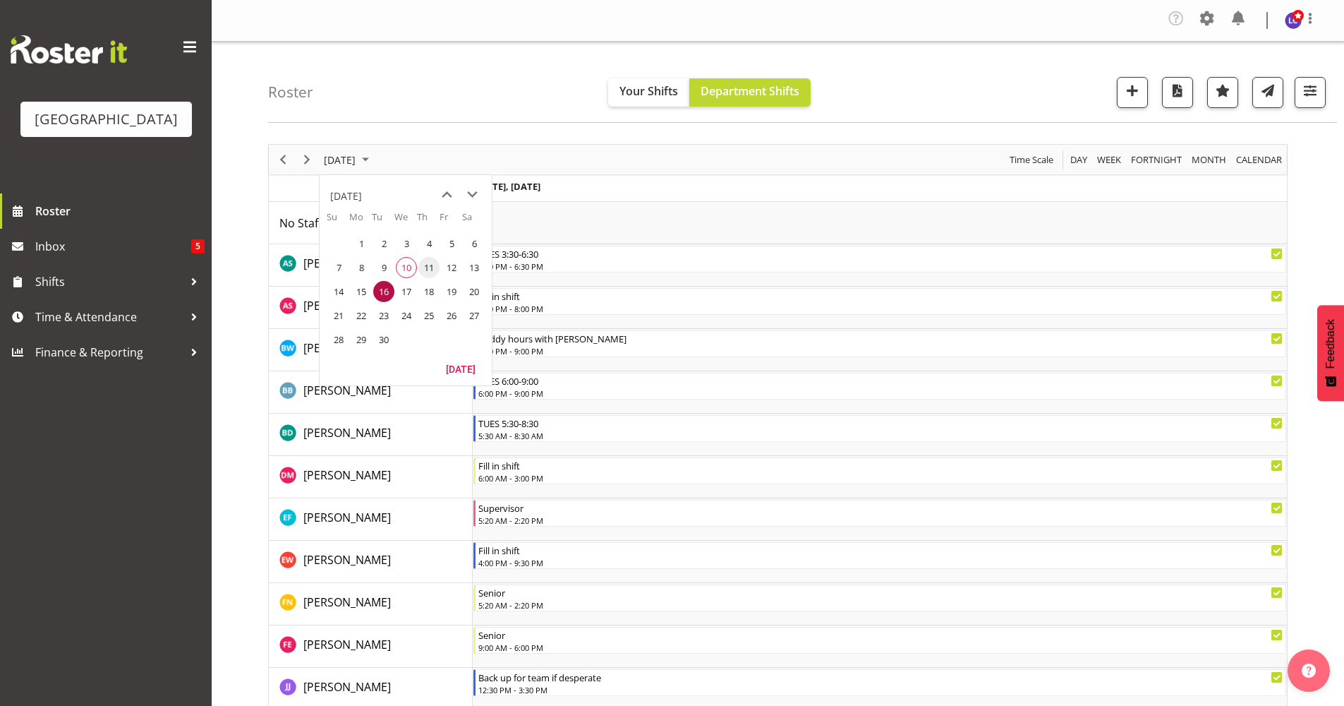
click at [423, 270] on span "11" at bounding box center [428, 267] width 21 height 21
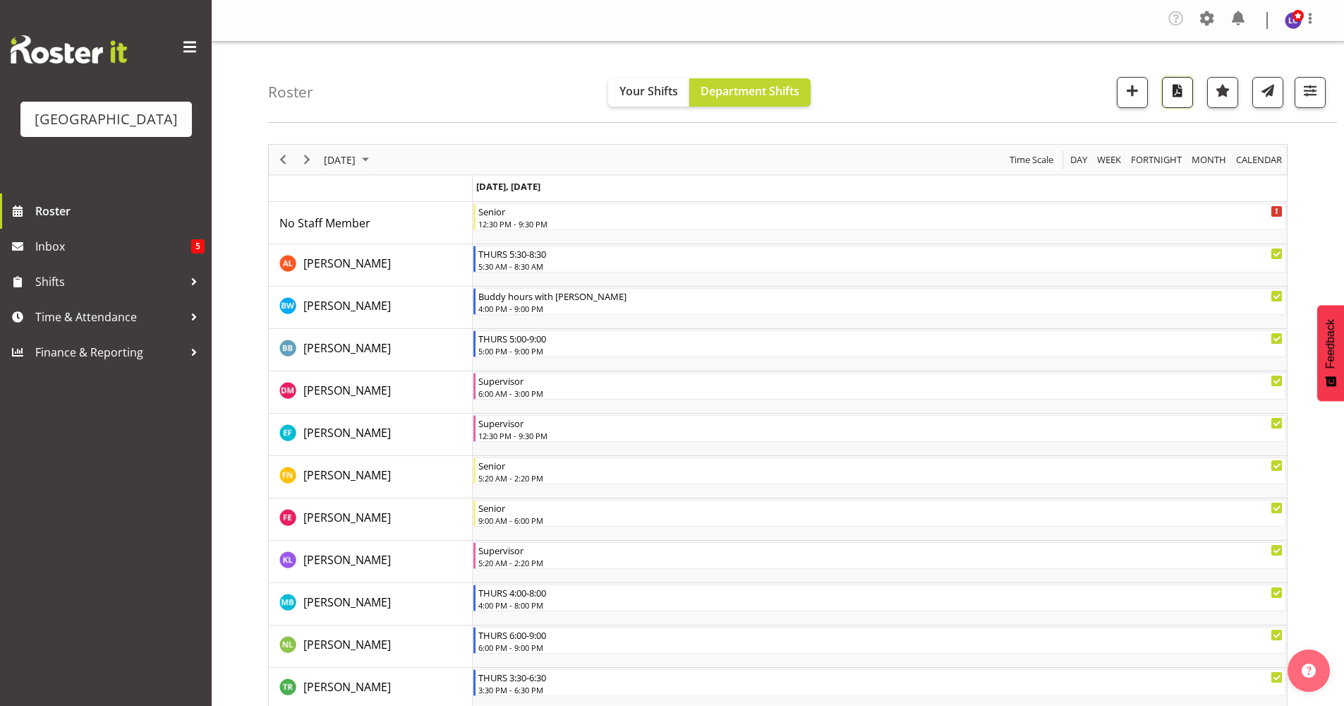
click at [1181, 96] on span "button" at bounding box center [1178, 90] width 18 height 18
click at [357, 157] on span "September 11, 2025" at bounding box center [339, 160] width 35 height 18
click at [1105, 162] on span "Week" at bounding box center [1109, 160] width 27 height 18
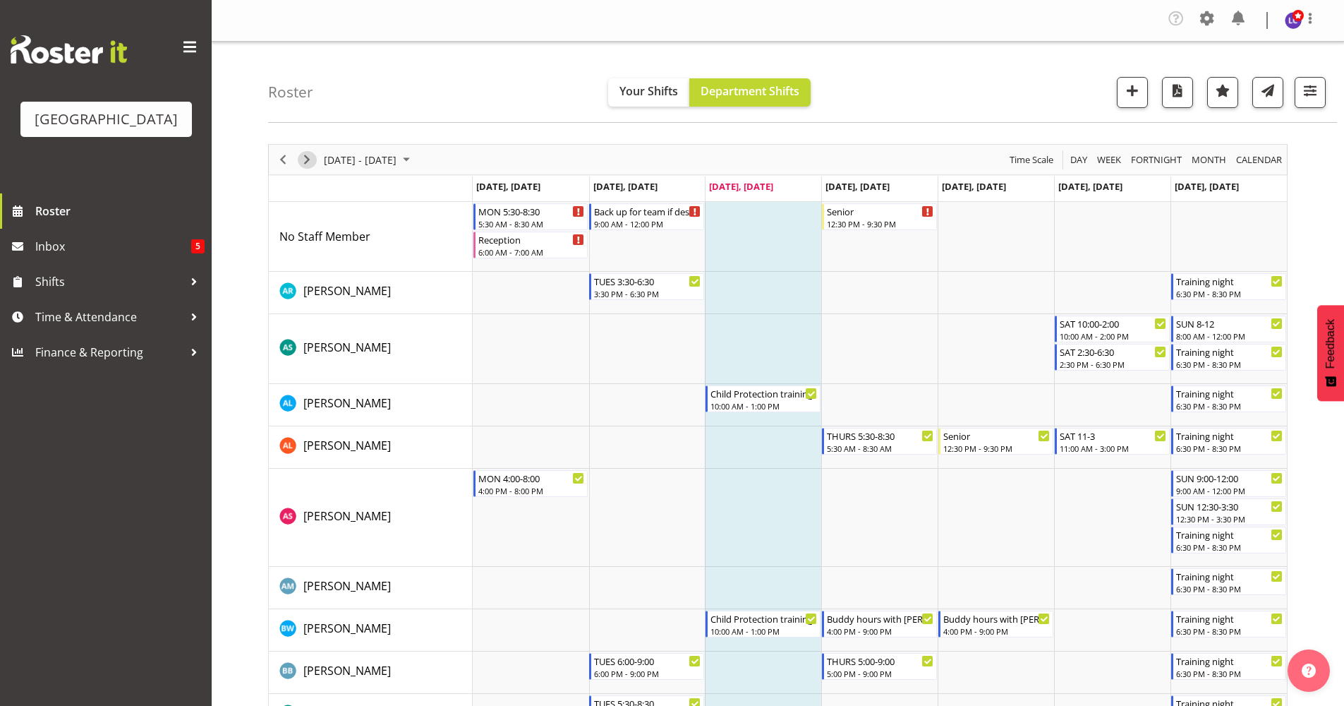
click at [311, 155] on span "Next" at bounding box center [306, 160] width 17 height 18
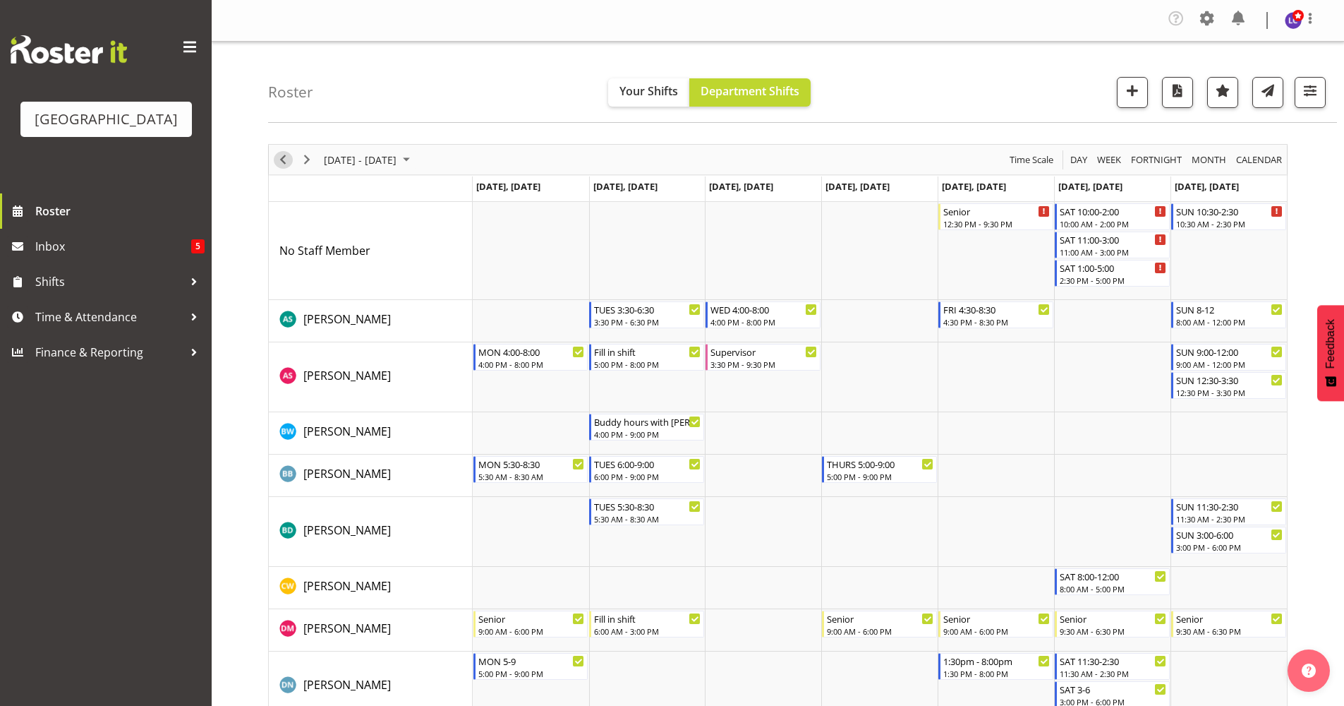
drag, startPoint x: 277, startPoint y: 157, endPoint x: 310, endPoint y: 209, distance: 61.3
click at [277, 157] on span "Previous" at bounding box center [283, 160] width 17 height 18
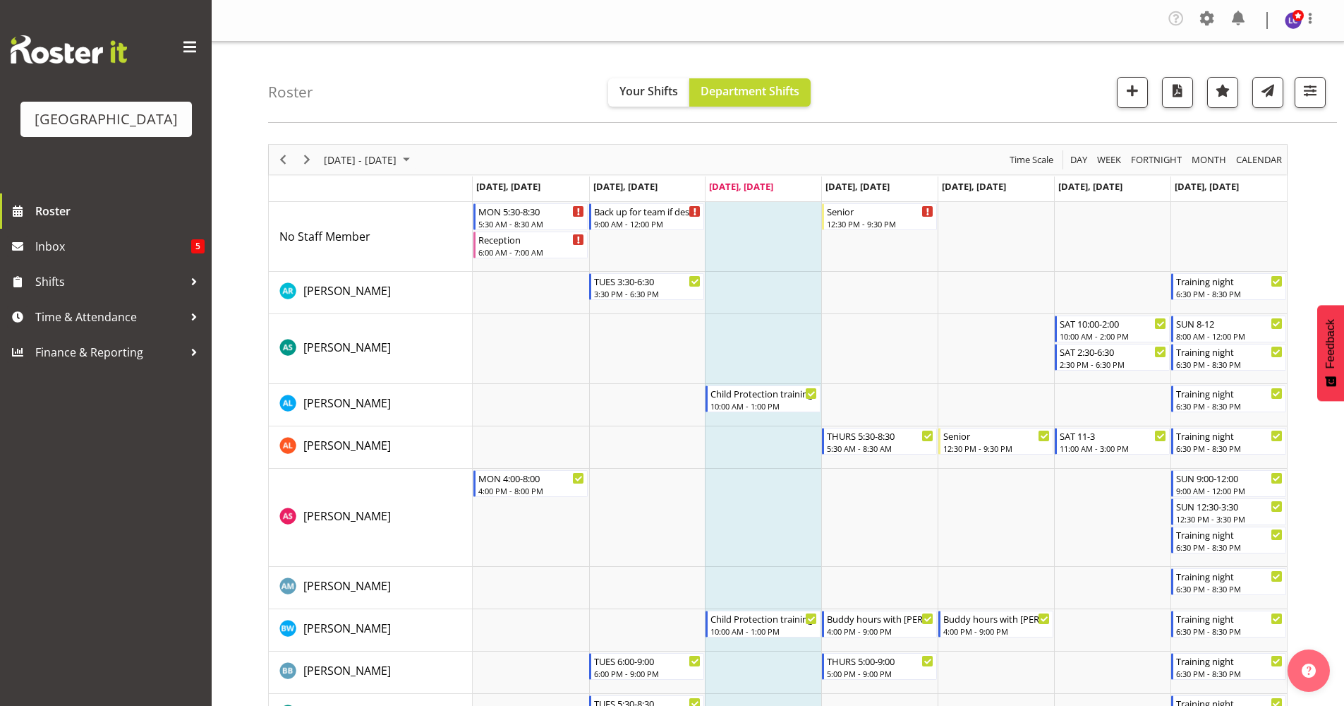
click at [295, 162] on div "Timeline Week of September 11, 2025" at bounding box center [307, 160] width 24 height 30
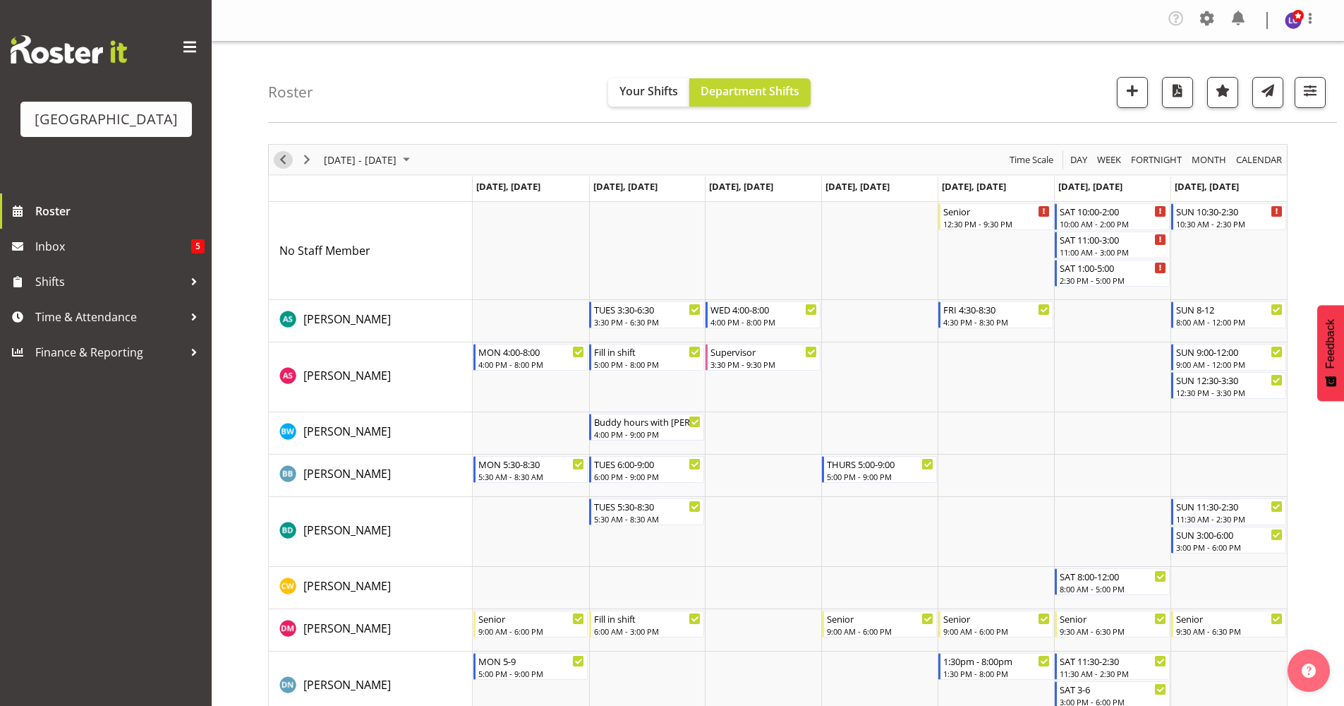
click at [281, 167] on span "Previous" at bounding box center [283, 160] width 17 height 18
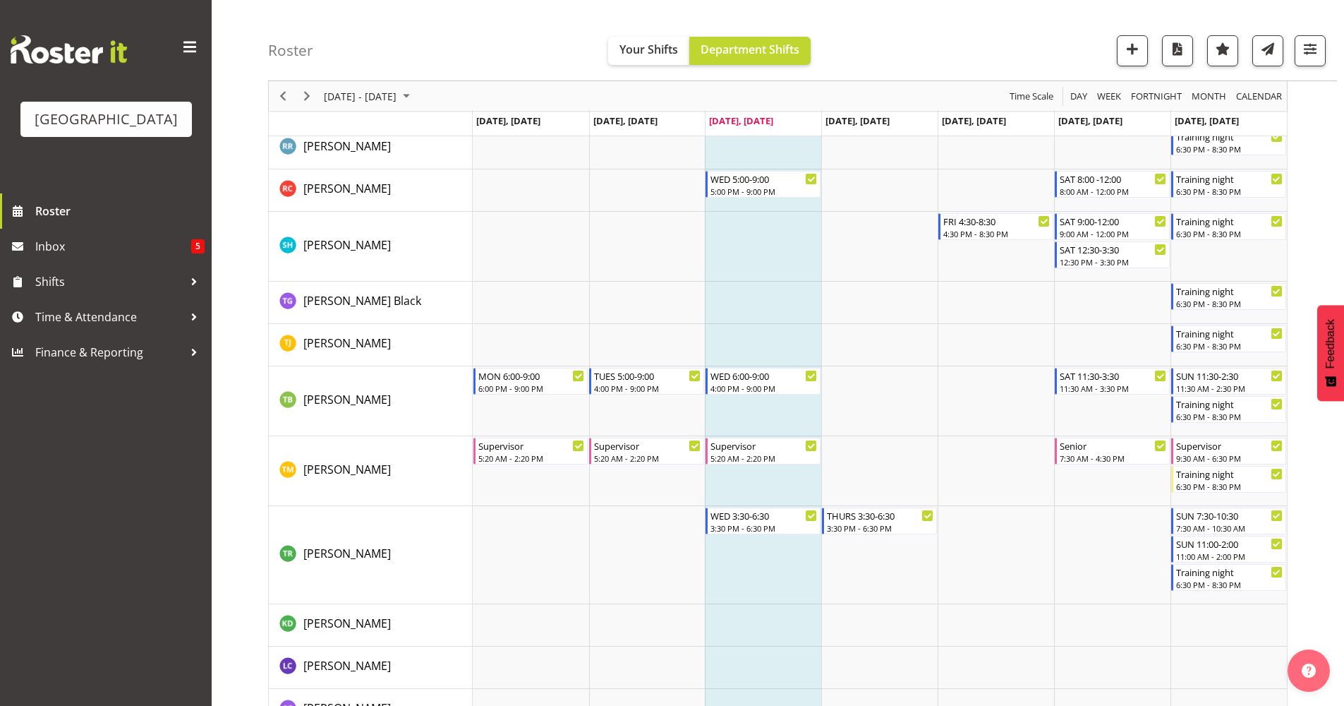
scroll to position [2190, 0]
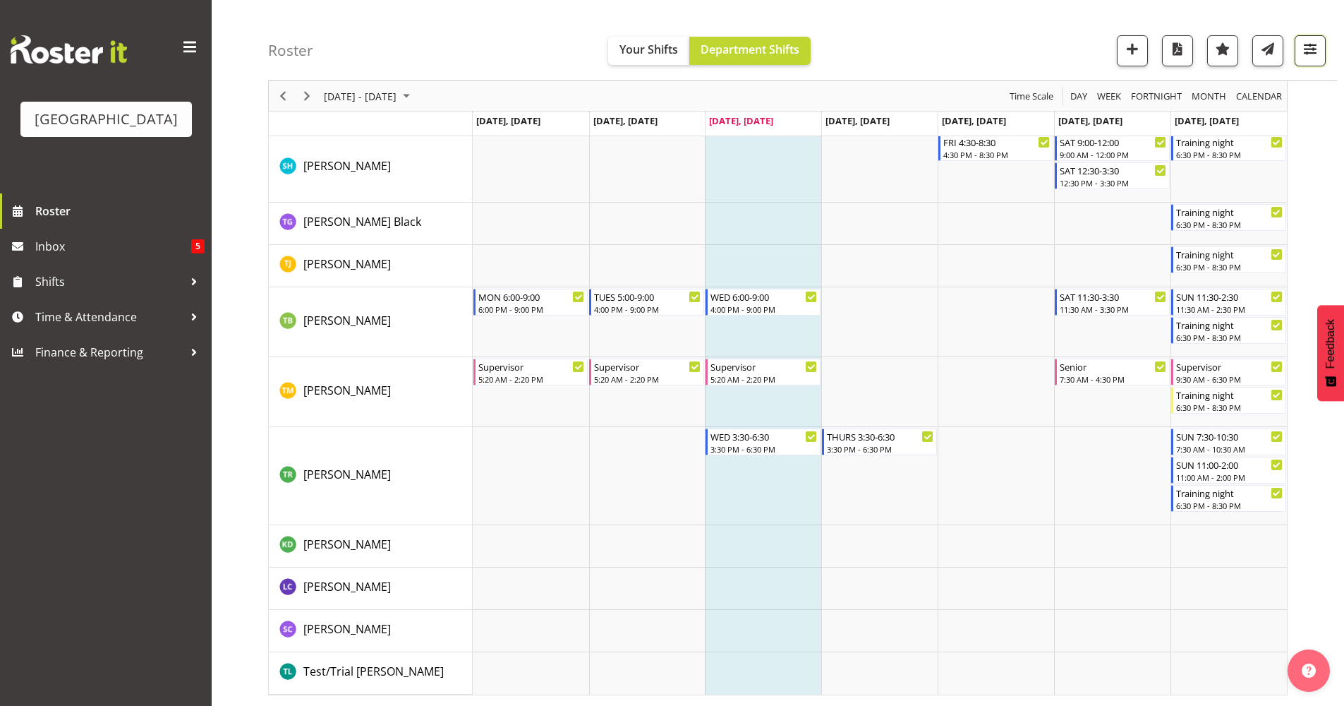
click at [1309, 56] on span "button" at bounding box center [1310, 49] width 18 height 18
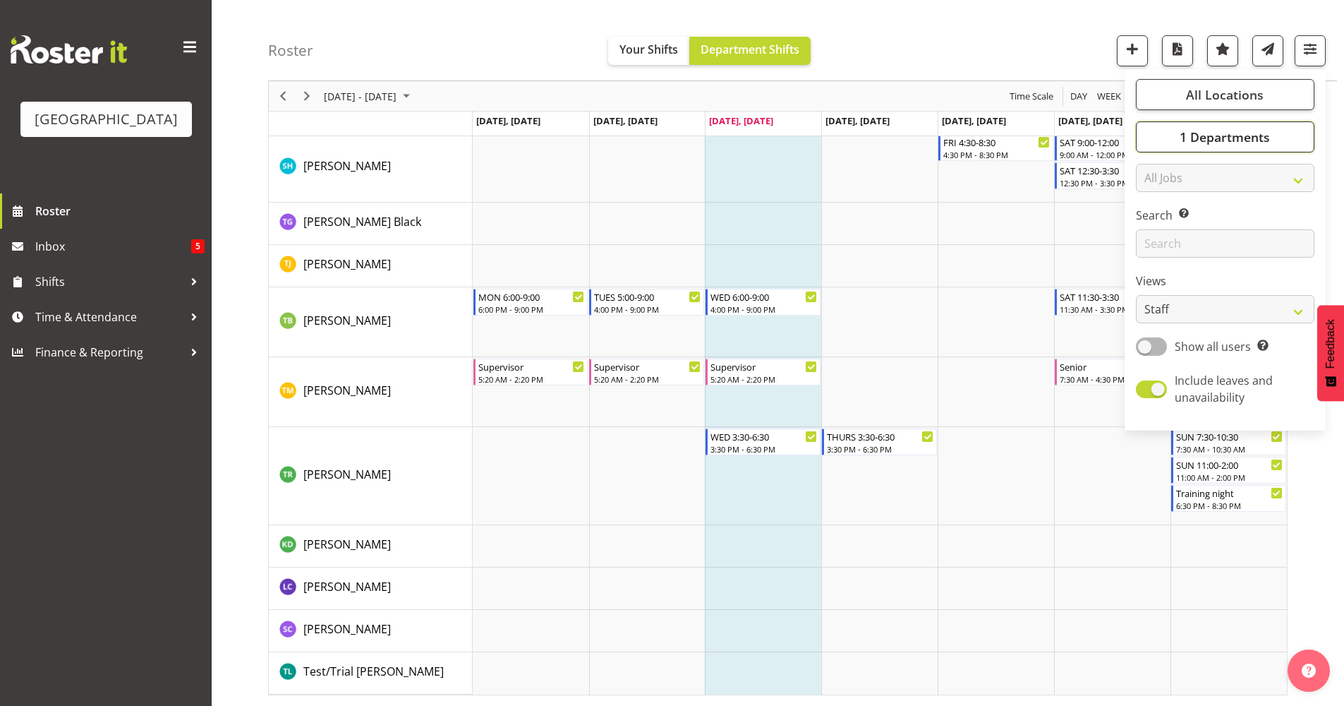
click at [1230, 136] on span "1 Departments" at bounding box center [1225, 136] width 90 height 17
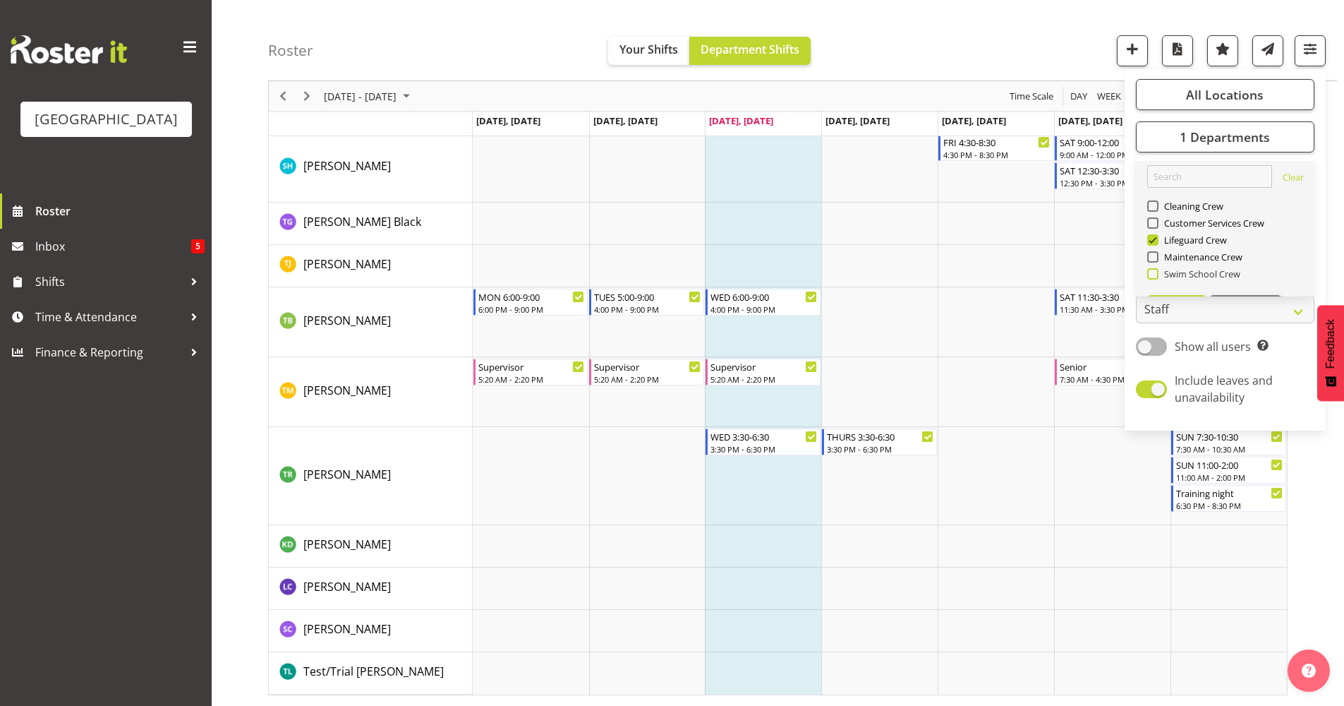
click at [1157, 276] on span at bounding box center [1152, 273] width 11 height 11
click at [1157, 276] on input "Swim School Crew" at bounding box center [1151, 274] width 9 height 9
checkbox input "true"
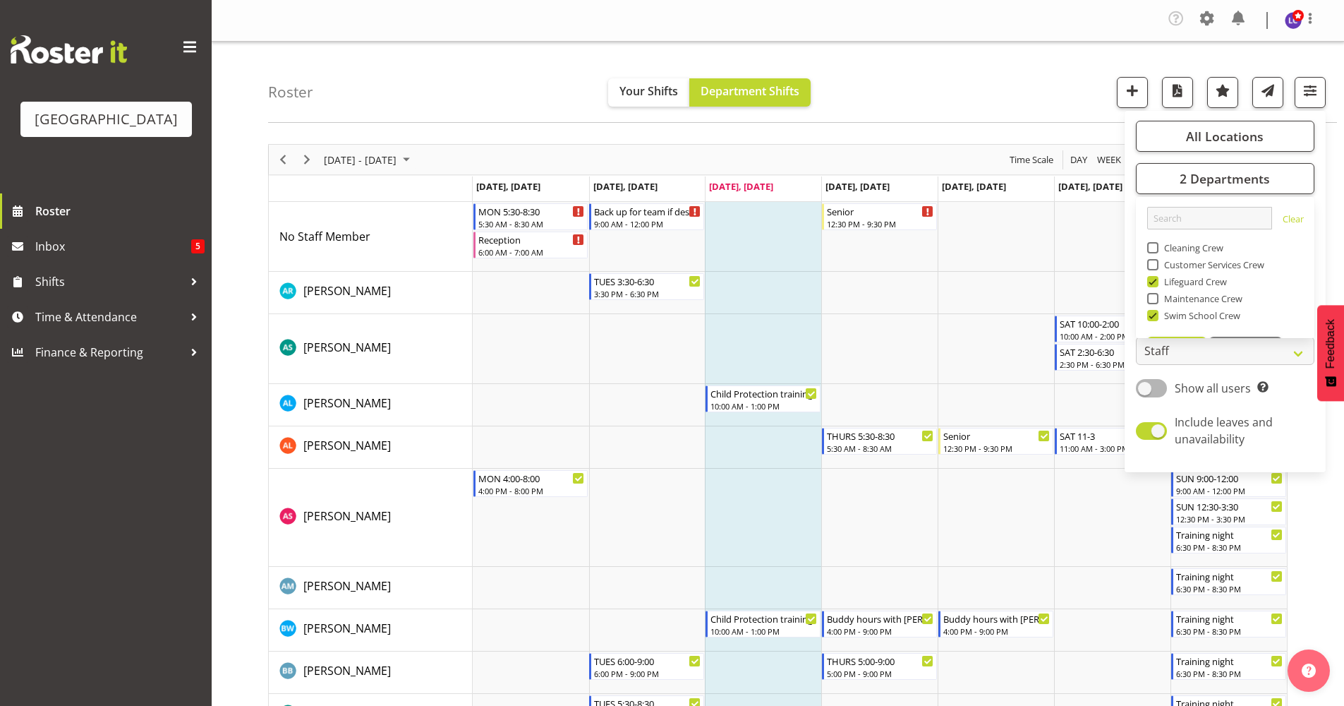
click at [1154, 287] on span at bounding box center [1152, 281] width 11 height 11
click at [1154, 287] on input "Lifeguard Crew" at bounding box center [1151, 281] width 9 height 9
checkbox input "false"
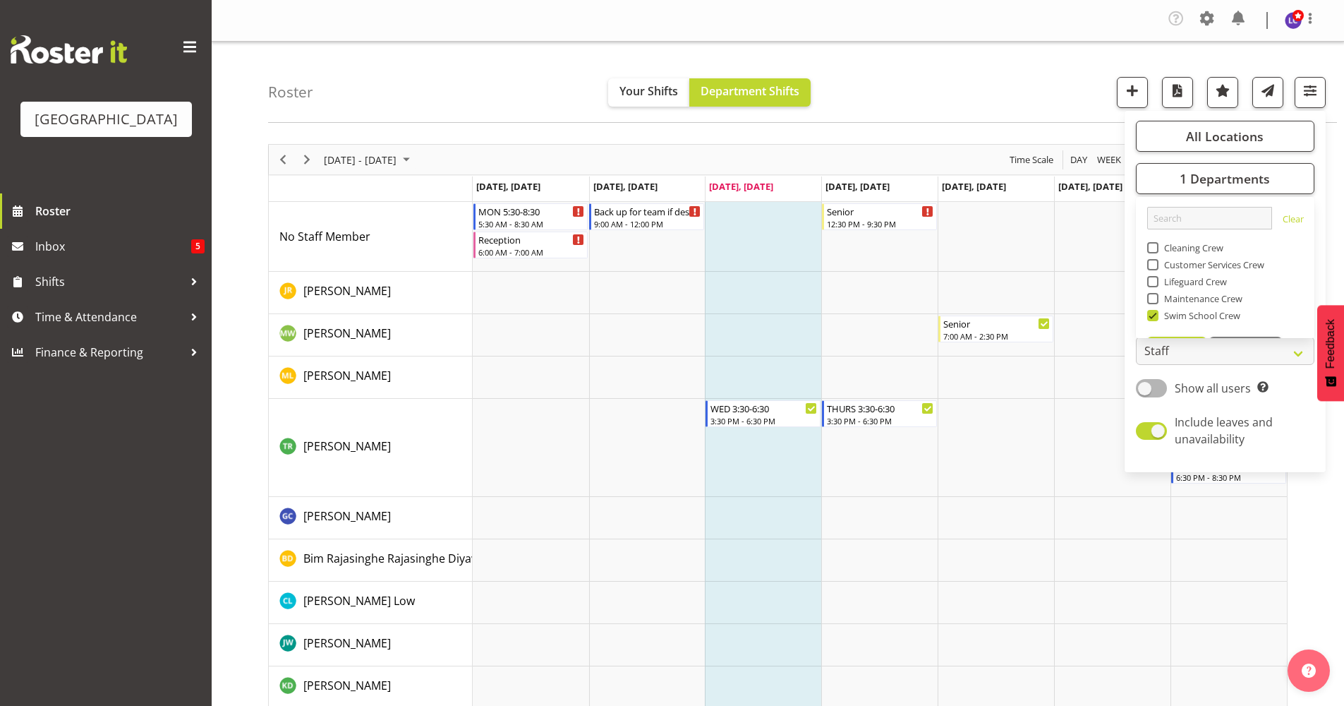
click at [1335, 217] on div "September 08 - 14, 2025 Today Day Week Fortnight Month calendar Month Agenda Ti…" at bounding box center [806, 595] width 1076 height 925
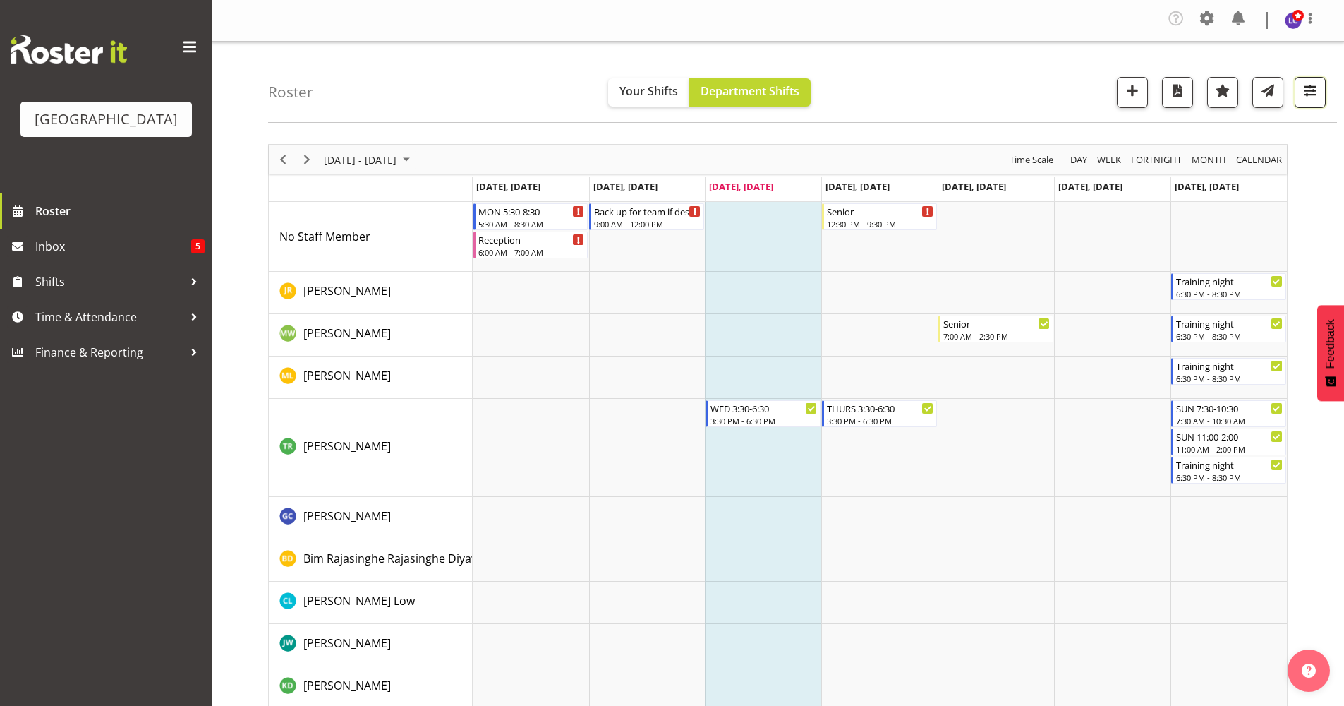
click at [1313, 80] on button "button" at bounding box center [1310, 92] width 31 height 31
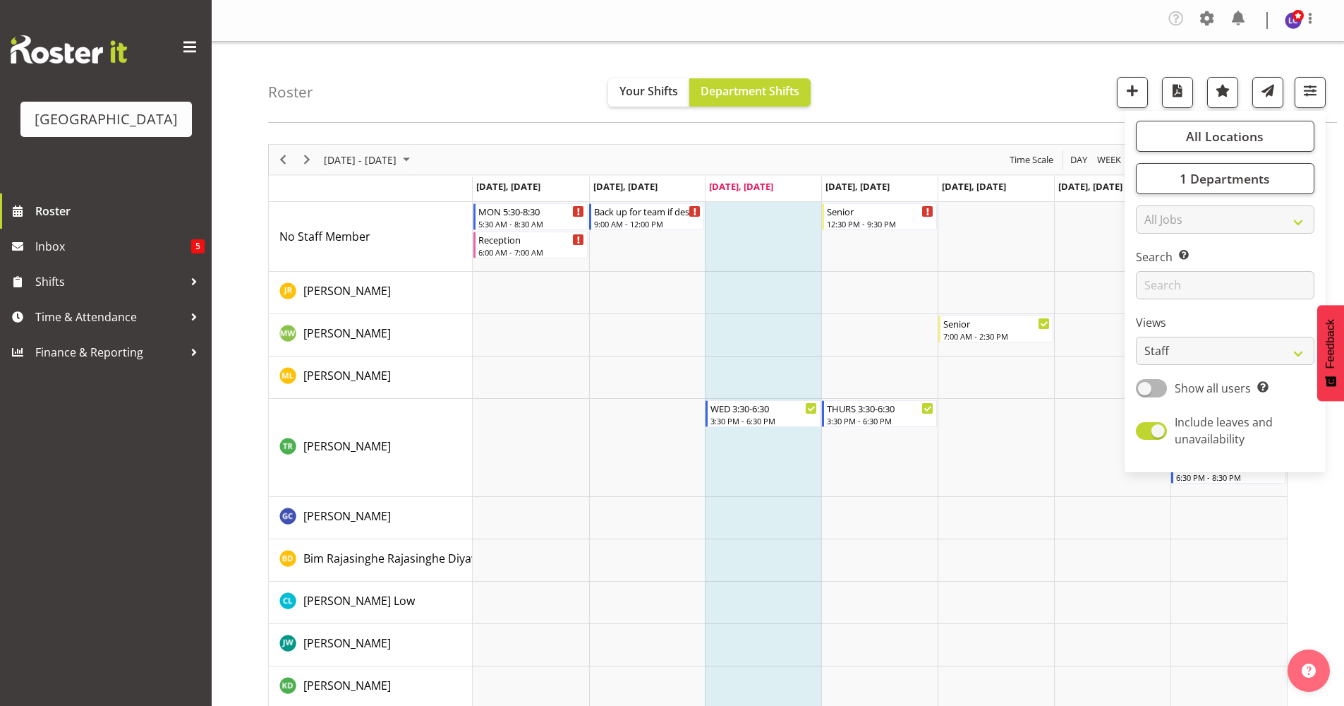
click at [985, 92] on div "Roster Your Shifts Department Shifts All Locations Clear Splash Palace Select A…" at bounding box center [802, 82] width 1069 height 81
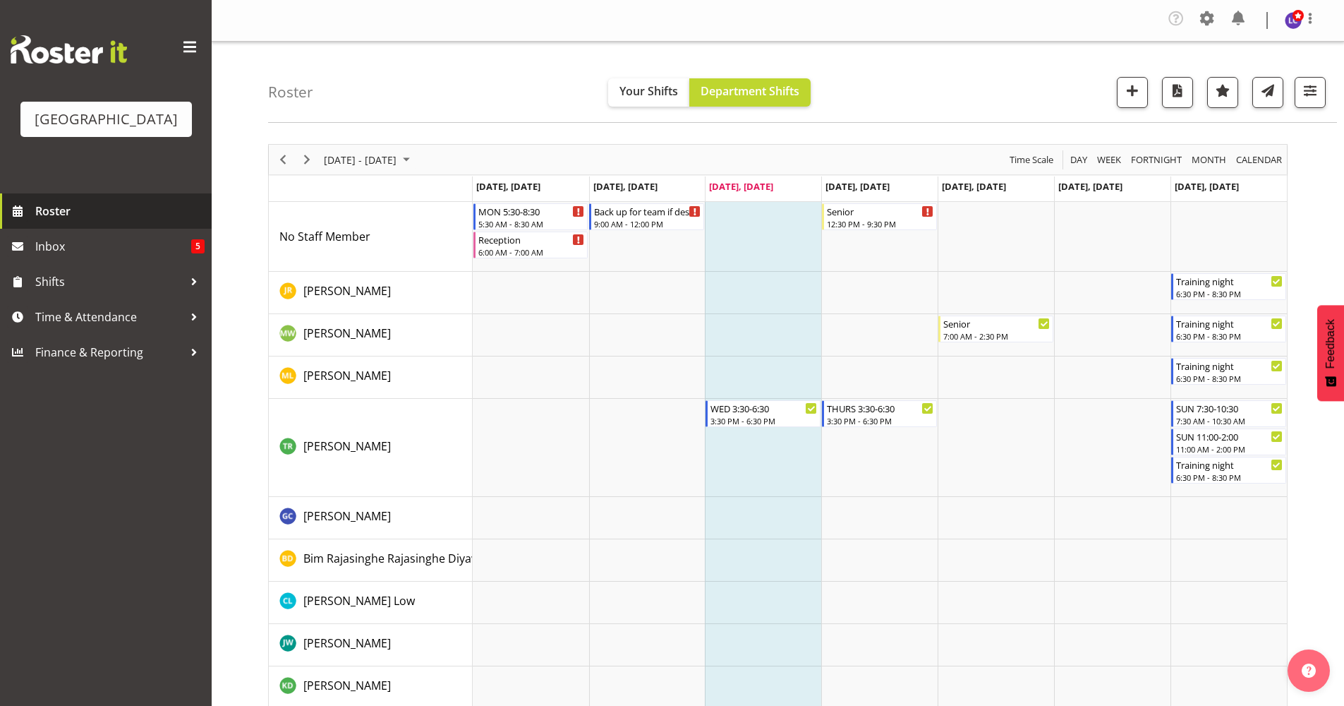
click at [152, 211] on span "Roster" at bounding box center [119, 210] width 169 height 21
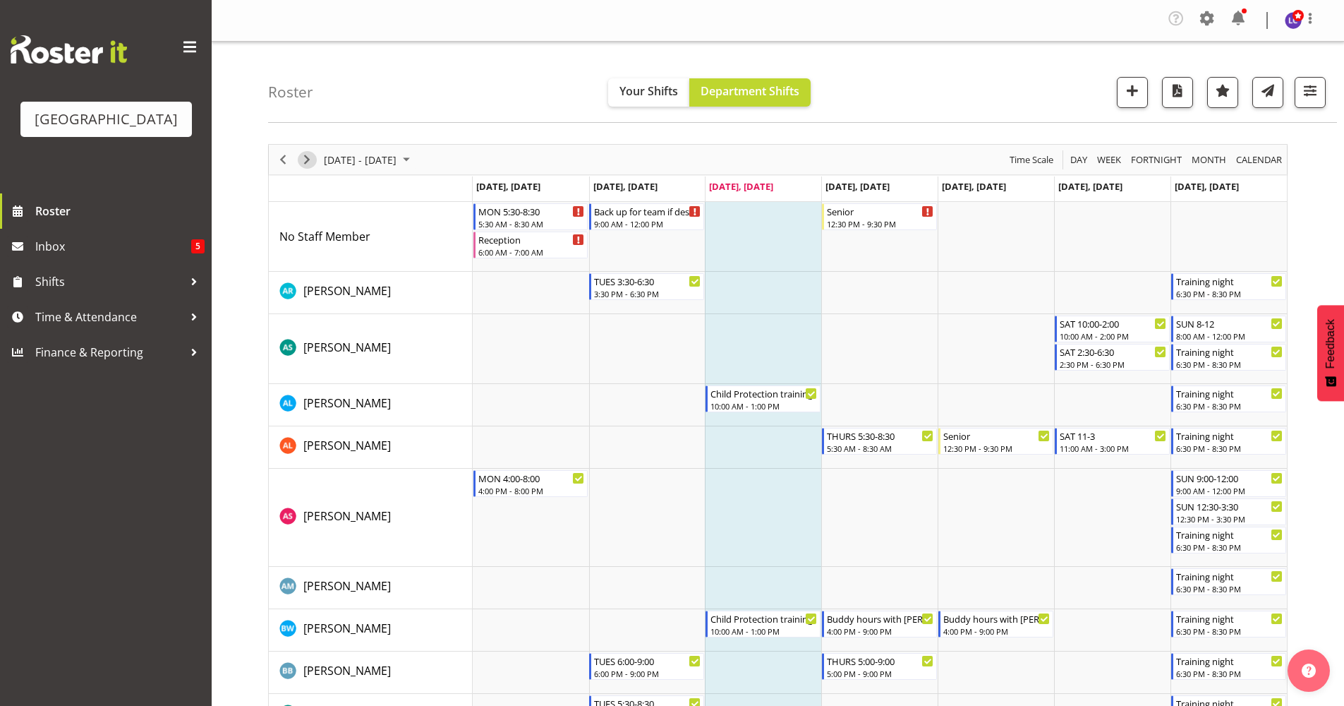
click at [301, 162] on span "Next" at bounding box center [306, 160] width 17 height 18
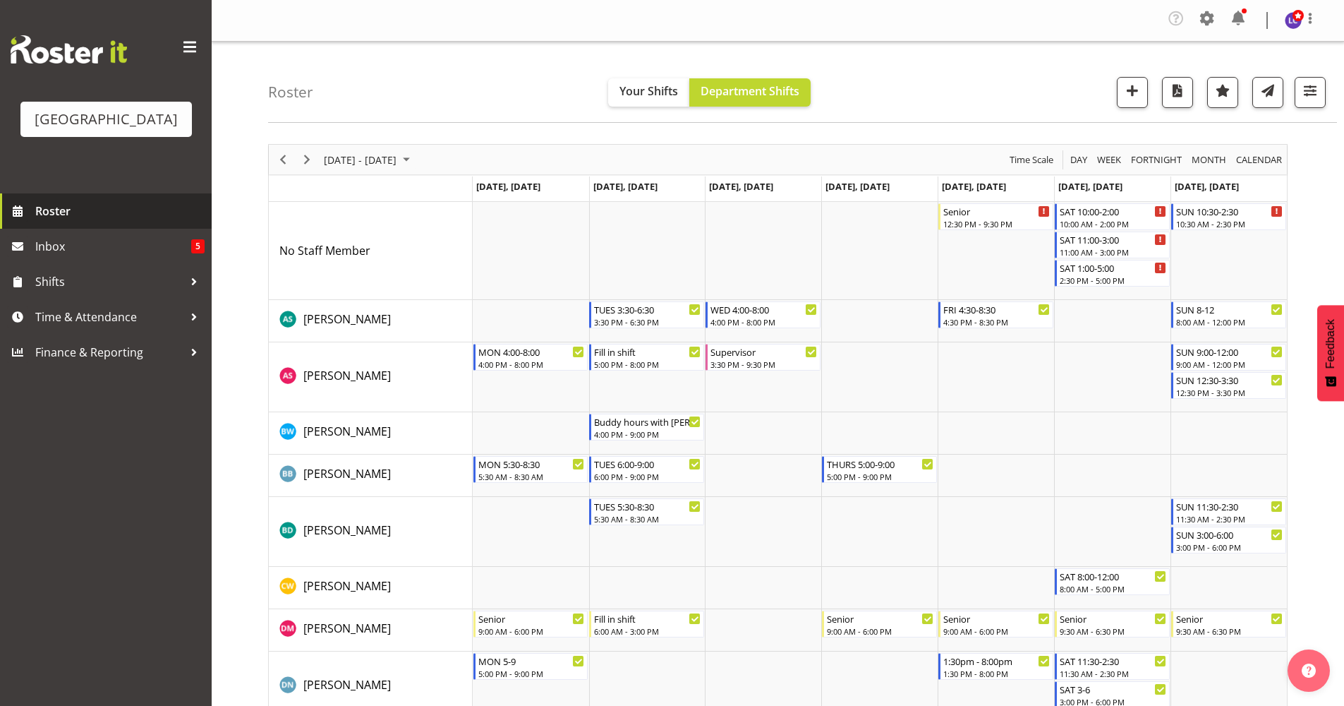
click at [127, 209] on span "Roster" at bounding box center [119, 210] width 169 height 21
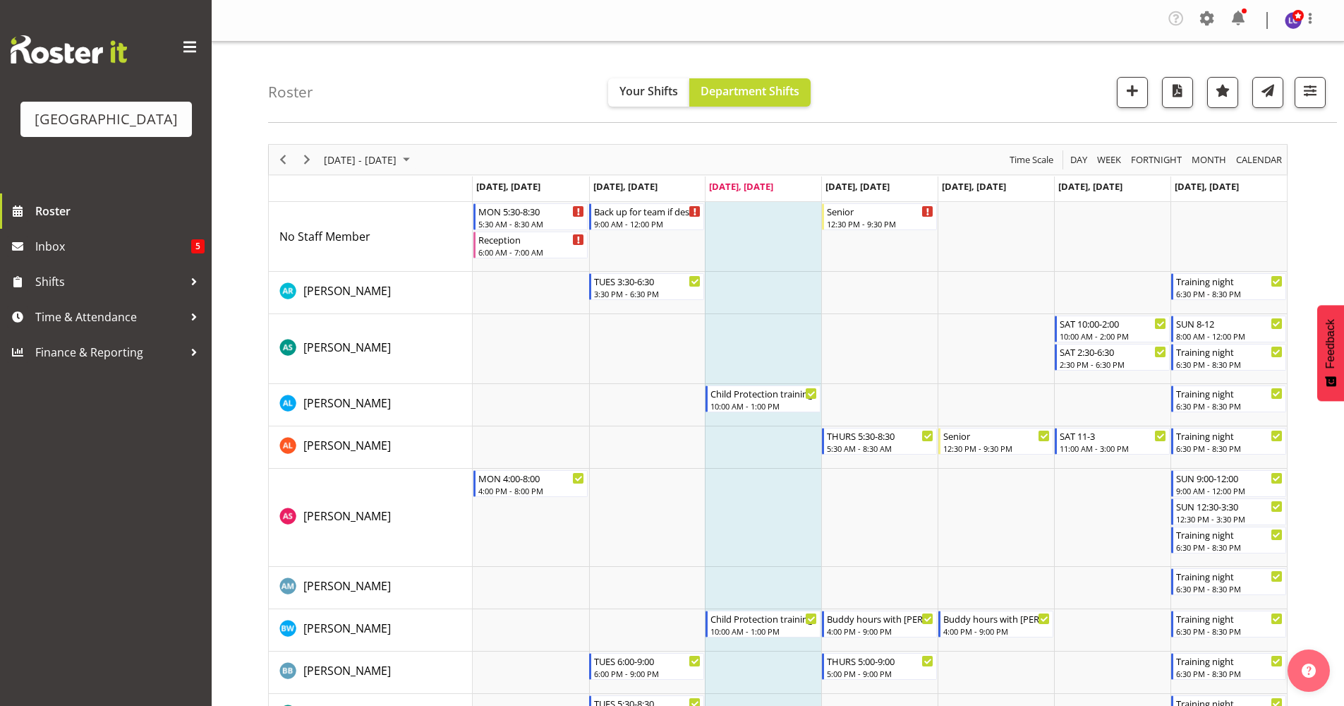
click at [318, 158] on div "Timeline Week of September 10, 2025" at bounding box center [307, 160] width 24 height 30
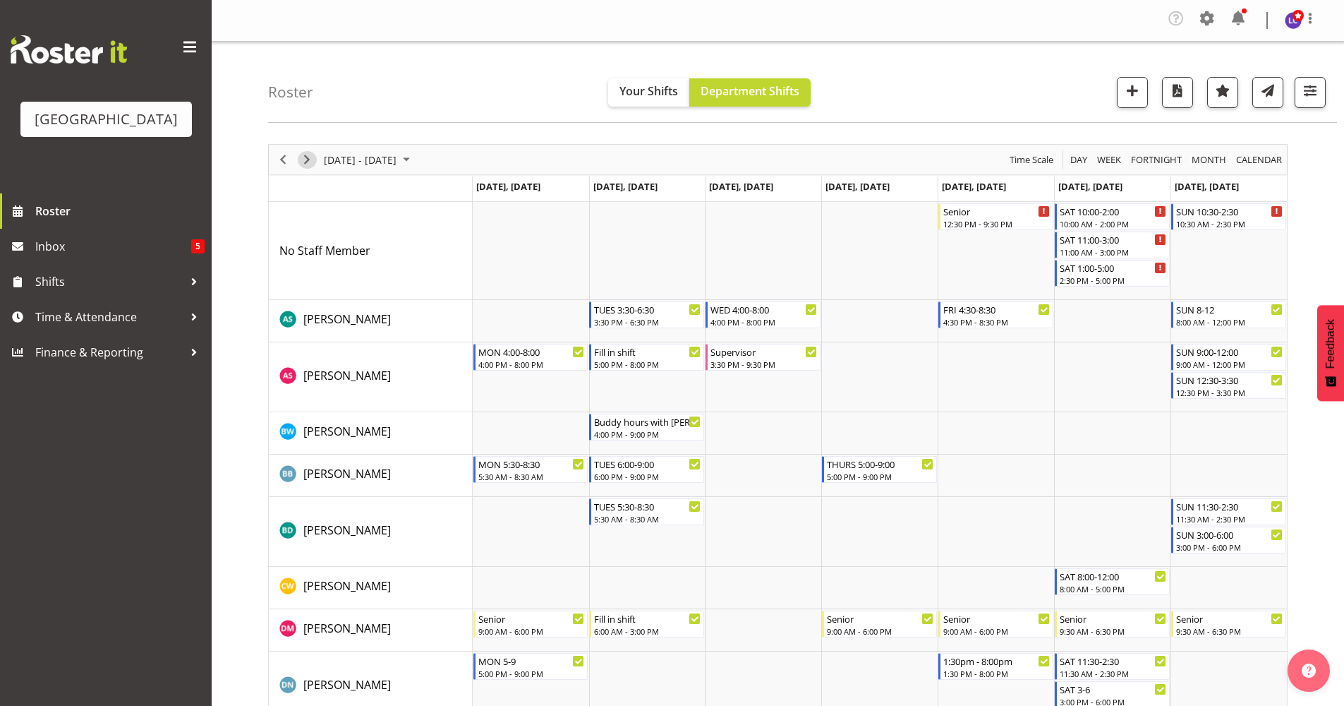
click at [310, 164] on span "Next" at bounding box center [306, 160] width 17 height 18
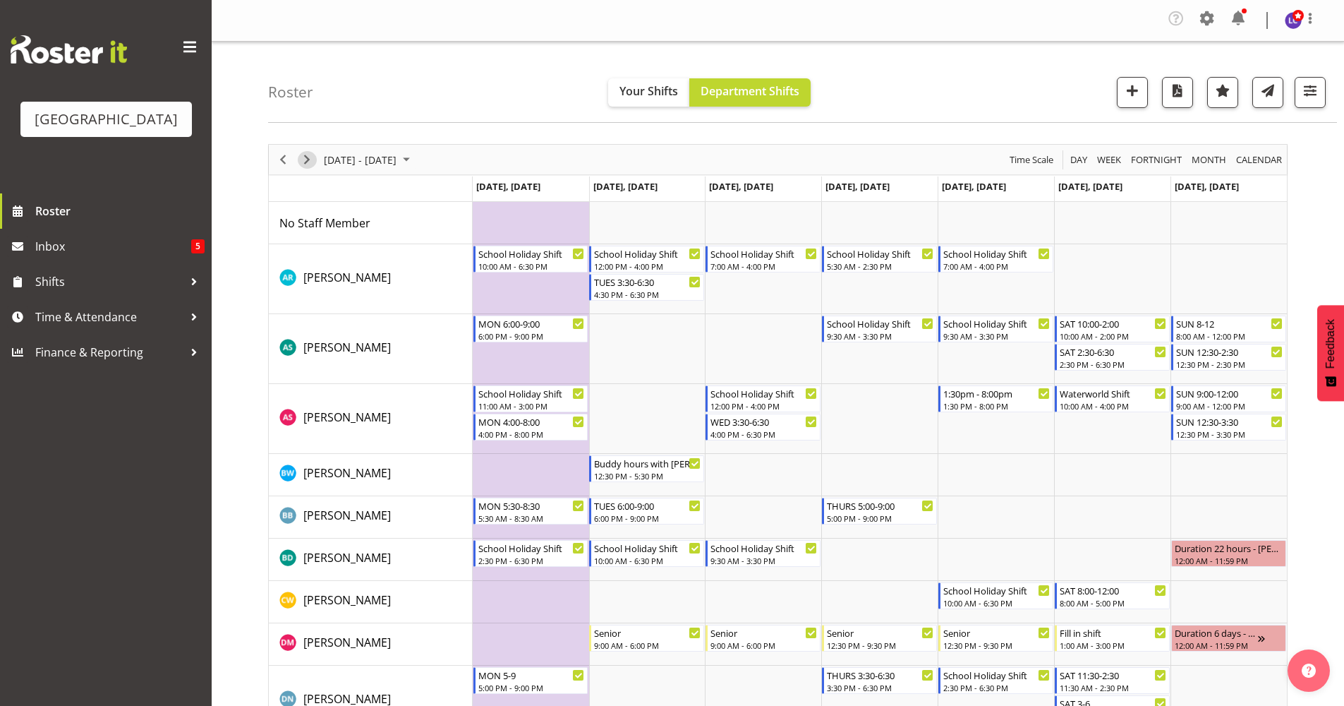
click at [313, 159] on span "Next" at bounding box center [306, 160] width 17 height 18
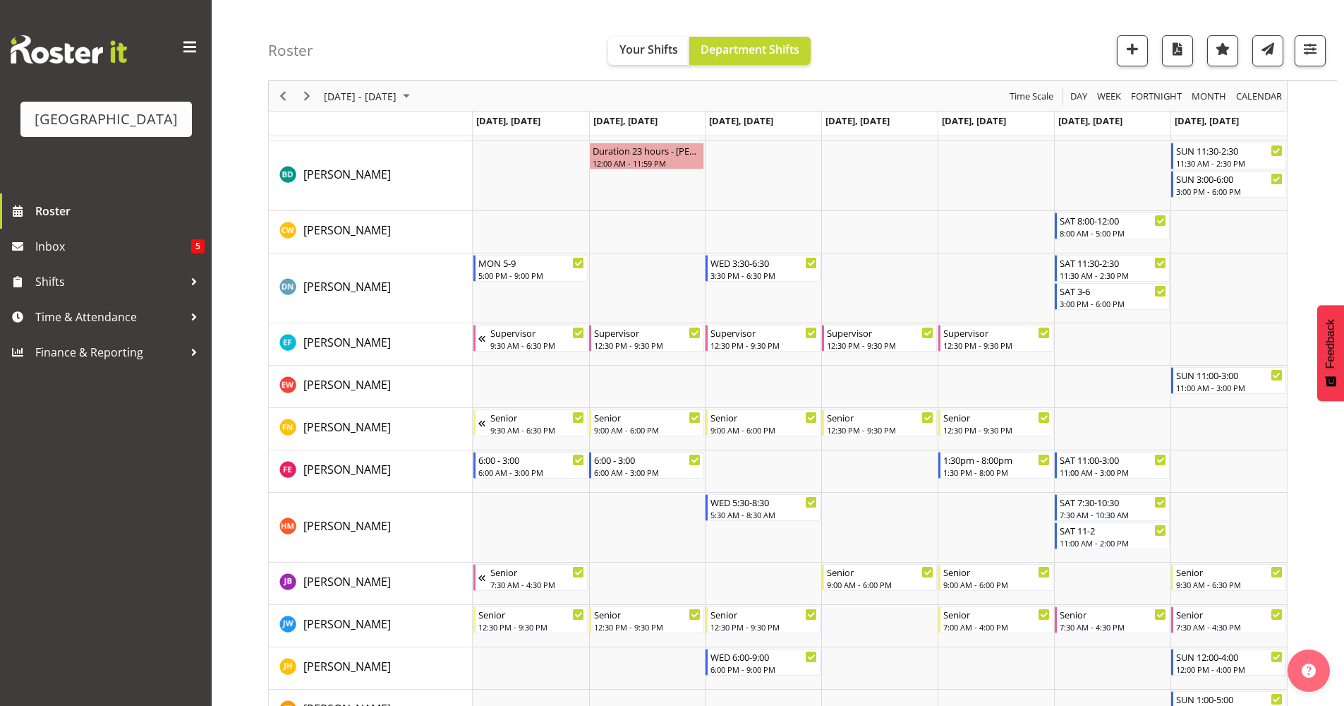
scroll to position [533, 0]
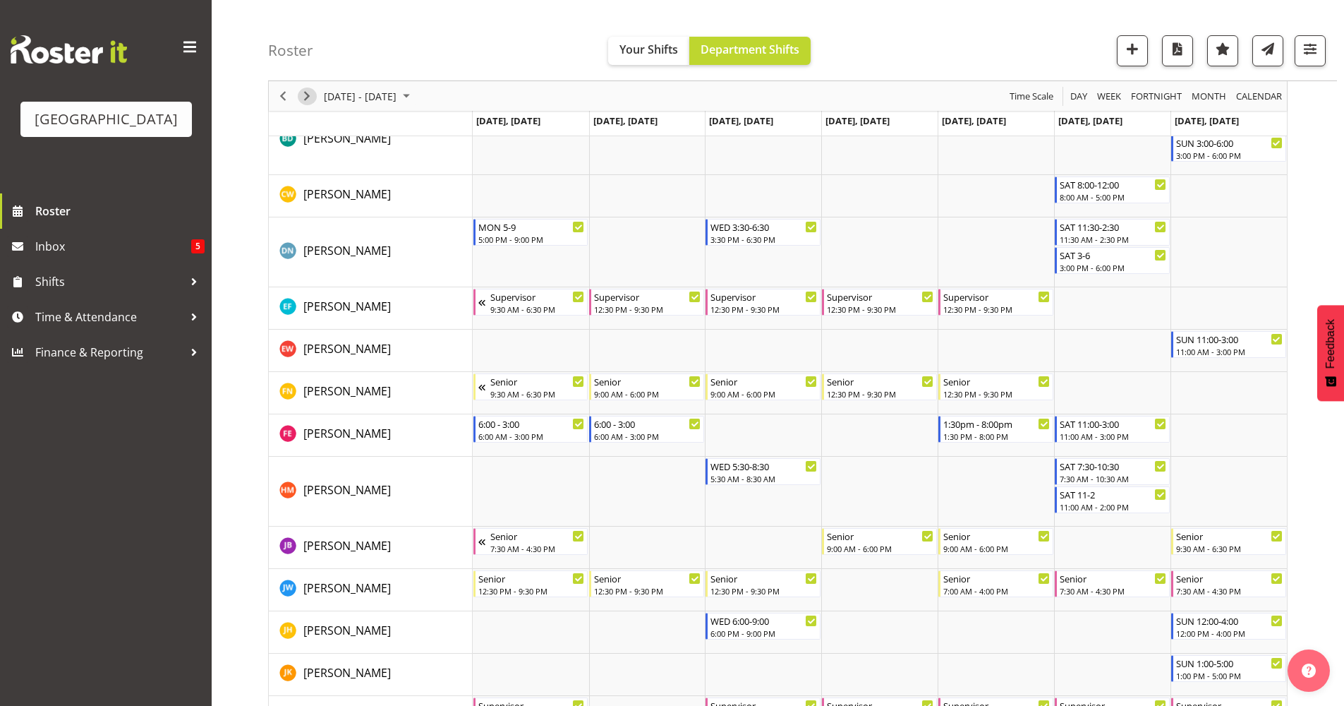
click at [310, 94] on span "Next" at bounding box center [306, 97] width 17 height 18
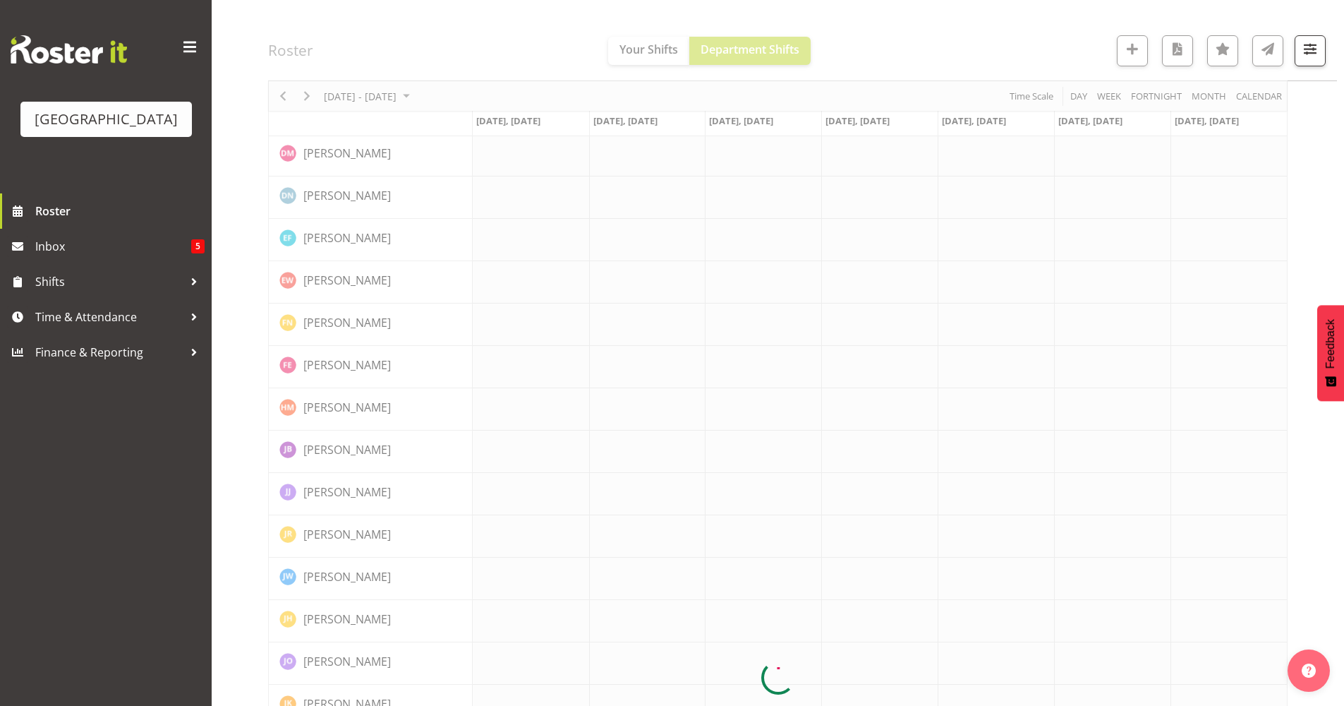
scroll to position [0, 0]
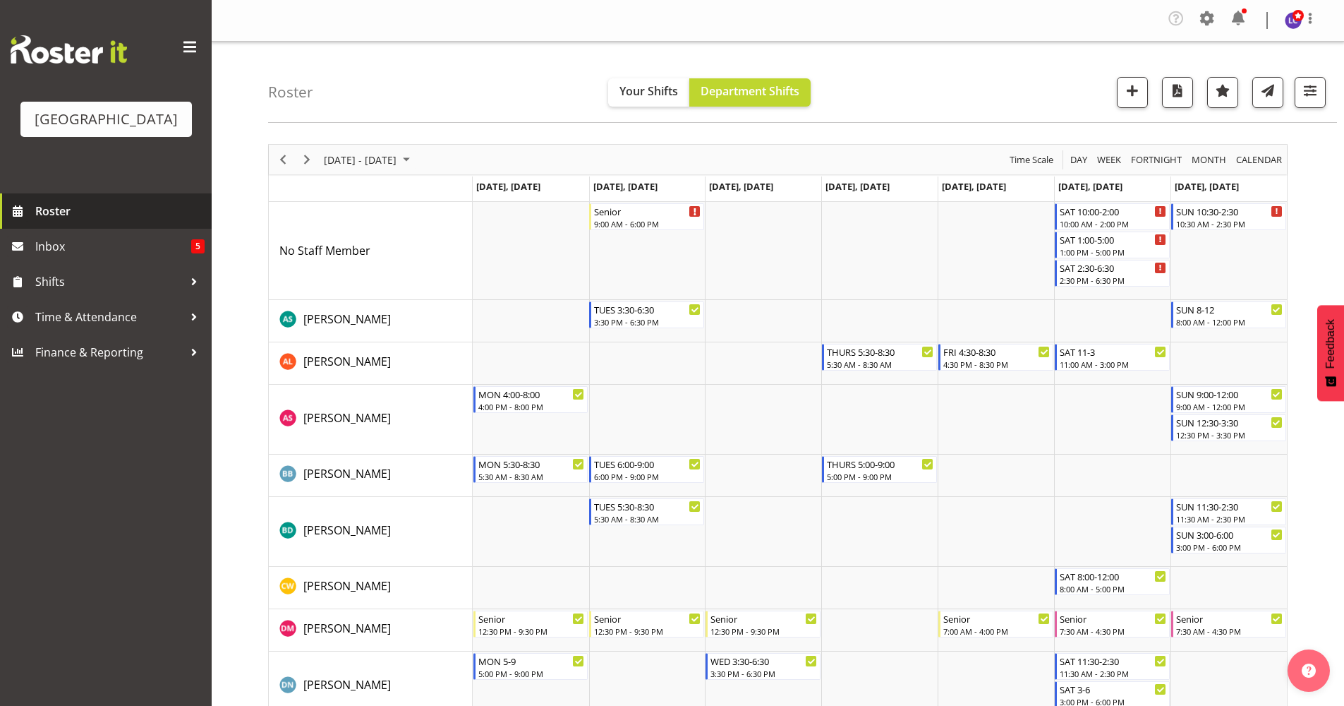
click at [140, 217] on span "Roster" at bounding box center [119, 210] width 169 height 21
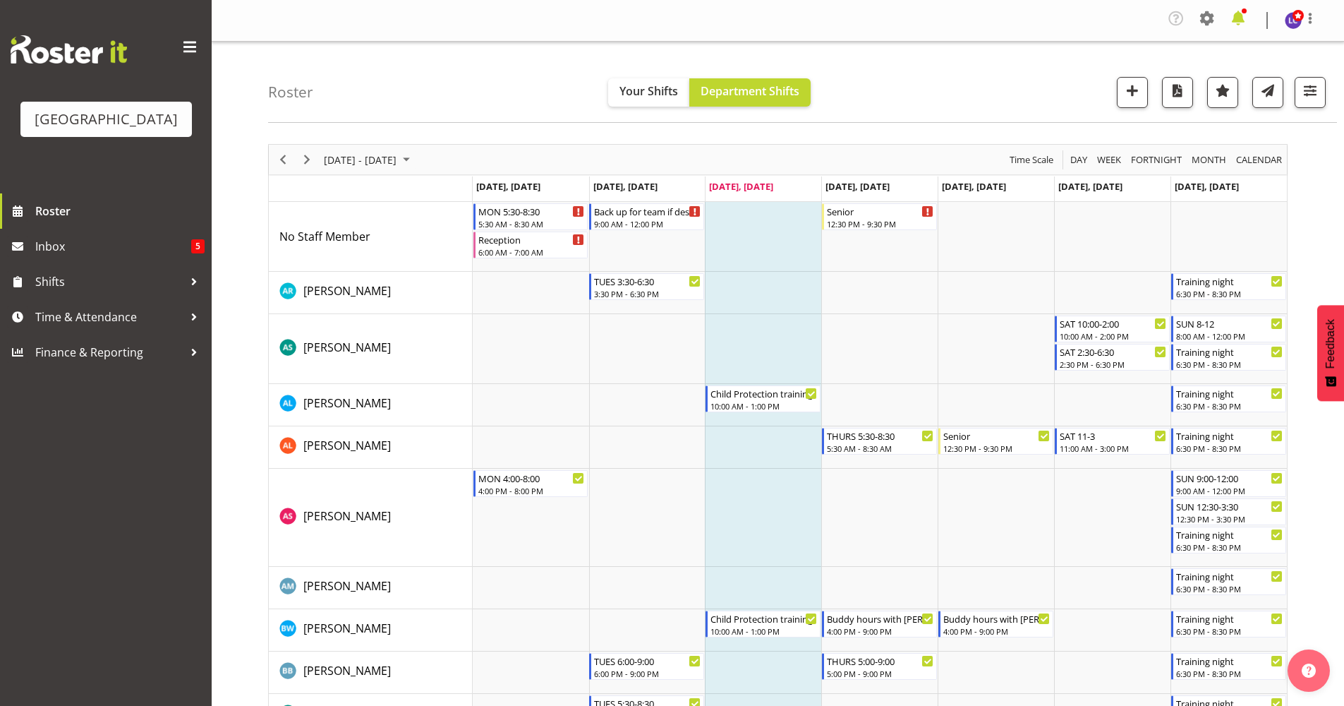
click at [1232, 11] on span at bounding box center [1238, 18] width 23 height 23
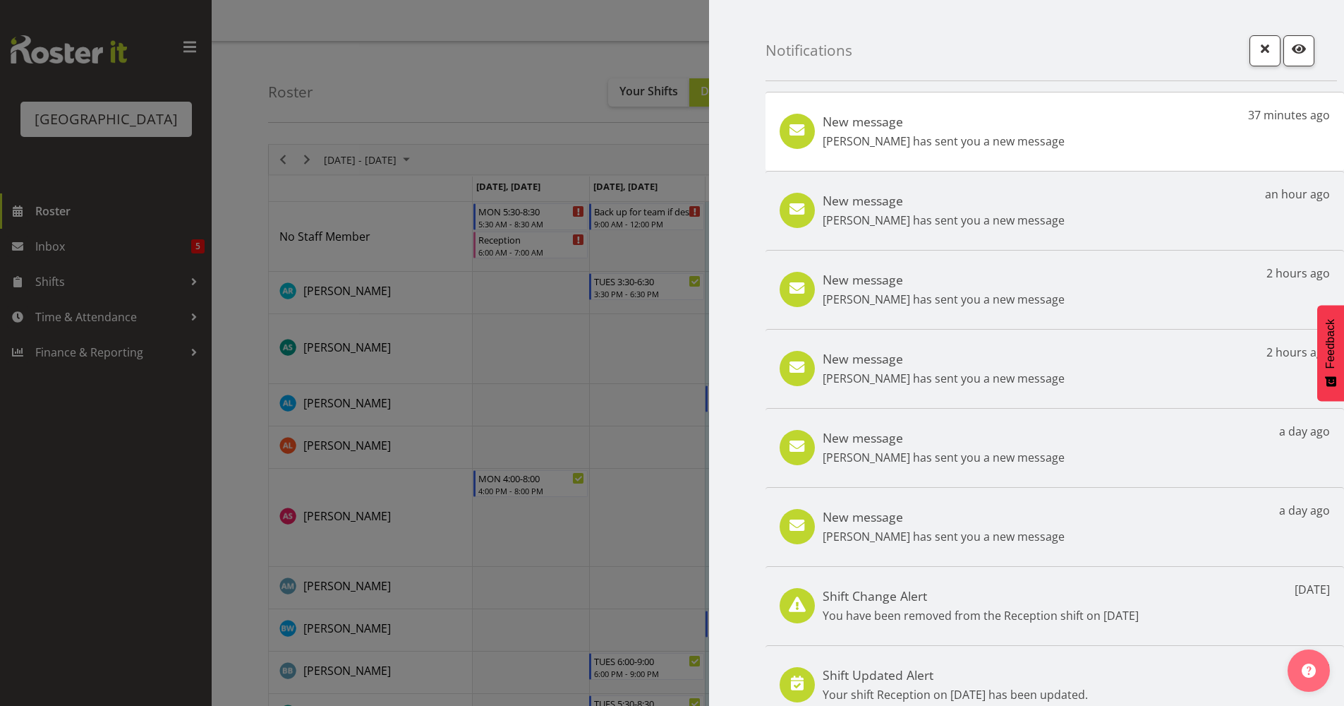
click at [970, 131] on div "New message [PERSON_NAME] has sent you a new message" at bounding box center [944, 132] width 242 height 36
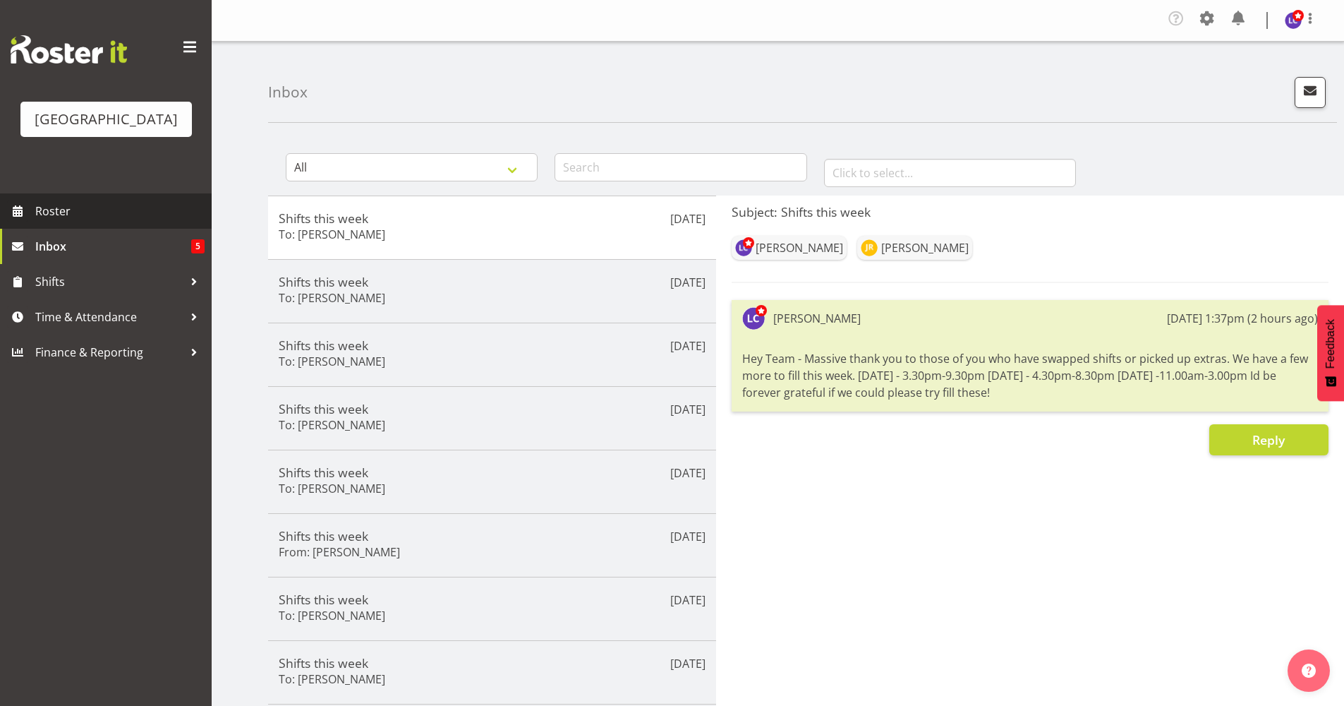
click at [56, 216] on span "Roster" at bounding box center [119, 210] width 169 height 21
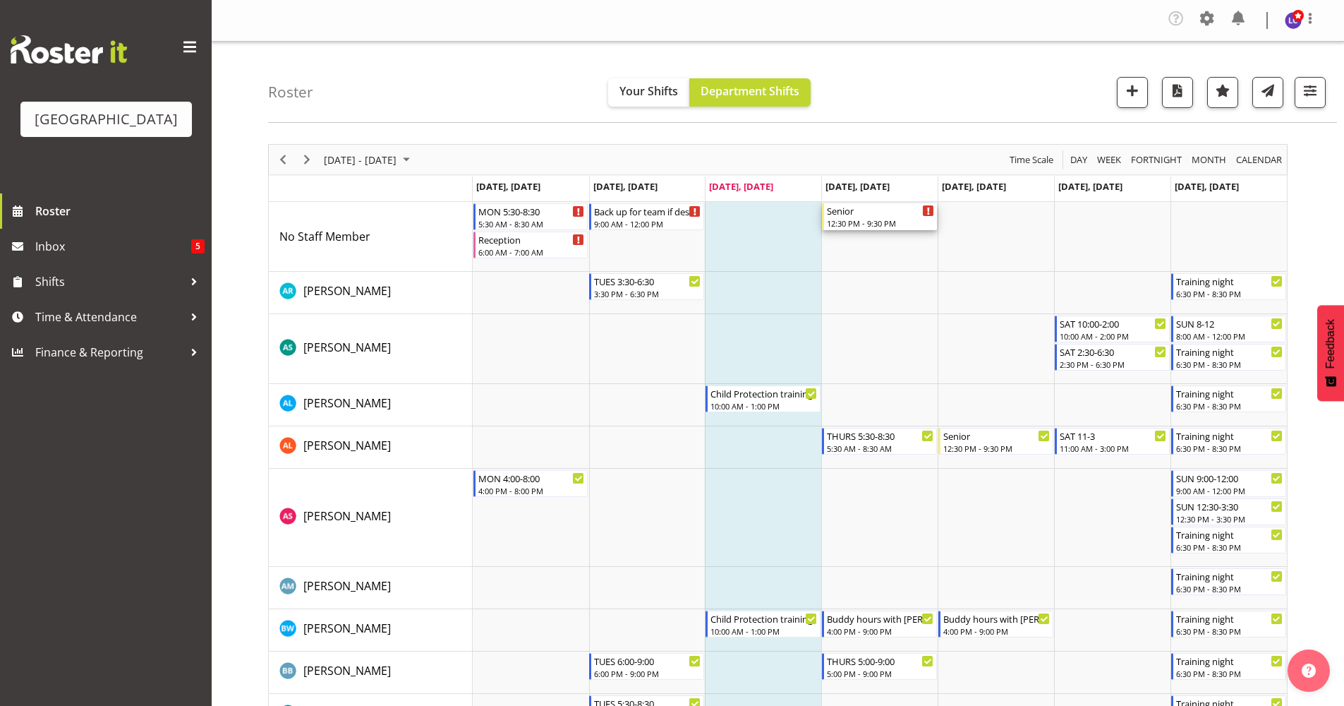
click at [840, 213] on div "Senior" at bounding box center [880, 210] width 107 height 14
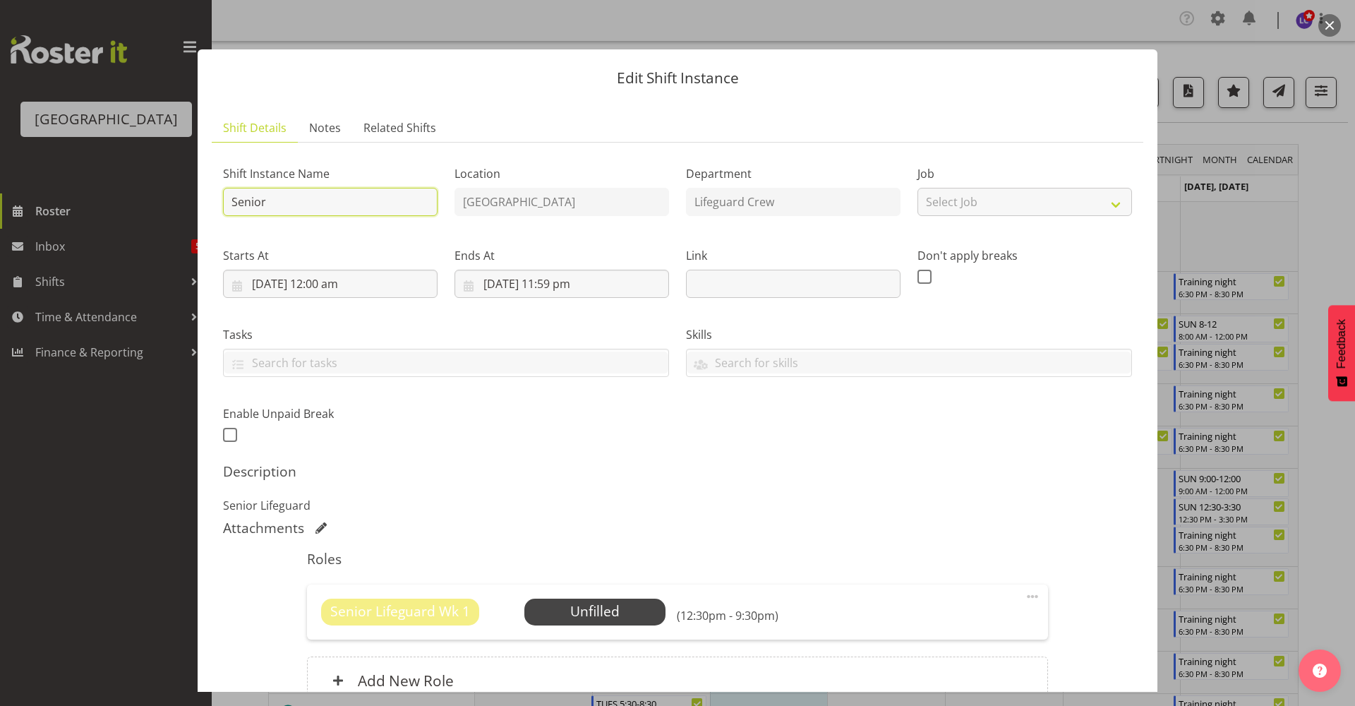
click at [351, 193] on input "Senior" at bounding box center [330, 202] width 215 height 28
drag, startPoint x: 373, startPoint y: 204, endPoint x: 333, endPoint y: 196, distance: 41.0
click at [333, 196] on input "Senior" at bounding box center [330, 202] width 215 height 28
click at [347, 284] on input "11/09/2025, 12:00 am" at bounding box center [330, 284] width 215 height 28
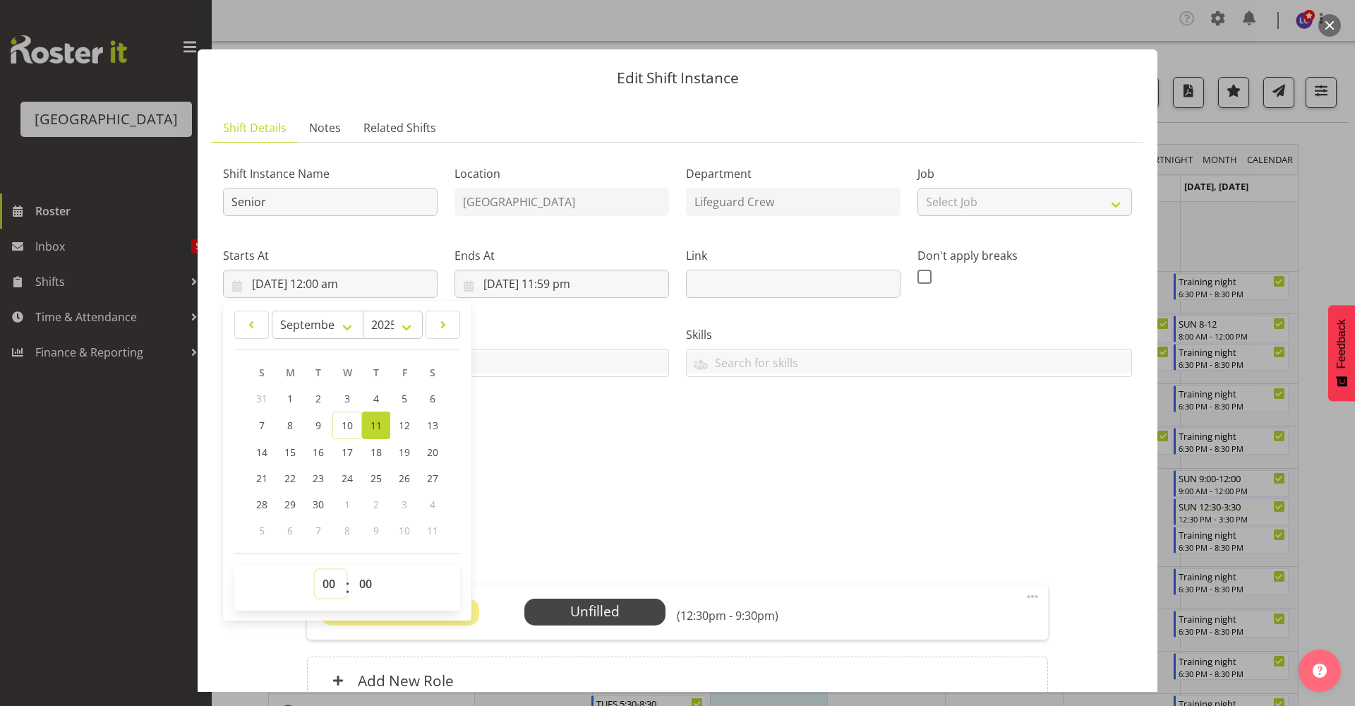
click at [335, 586] on select "00 01 02 03 04 05 06 07 08 09 10 11 12 13 14 15 16 17 18 19 20 21 22 23" at bounding box center [331, 583] width 32 height 28
select select "17"
click at [315, 569] on select "00 01 02 03 04 05 06 07 08 09 10 11 12 13 14 15 16 17 18 19 20 21 22 23" at bounding box center [331, 583] width 32 height 28
type input "11/09/2025, 5:00 pm"
click at [367, 592] on select "00 01 02 03 04 05 06 07 08 09 10 11 12 13 14 15 16 17 18 19 20 21 22 23 24 25 2…" at bounding box center [367, 583] width 32 height 28
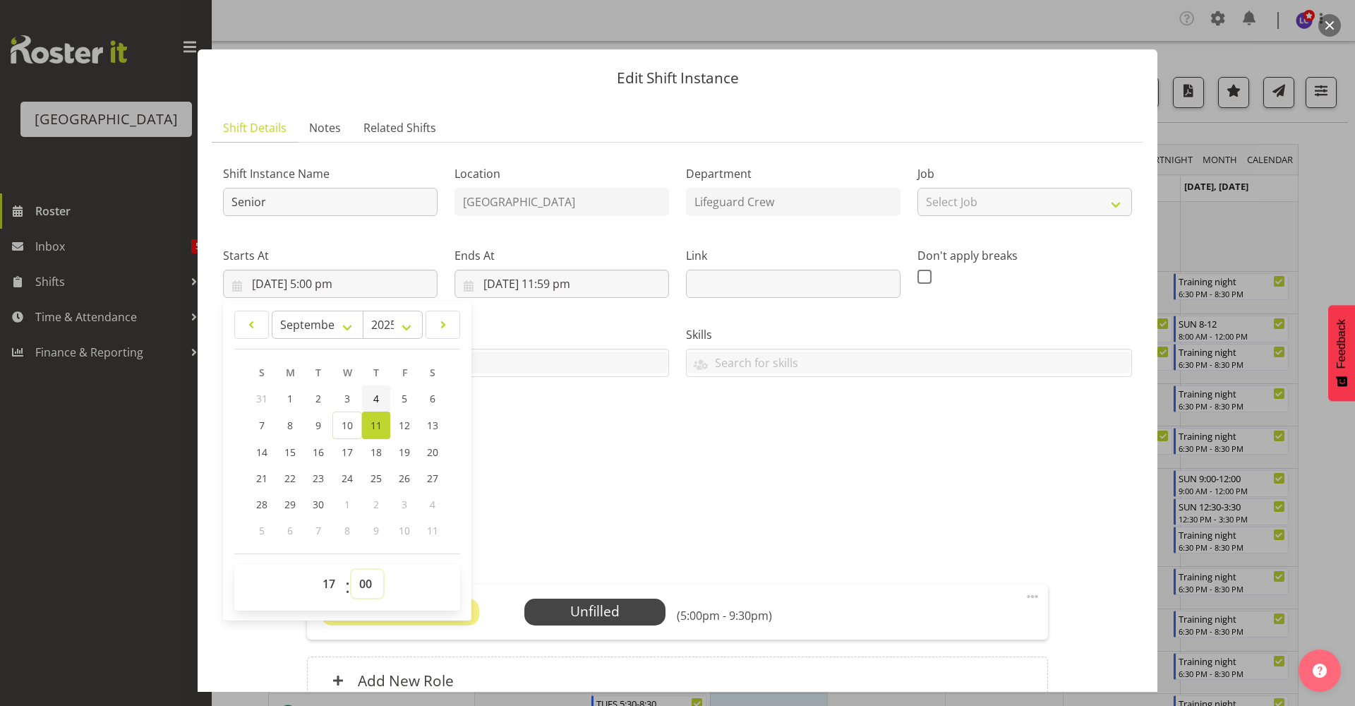
select select "30"
click at [351, 569] on select "00 01 02 03 04 05 06 07 08 09 10 11 12 13 14 15 16 17 18 19 20 21 22 23 24 25 2…" at bounding box center [367, 583] width 32 height 28
type input "11/09/2025, 5:30 pm"
click at [617, 404] on div "Shift Instance Name Senior Location Splash Palace Department Lifeguard Crew Job…" at bounding box center [678, 299] width 926 height 309
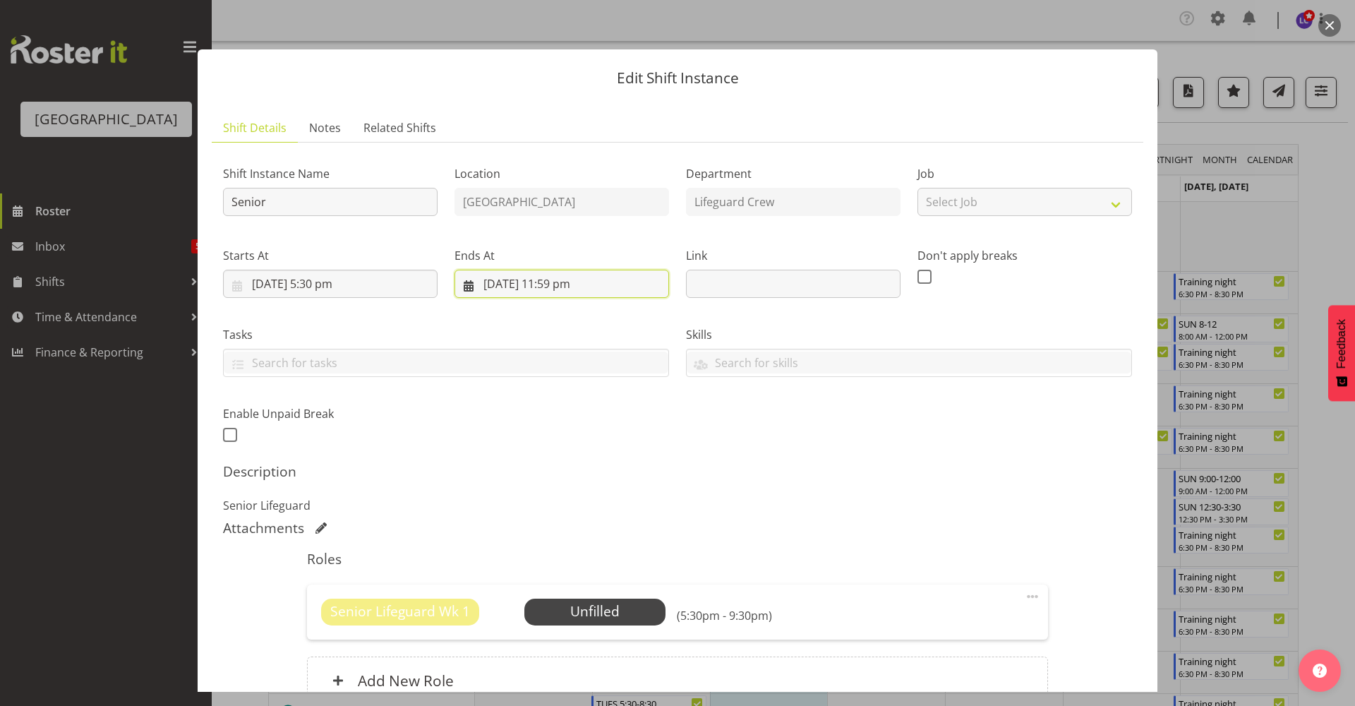
click at [538, 279] on input "11/09/2025, 11:59 pm" at bounding box center [561, 284] width 215 height 28
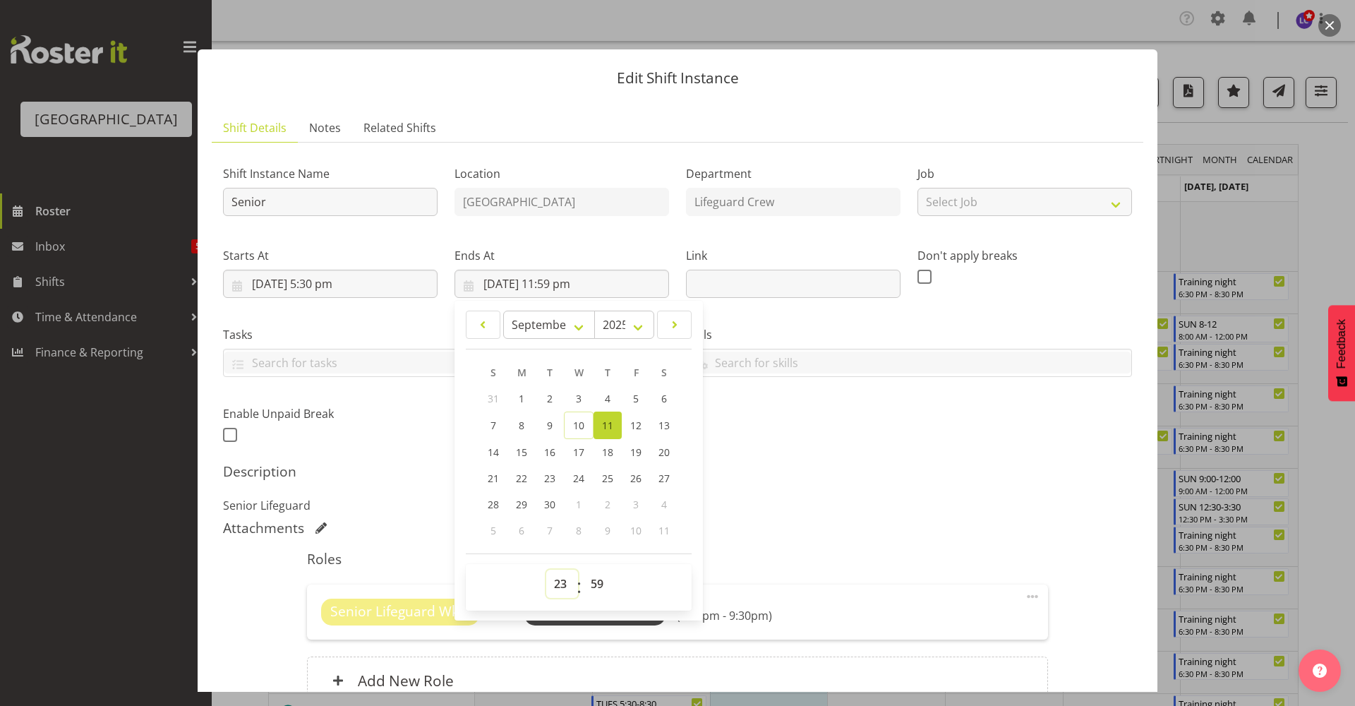
click at [557, 584] on select "00 01 02 03 04 05 06 07 08 09 10 11 12 13 14 15 16 17 18 19 20 21 22 23" at bounding box center [562, 583] width 32 height 28
click at [603, 584] on select "00 01 02 03 04 05 06 07 08 09 10 11 12 13 14 15 16 17 18 19 20 21 22 23 24 25 2…" at bounding box center [599, 583] width 32 height 28
select select "30"
click at [583, 569] on select "00 01 02 03 04 05 06 07 08 09 10 11 12 13 14 15 16 17 18 19 20 21 22 23 24 25 2…" at bounding box center [599, 583] width 32 height 28
type input "11/09/2025, 11:30 pm"
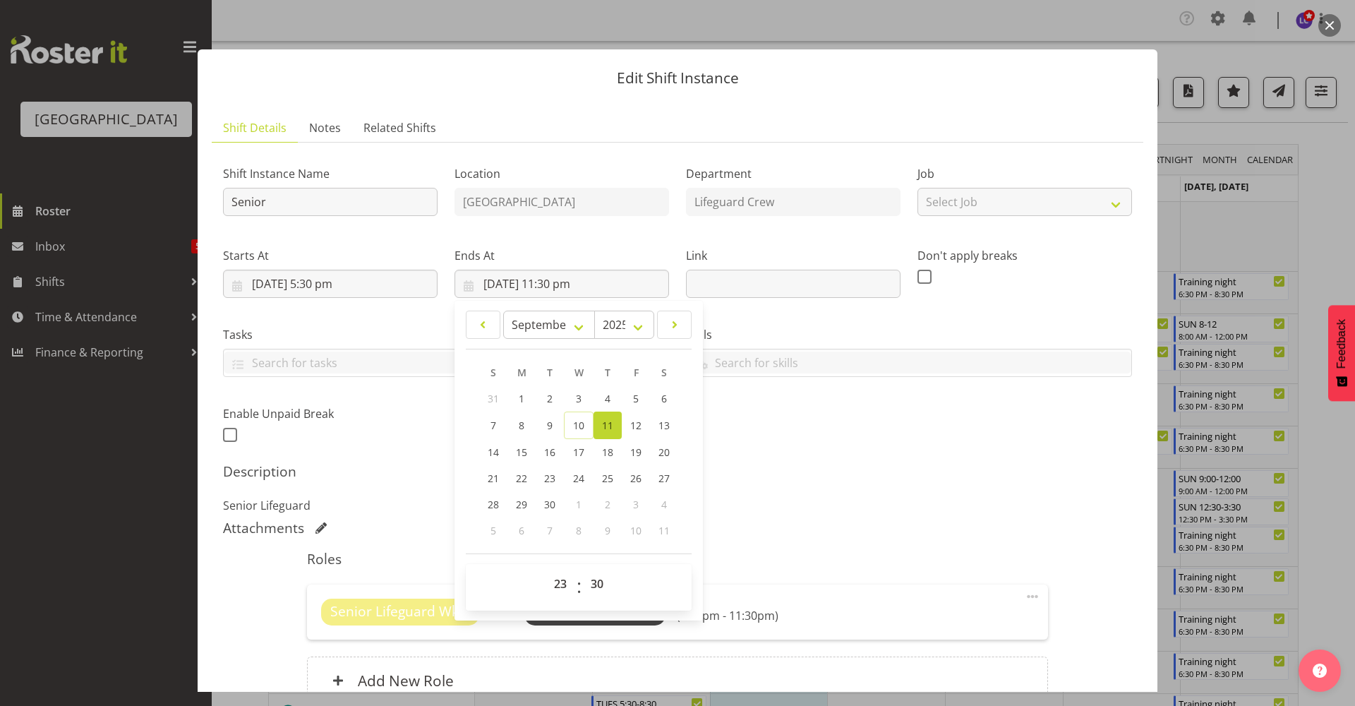
click at [782, 422] on div "Shift Instance Name Senior Location Splash Palace Department Lifeguard Crew Job…" at bounding box center [678, 299] width 926 height 309
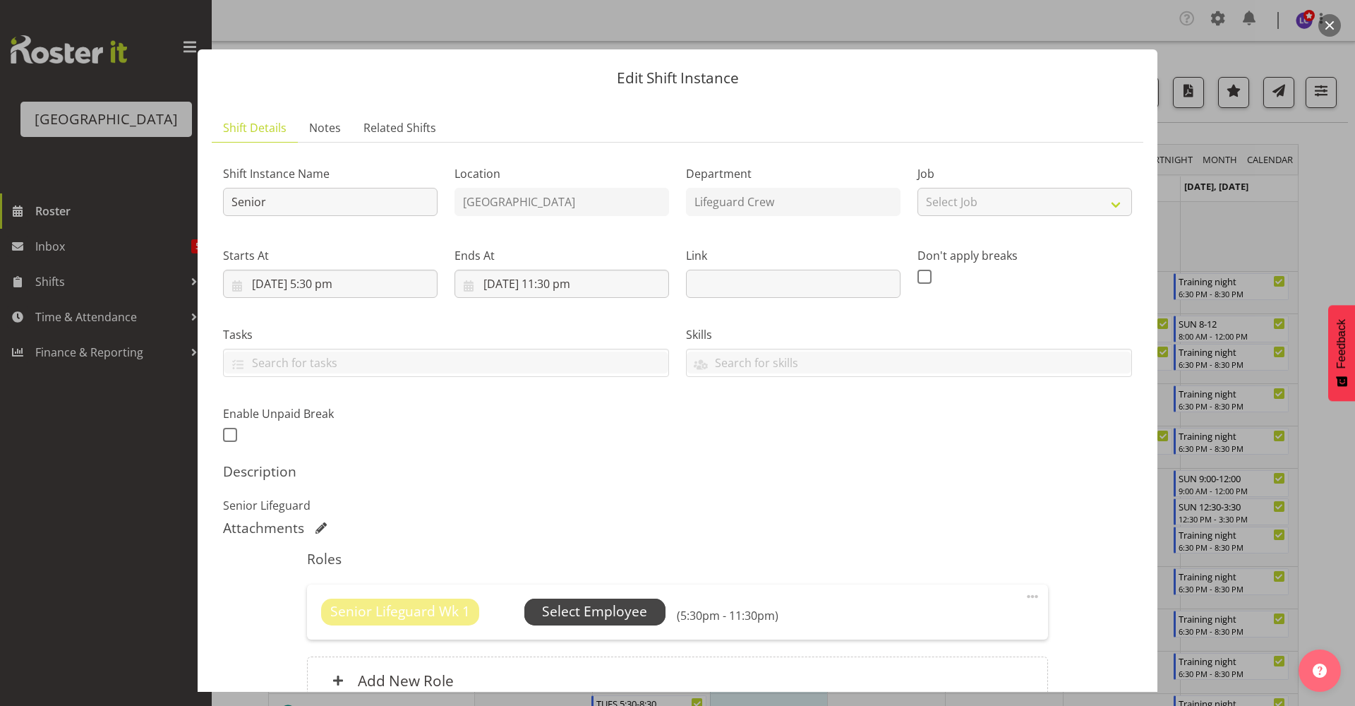
click at [579, 616] on span "Select Employee" at bounding box center [594, 611] width 105 height 20
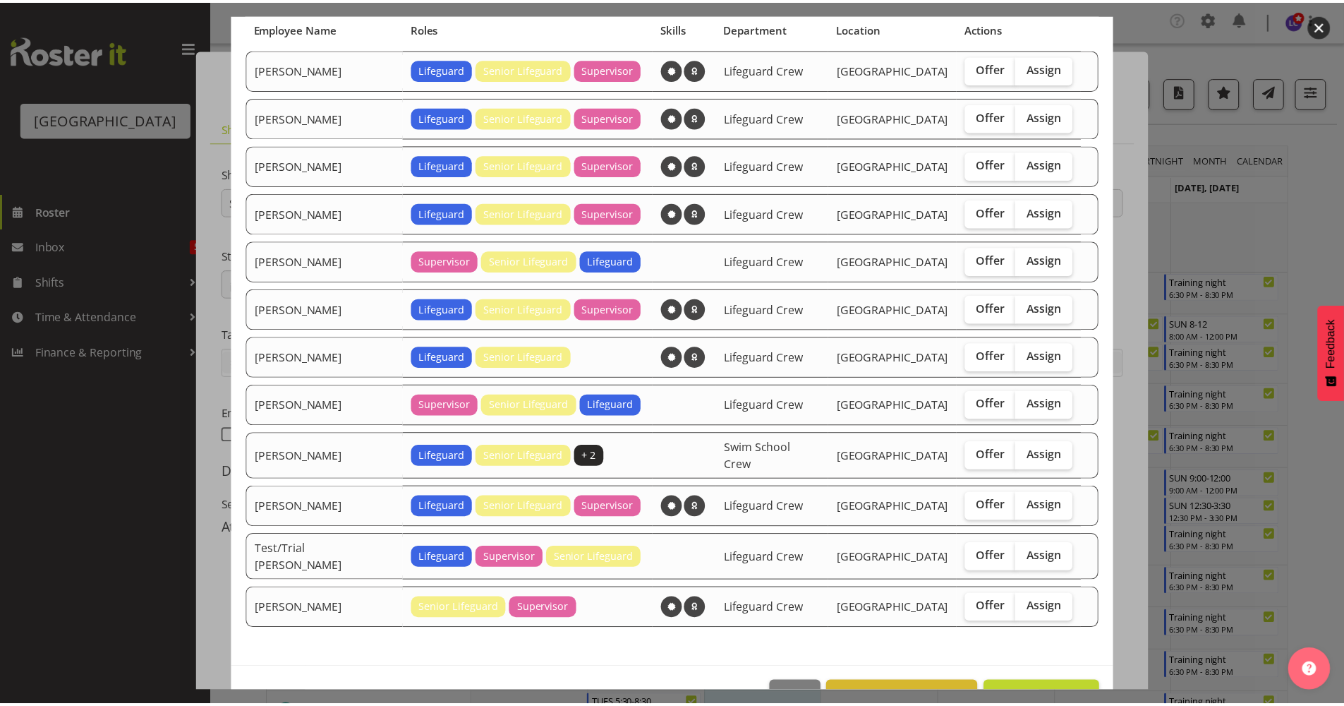
scroll to position [140, 0]
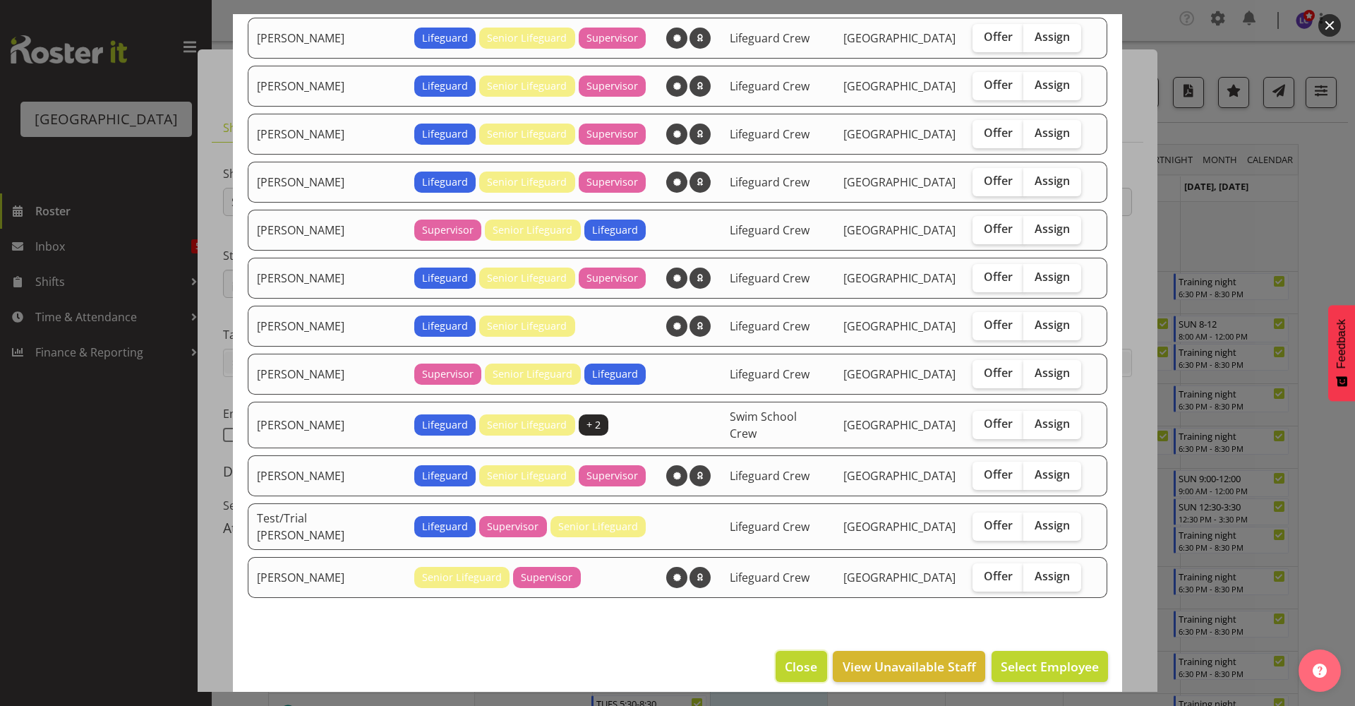
click at [790, 657] on span "Close" at bounding box center [801, 666] width 32 height 18
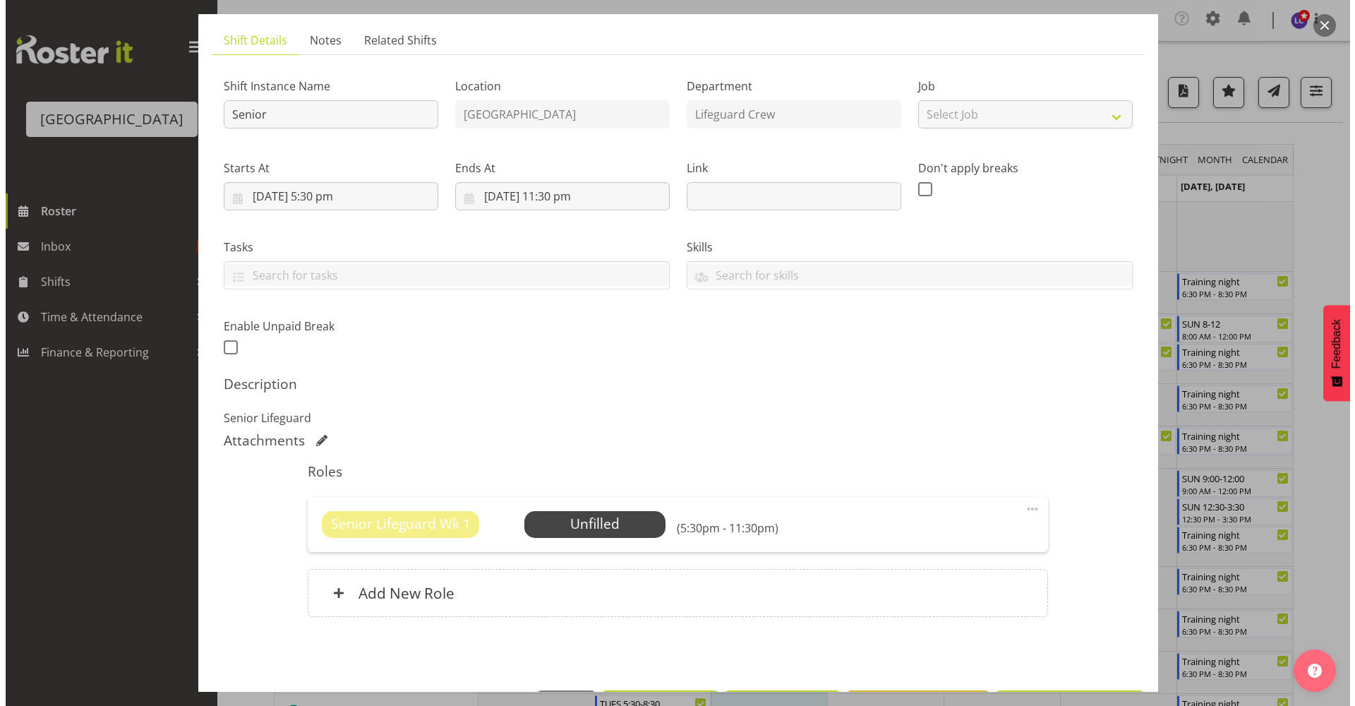
scroll to position [138, 0]
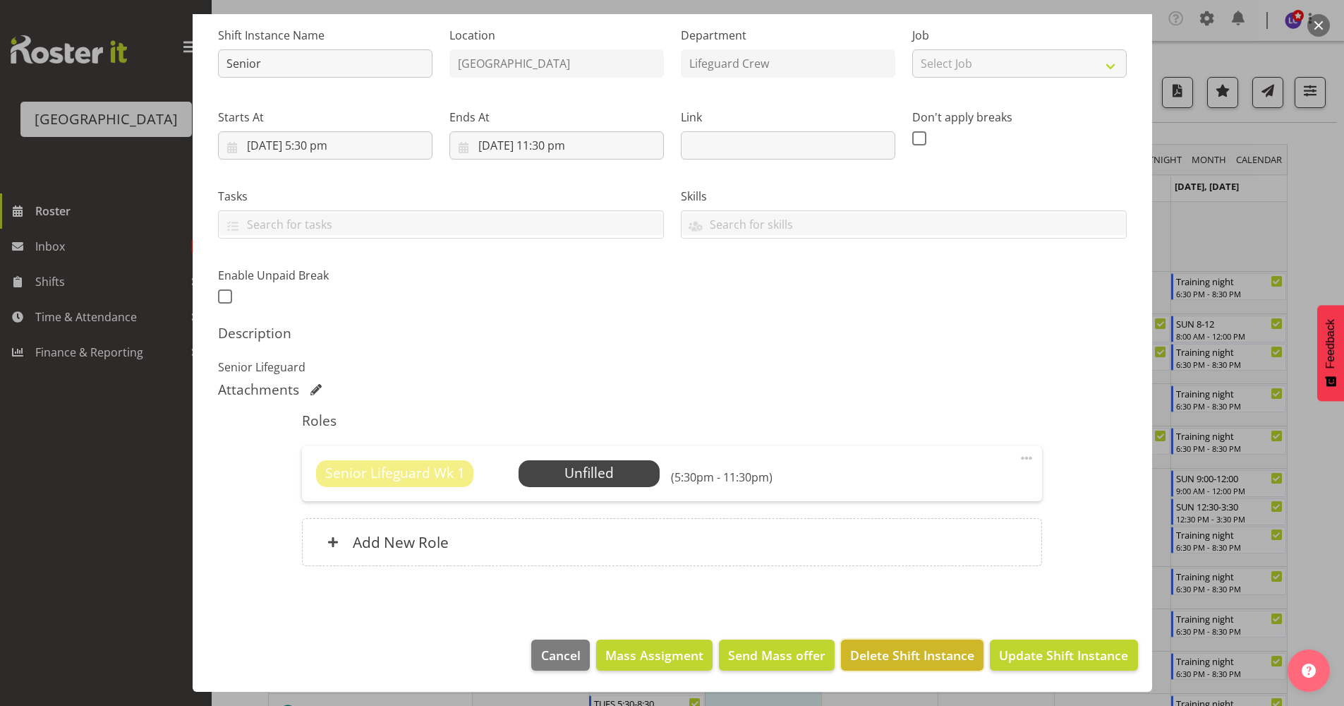
click at [868, 656] on span "Delete Shift Instance" at bounding box center [912, 655] width 124 height 18
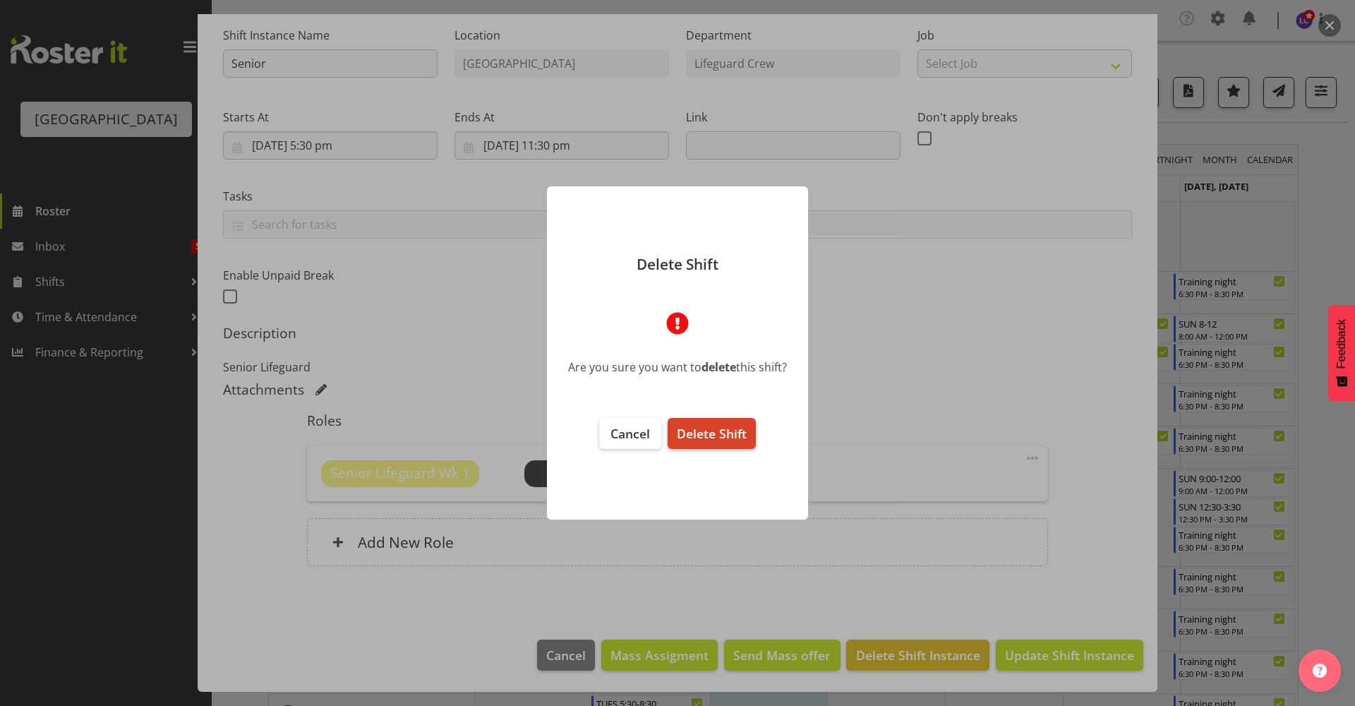
click at [696, 437] on span "Delete Shift" at bounding box center [712, 433] width 70 height 17
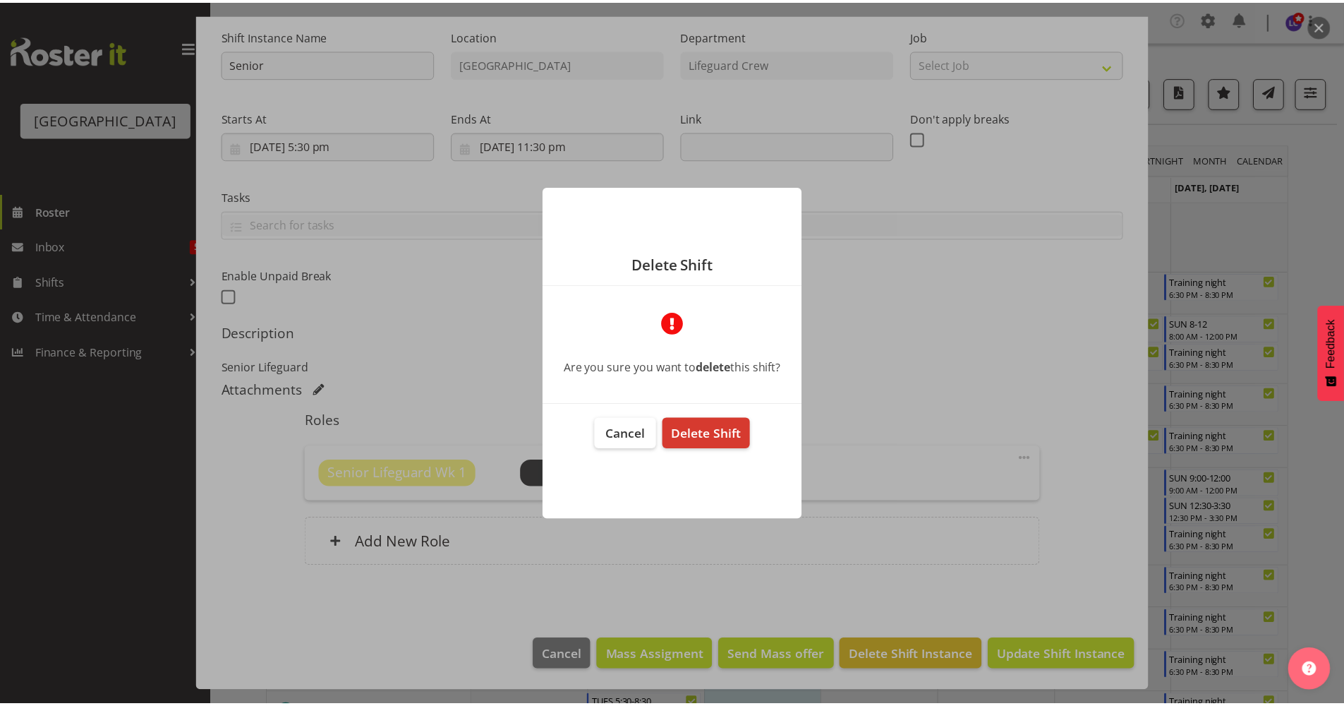
scroll to position [82, 0]
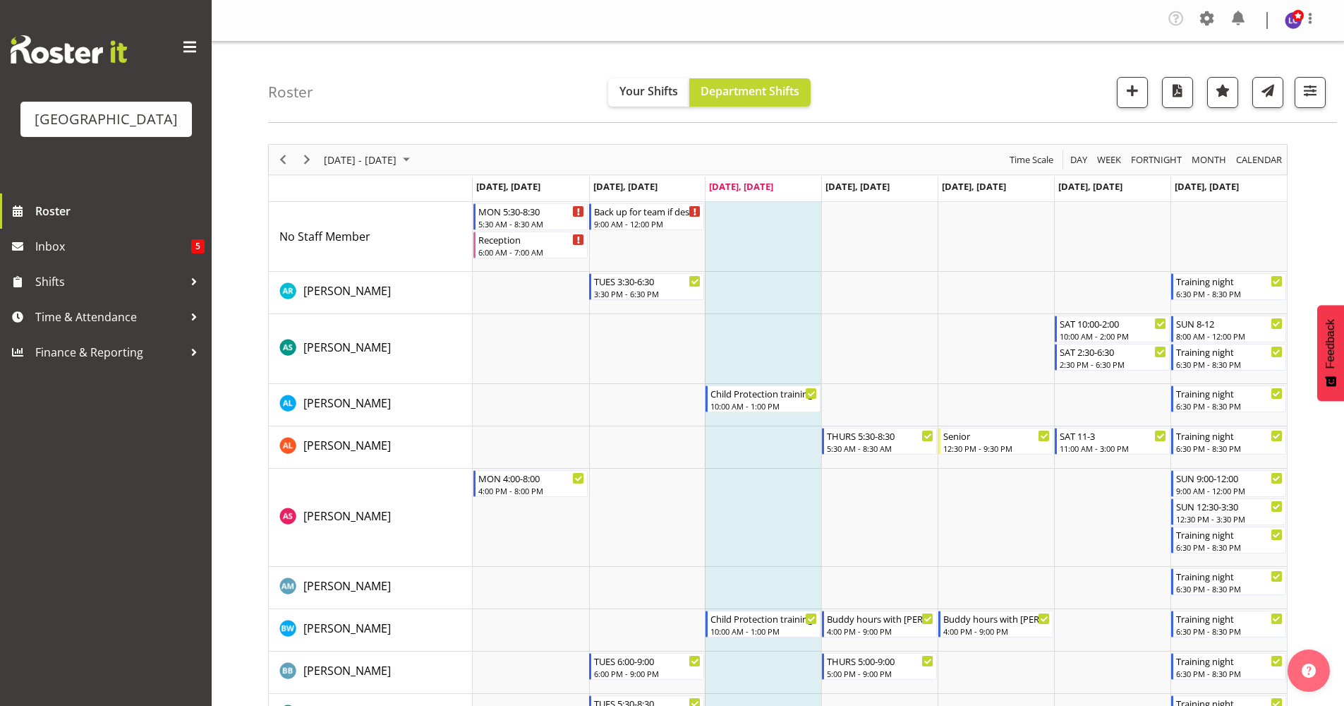
drag, startPoint x: 1342, startPoint y: 156, endPoint x: 1341, endPoint y: 198, distance: 41.6
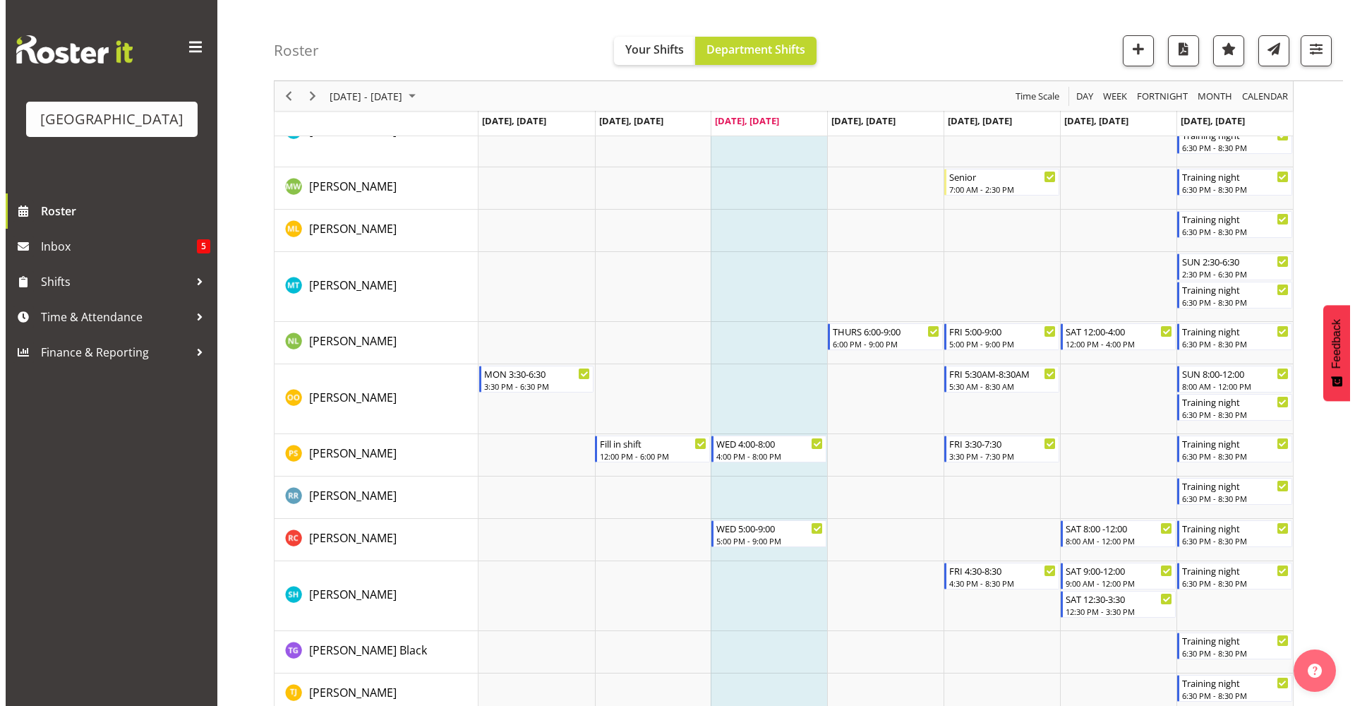
scroll to position [1756, 0]
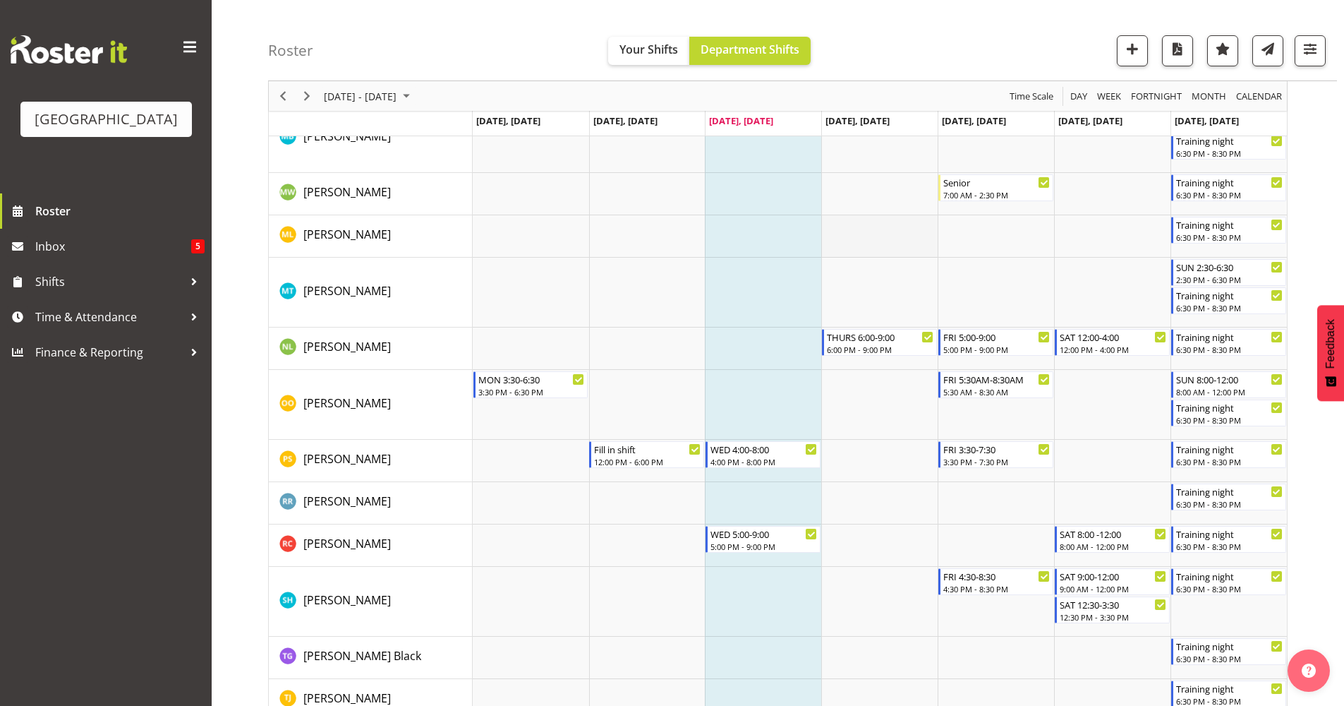
click at [865, 235] on td "Timeline Week of September 10, 2025" at bounding box center [879, 236] width 116 height 42
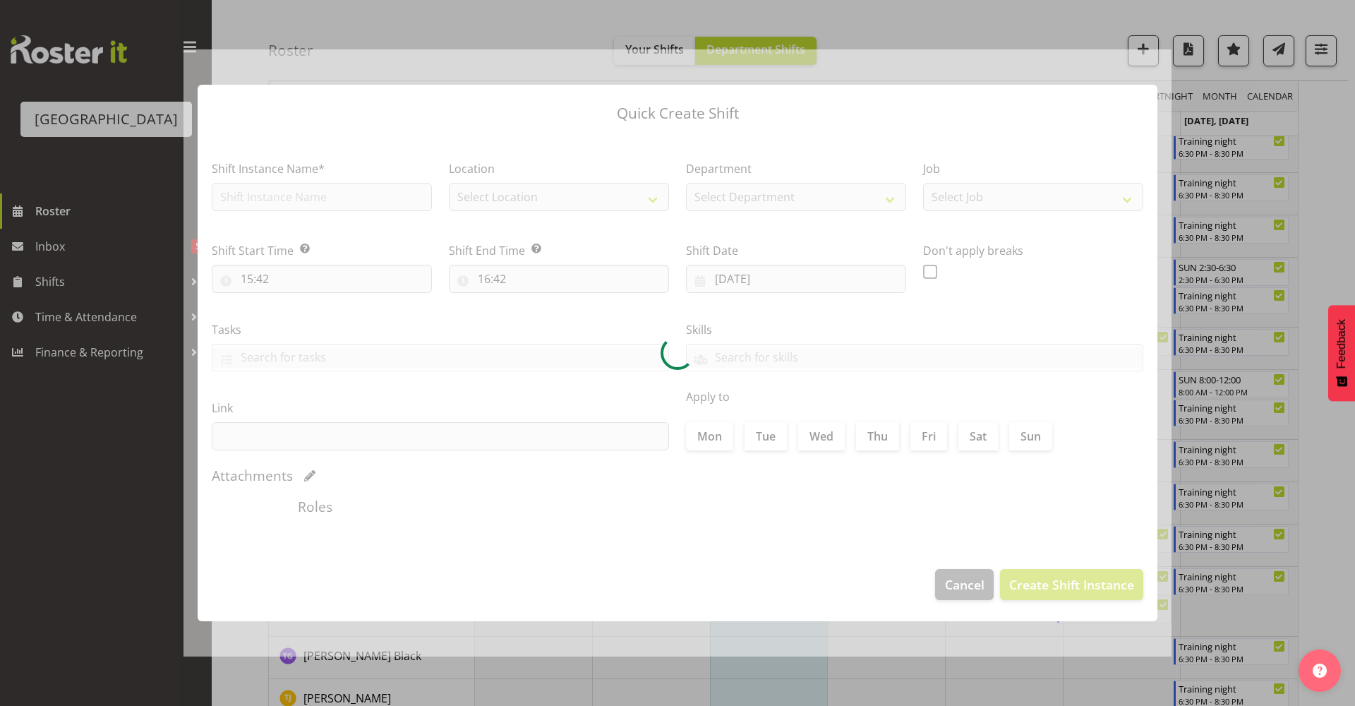
click at [865, 235] on div at bounding box center [677, 353] width 988 height 608
type input "11/09/2025"
checkbox input "true"
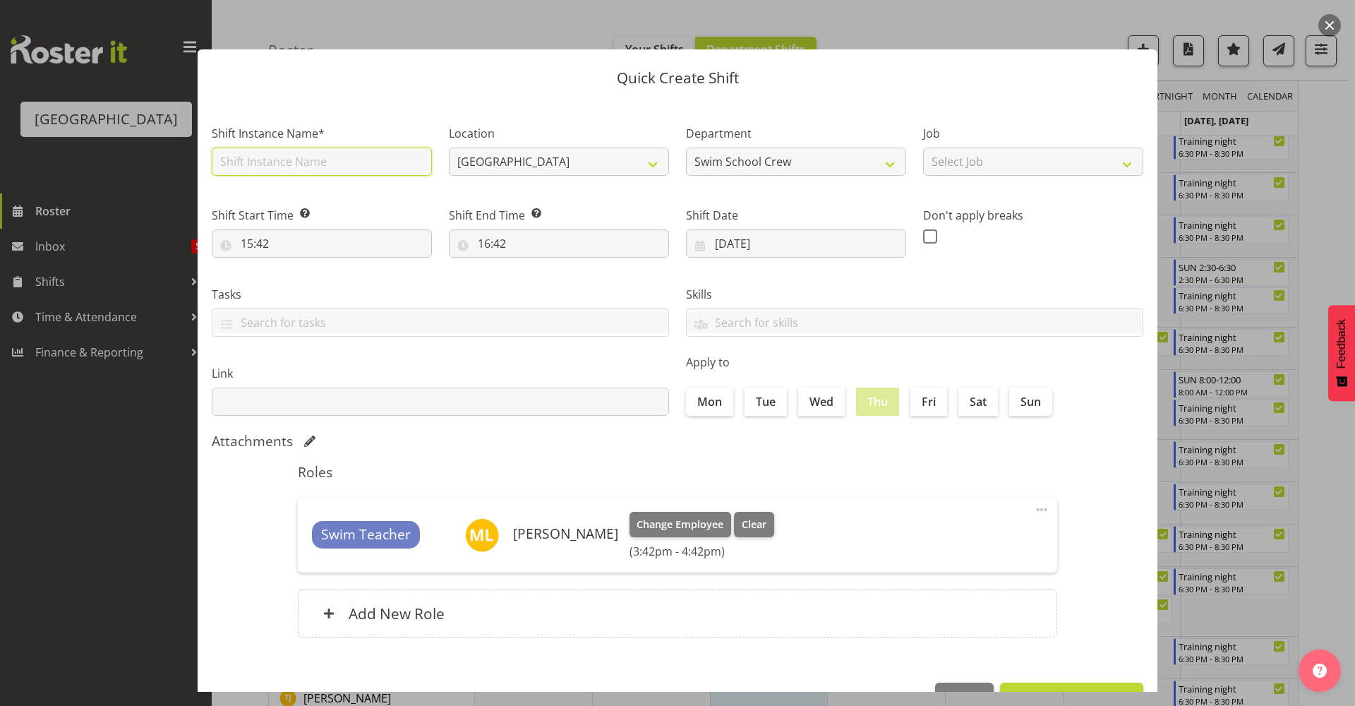
click at [334, 160] on input "text" at bounding box center [322, 161] width 220 height 28
type input "Supervisor"
click at [380, 251] on input "15:42" at bounding box center [322, 243] width 220 height 28
click at [344, 282] on select "00 01 02 03 04 05 06 07 08 09 10 11 12 13 14 15 16 17 18 19 20 21 22 23 24 25 2…" at bounding box center [345, 280] width 32 height 28
select select "30"
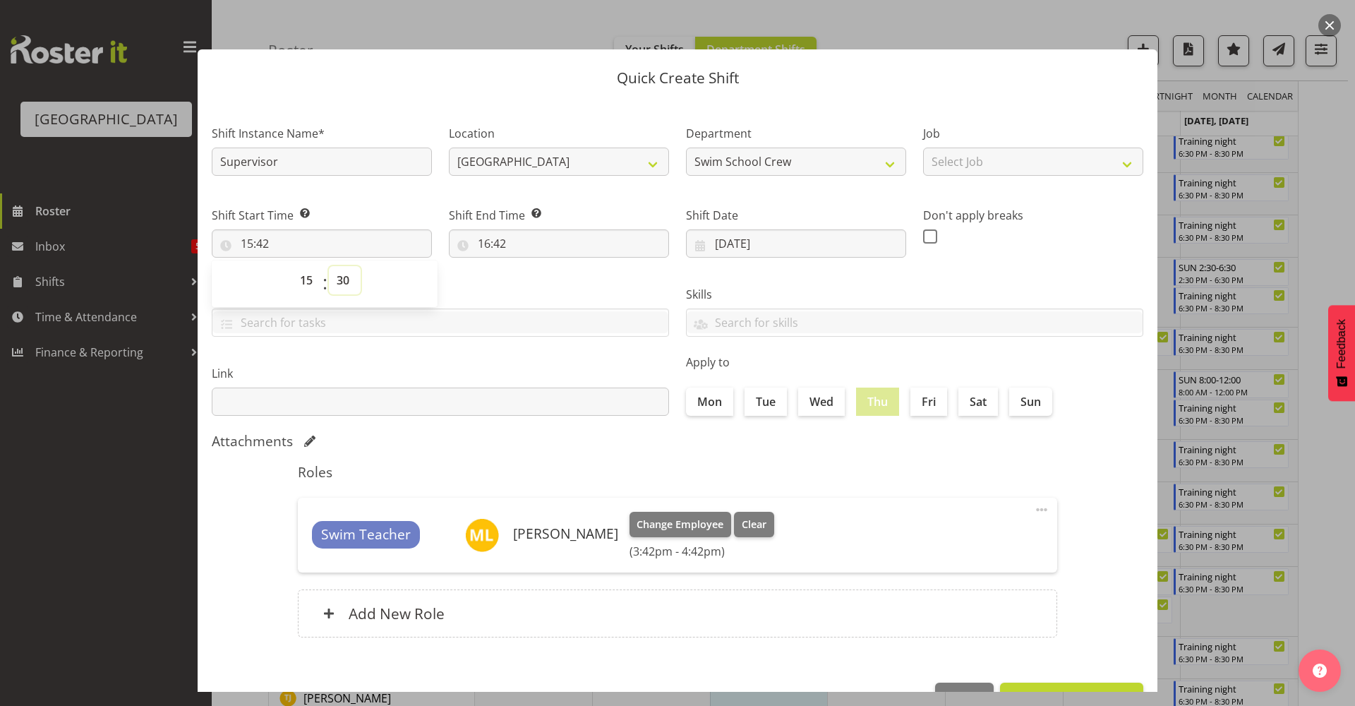
click at [329, 266] on select "00 01 02 03 04 05 06 07 08 09 10 11 12 13 14 15 16 17 18 19 20 21 22 23 24 25 2…" at bounding box center [345, 280] width 32 height 28
type input "15:30"
click at [532, 238] on input "16:42" at bounding box center [559, 243] width 220 height 28
click at [541, 283] on select "00 01 02 03 04 05 06 07 08 09 10 11 12 13 14 15 16 17 18 19 20 21 22 23" at bounding box center [545, 280] width 32 height 28
click at [310, 230] on div "Shift Start Time Set the time of the day you wish this shift to start 15:30 00 …" at bounding box center [322, 232] width 220 height 51
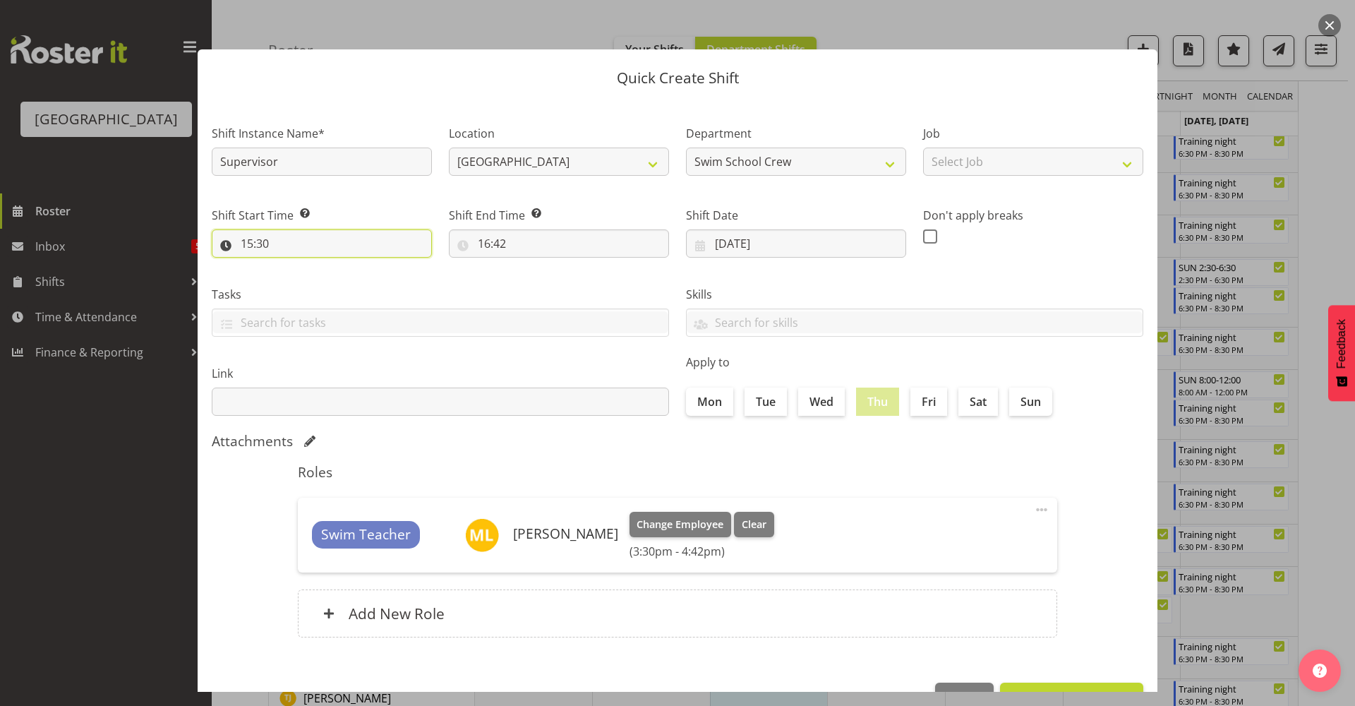
click at [295, 249] on input "15:30" at bounding box center [322, 243] width 220 height 28
click at [306, 294] on select "00 01 02 03 04 05 06 07 08 09 10 11 12 13 14 15 16 17 18 19 20 21 22 23" at bounding box center [308, 280] width 32 height 28
select select "17"
click at [292, 266] on select "00 01 02 03 04 05 06 07 08 09 10 11 12 13 14 15 16 17 18 19 20 21 22 23" at bounding box center [308, 280] width 32 height 28
type input "17:30"
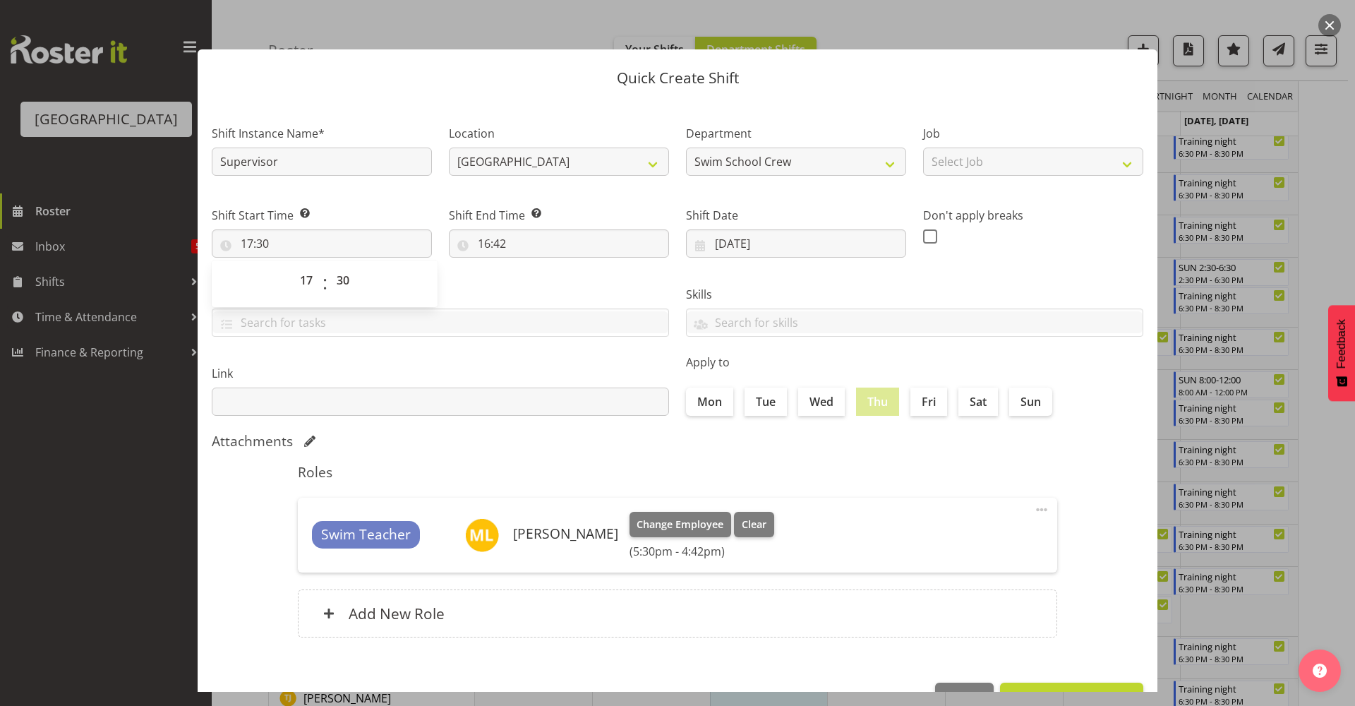
click at [517, 382] on div "Link" at bounding box center [440, 390] width 457 height 51
click at [562, 251] on input "16:42" at bounding box center [559, 243] width 220 height 28
click at [552, 286] on select "00 01 02 03 04 05 06 07 08 09 10 11 12 13 14 15 16 17 18 19 20 21 22 23" at bounding box center [545, 280] width 32 height 28
select select "21"
click at [529, 266] on select "00 01 02 03 04 05 06 07 08 09 10 11 12 13 14 15 16 17 18 19 20 21 22 23" at bounding box center [545, 280] width 32 height 28
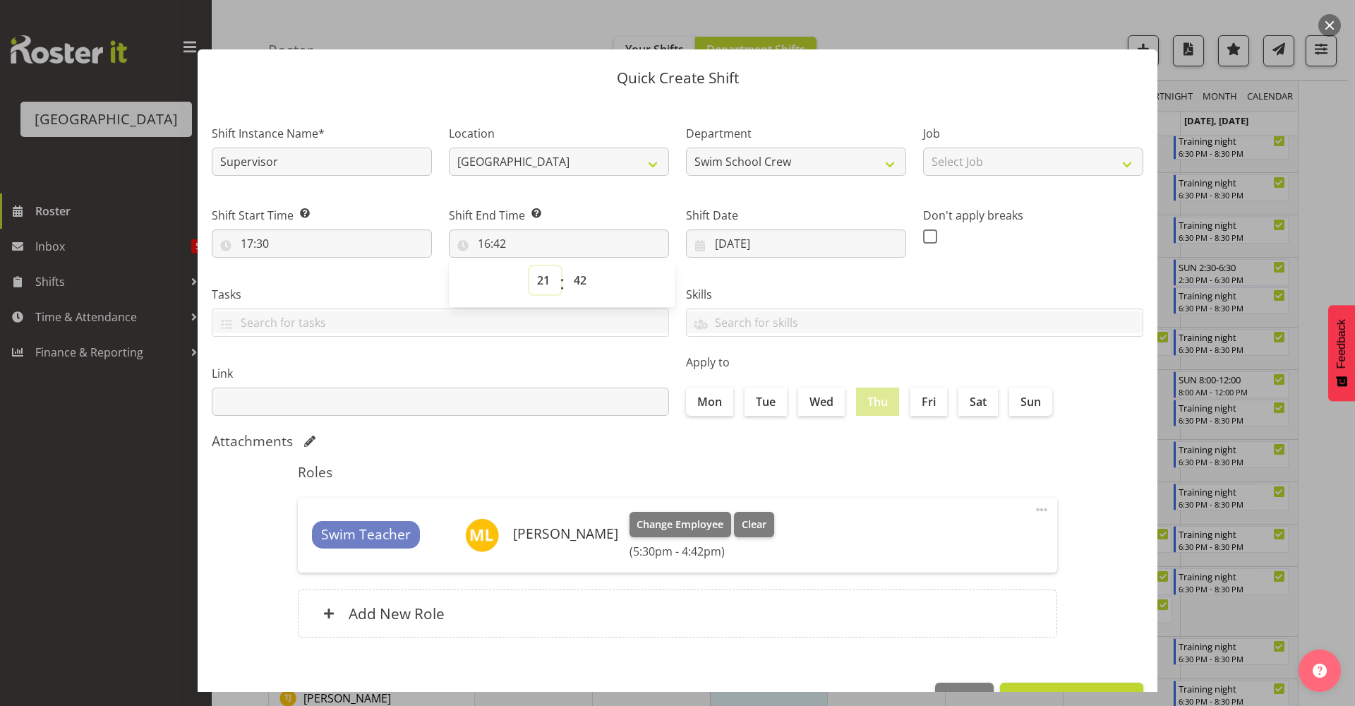
type input "21:42"
click at [587, 287] on select "00 01 02 03 04 05 06 07 08 09 10 11 12 13 14 15 16 17 18 19 20 21 22 23 24 25 2…" at bounding box center [582, 280] width 32 height 28
select select "30"
click at [566, 266] on select "00 01 02 03 04 05 06 07 08 09 10 11 12 13 14 15 16 17 18 19 20 21 22 23 24 25 2…" at bounding box center [582, 280] width 32 height 28
type input "21:30"
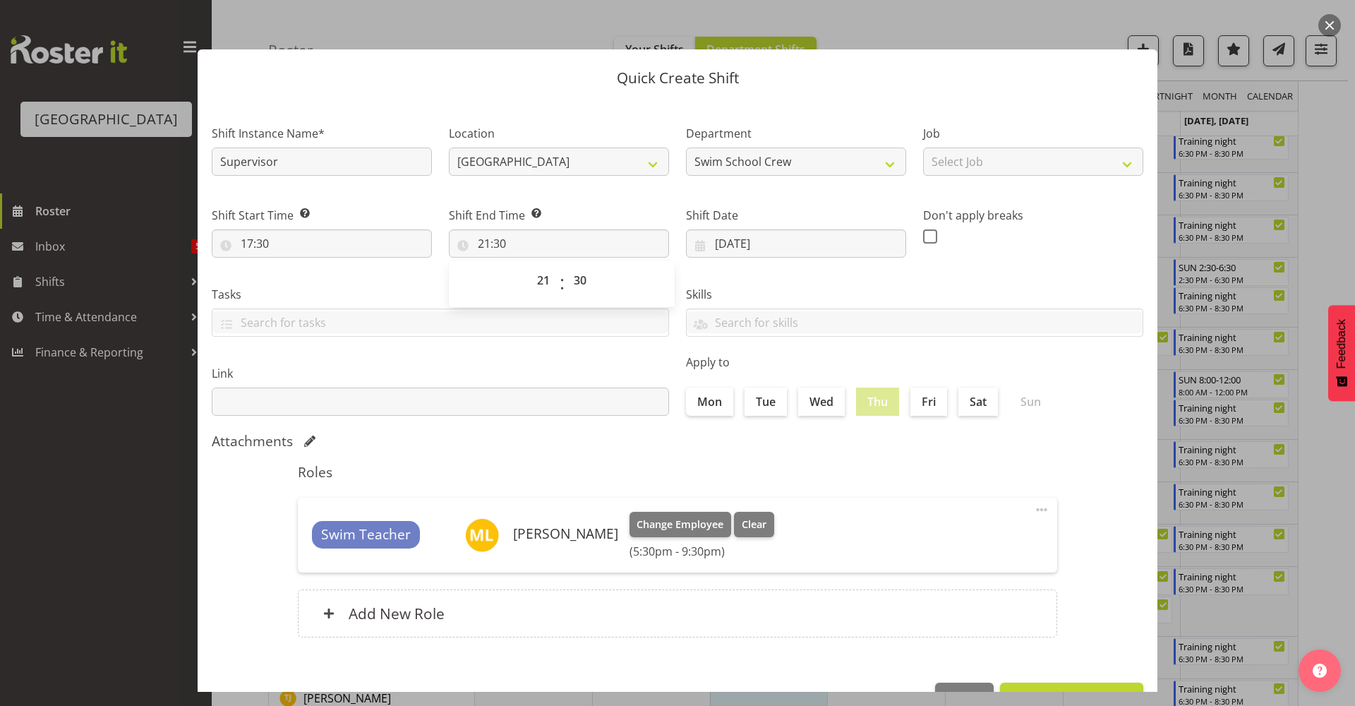
click at [704, 484] on div "Roles Swim Teacher Mark Lieshout Change Employee Clear (5:30pm - 9:30pm) Edit D…" at bounding box center [677, 554] width 776 height 199
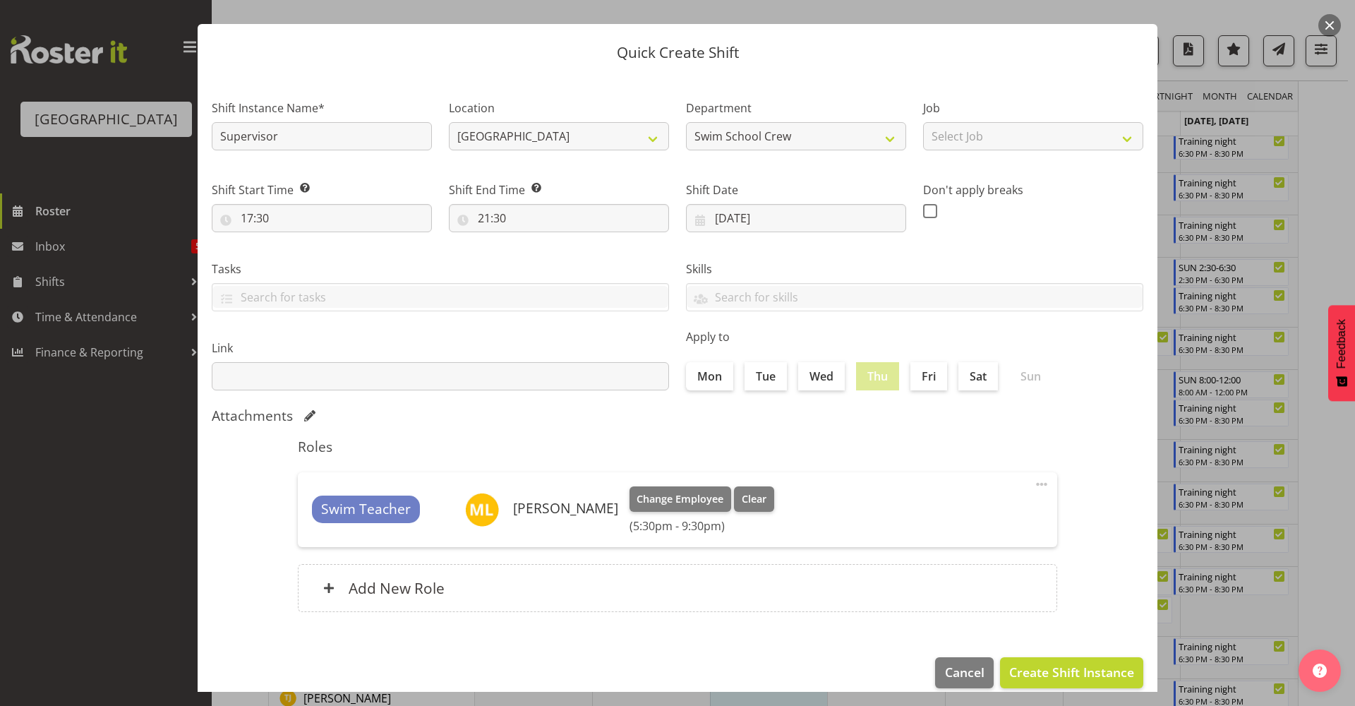
scroll to position [43, 0]
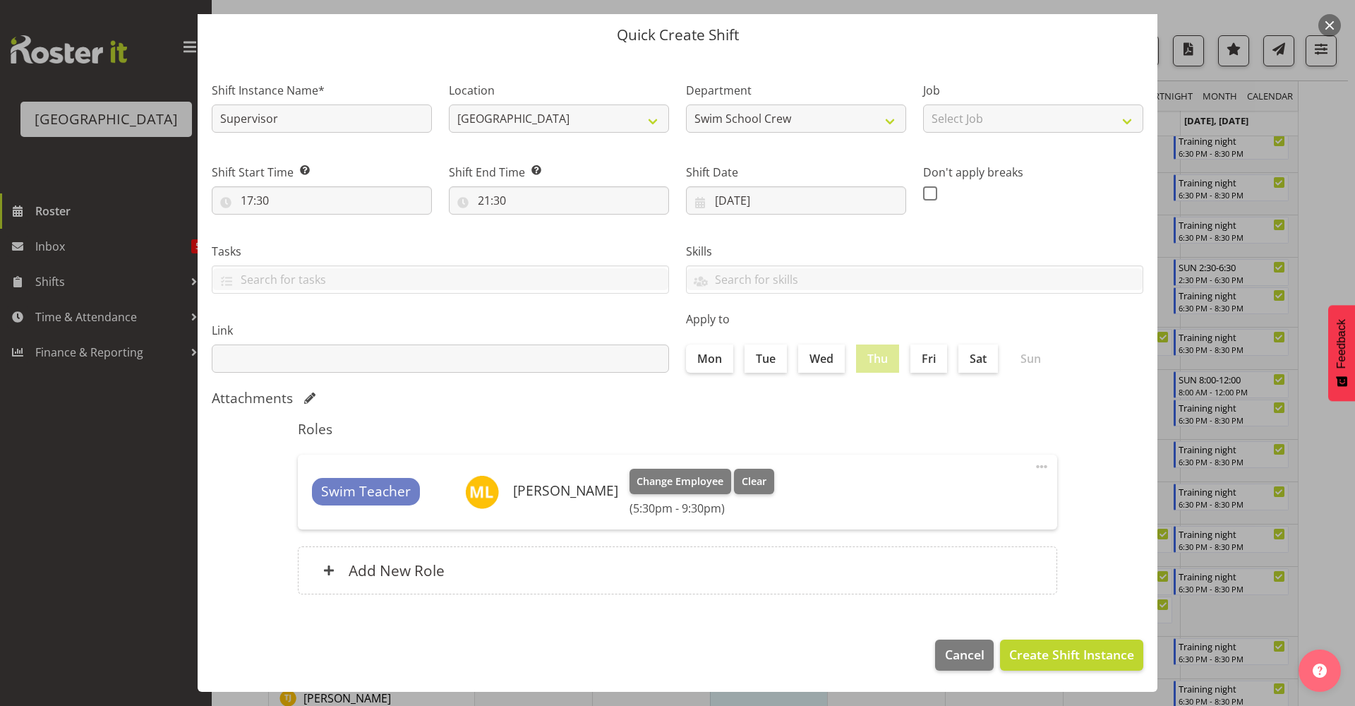
click at [523, 306] on div "Link" at bounding box center [440, 341] width 474 height 79
click at [1049, 660] on span "Create Shift Instance" at bounding box center [1071, 654] width 125 height 18
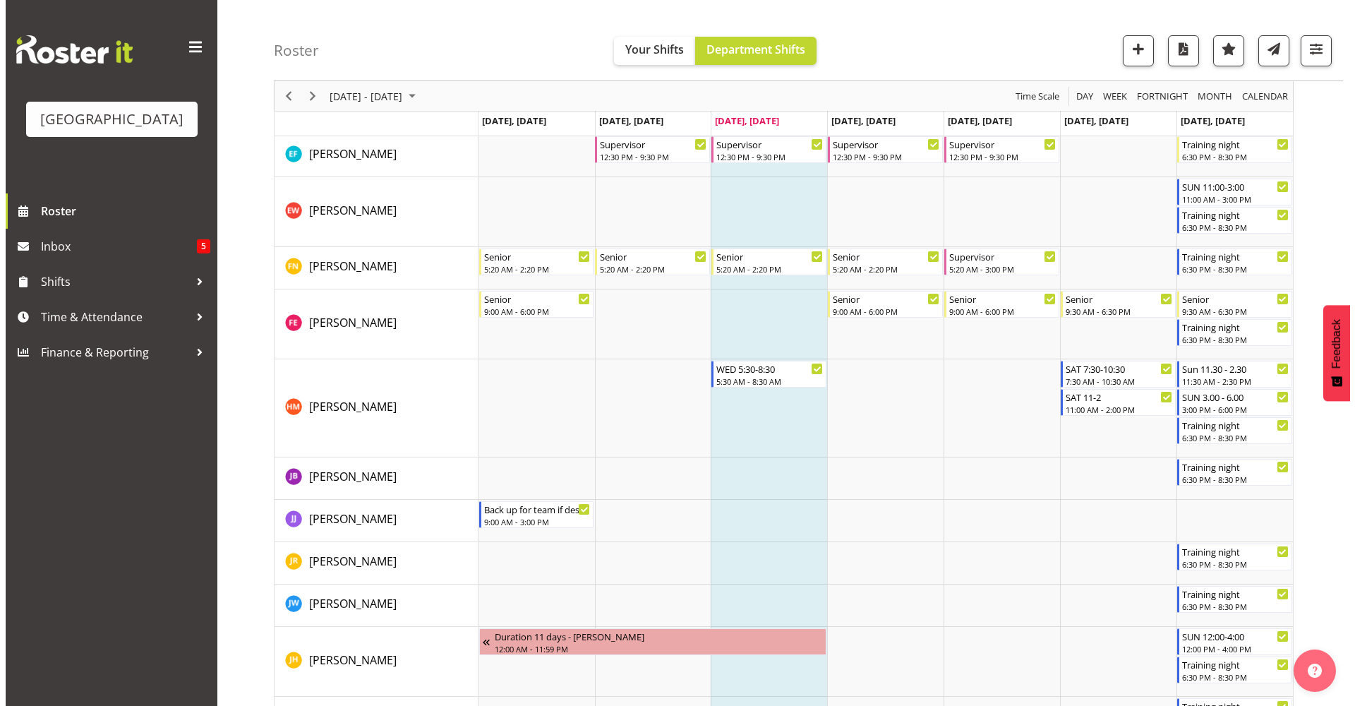
scroll to position [787, 0]
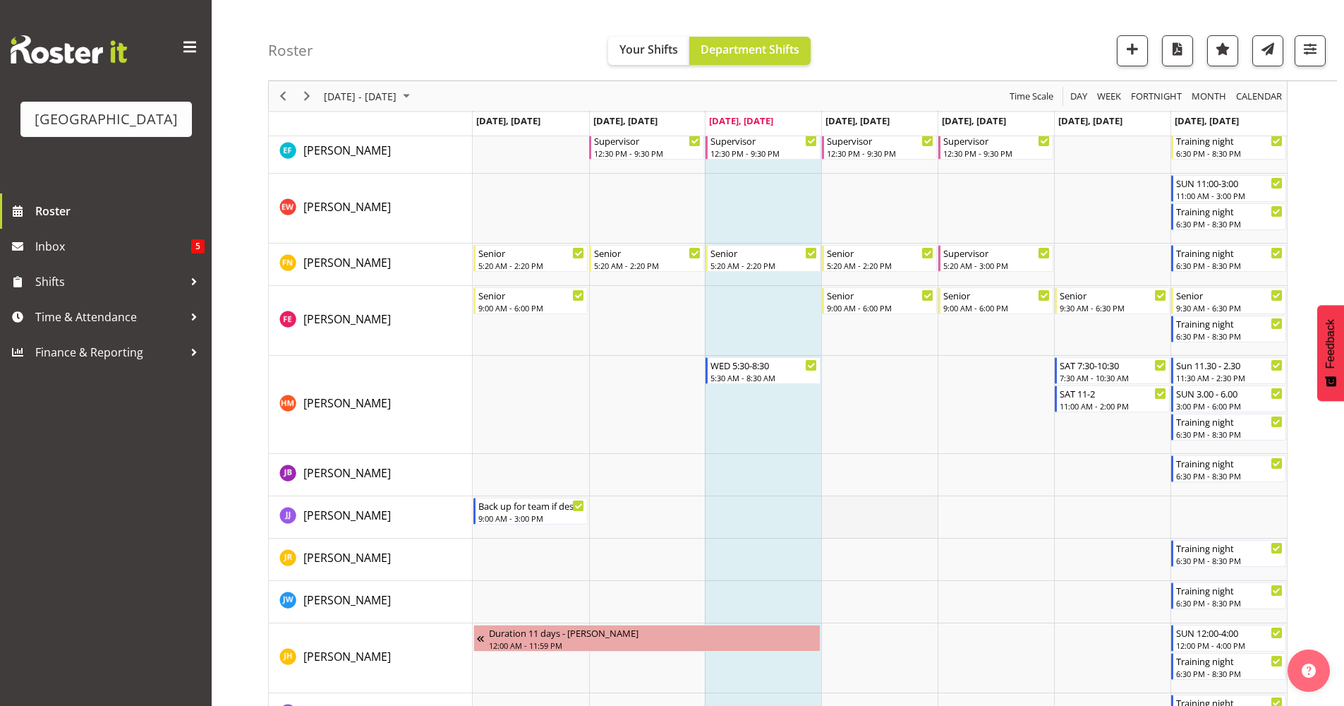
click at [886, 505] on td "Timeline Week of September 10, 2025" at bounding box center [879, 517] width 116 height 42
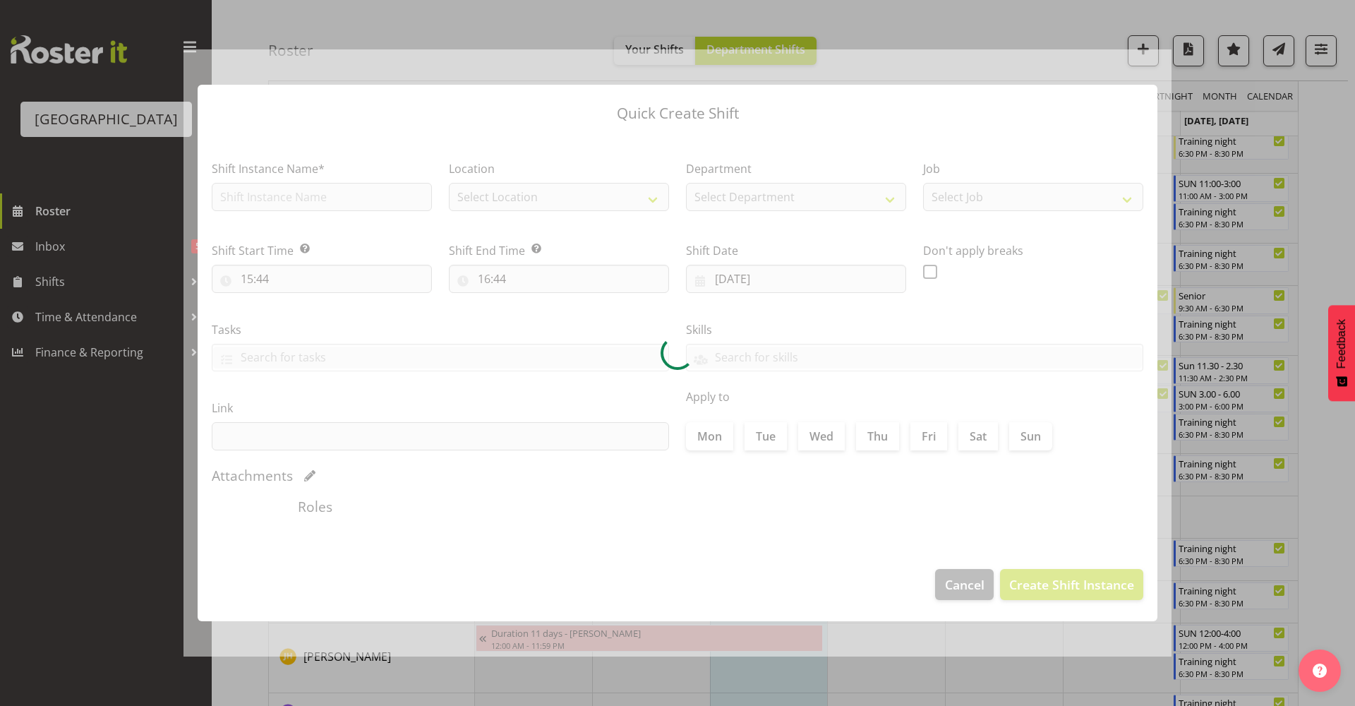
click at [886, 505] on div at bounding box center [677, 353] width 988 height 608
type input "11/09/2025"
checkbox input "true"
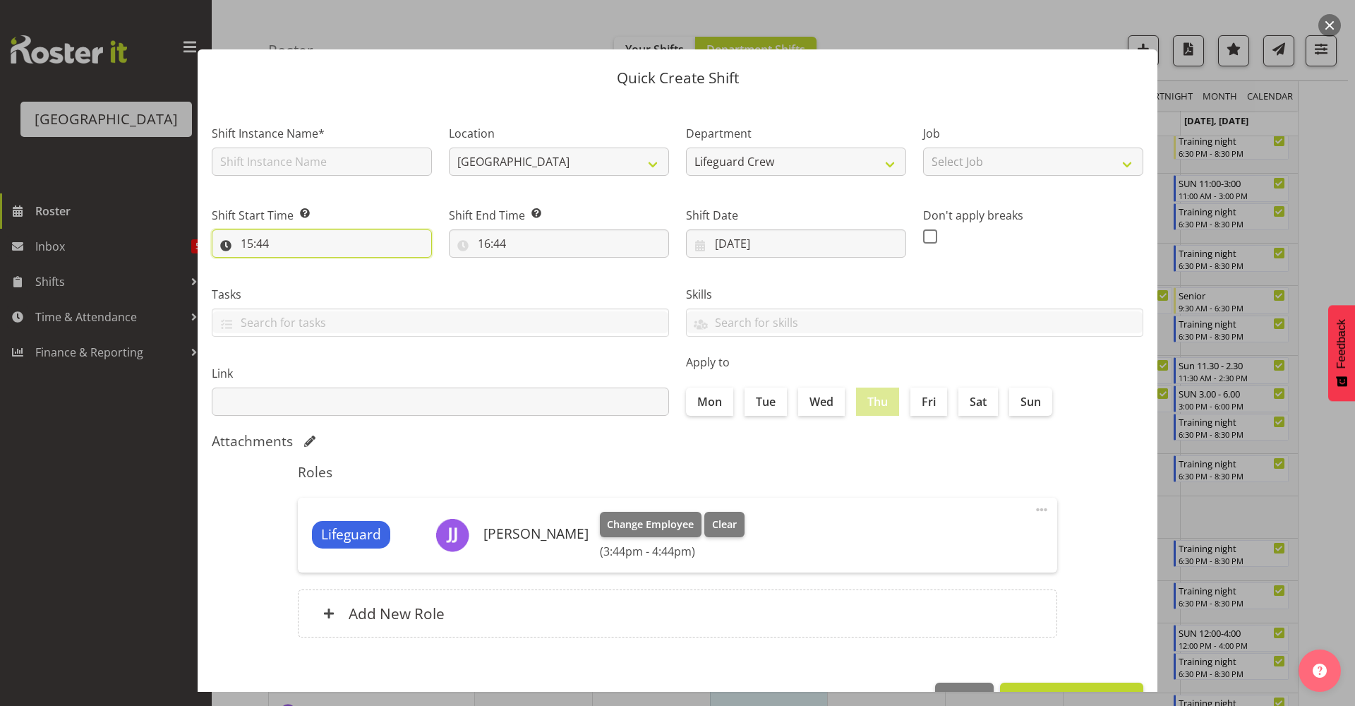
click at [358, 239] on input "15:44" at bounding box center [322, 243] width 220 height 28
click at [308, 280] on select "00 01 02 03 04 05 06 07 08 09 10 11 12 13 14 15 16 17 18 19 20 21 22 23" at bounding box center [308, 280] width 32 height 28
select select "12"
click at [292, 266] on select "00 01 02 03 04 05 06 07 08 09 10 11 12 13 14 15 16 17 18 19 20 21 22 23" at bounding box center [308, 280] width 32 height 28
type input "12:44"
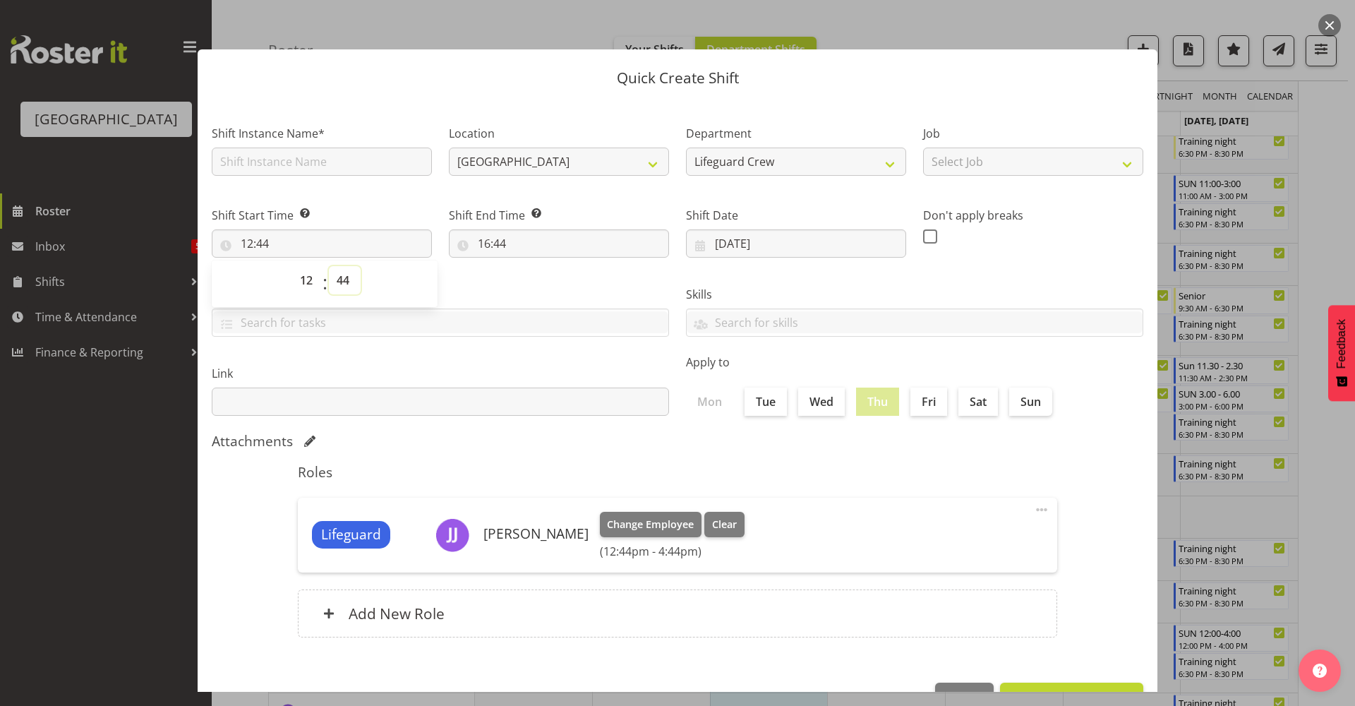
drag, startPoint x: 340, startPoint y: 282, endPoint x: 344, endPoint y: 295, distance: 13.4
click at [340, 282] on select "00 01 02 03 04 05 06 07 08 09 10 11 12 13 14 15 16 17 18 19 20 21 22 23 24 25 2…" at bounding box center [345, 280] width 32 height 28
select select "30"
click at [329, 266] on select "00 01 02 03 04 05 06 07 08 09 10 11 12 13 14 15 16 17 18 19 20 21 22 23 24 25 2…" at bounding box center [345, 280] width 32 height 28
type input "12:30"
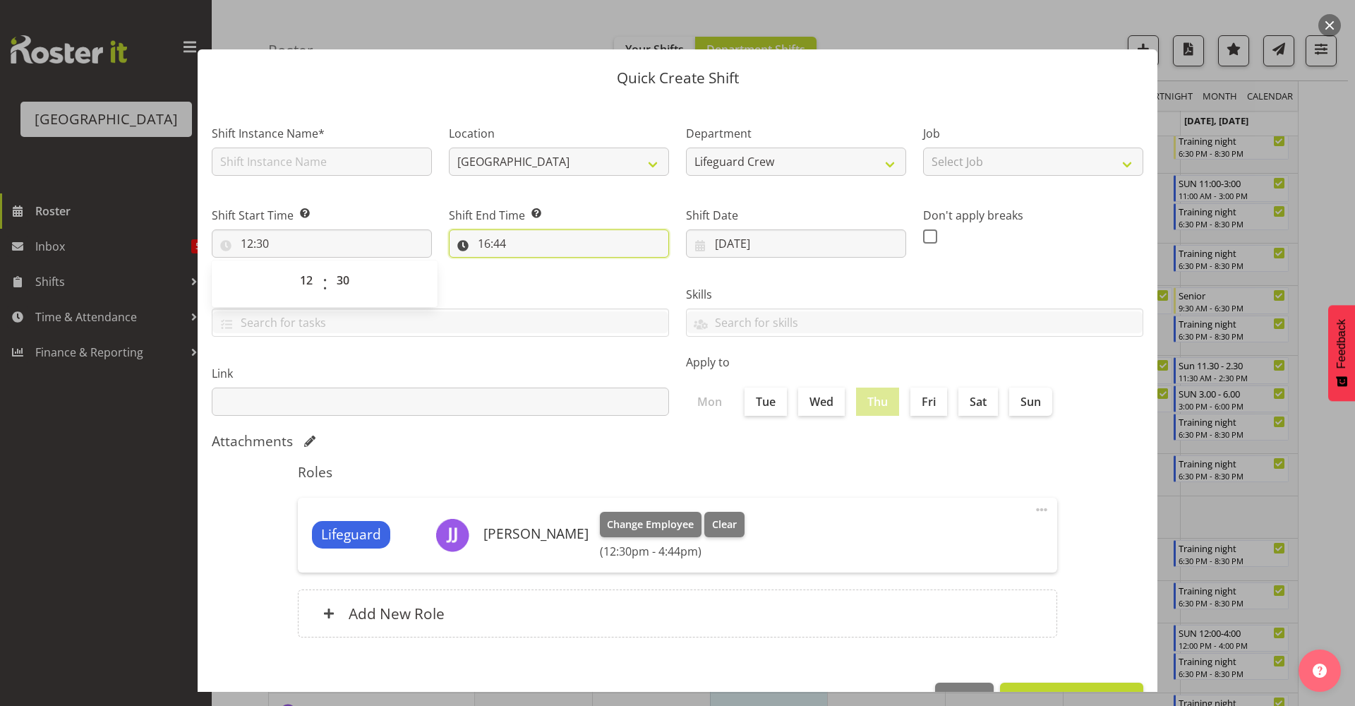
click at [546, 255] on input "16:44" at bounding box center [559, 243] width 220 height 28
click at [538, 280] on select "00 01 02 03 04 05 06 07 08 09 10 11 12 13 14 15 16 17 18 19 20 21 22 23" at bounding box center [545, 280] width 32 height 28
select select "17"
click at [529, 266] on select "00 01 02 03 04 05 06 07 08 09 10 11 12 13 14 15 16 17 18 19 20 21 22 23" at bounding box center [545, 280] width 32 height 28
type input "17:44"
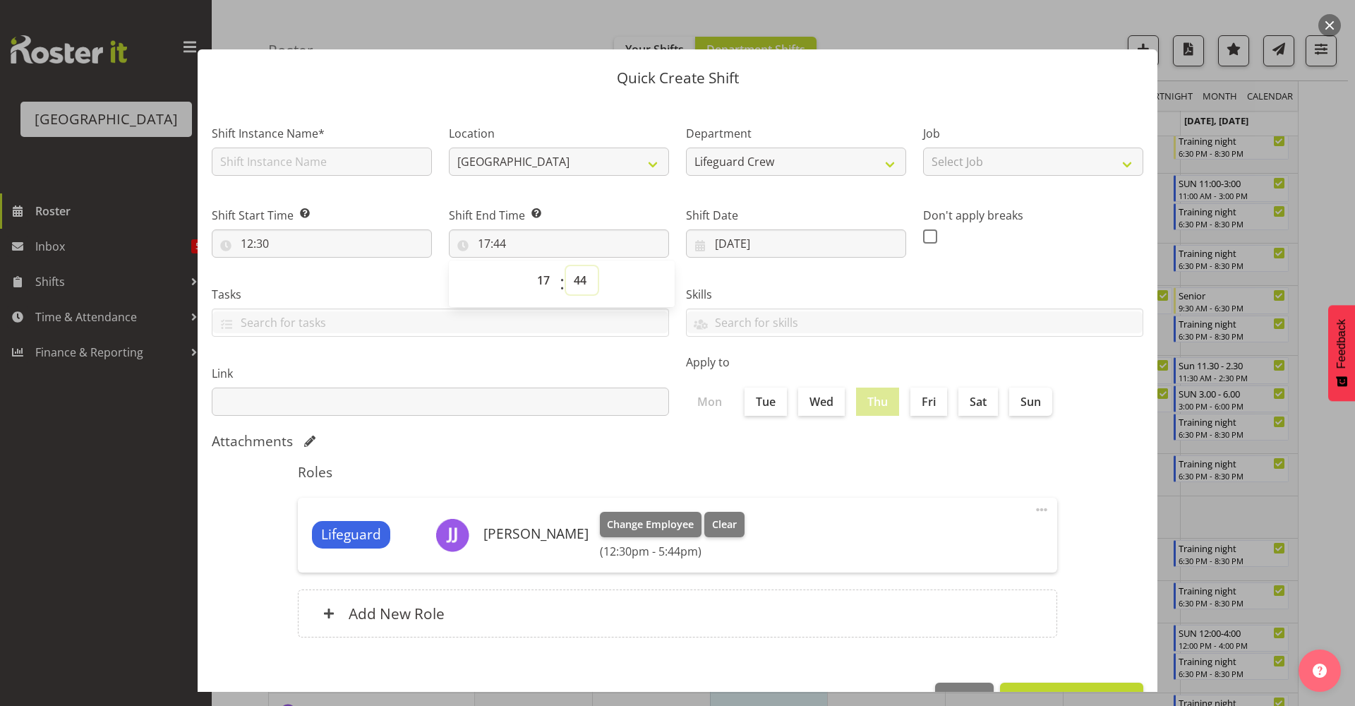
click at [588, 278] on select "00 01 02 03 04 05 06 07 08 09 10 11 12 13 14 15 16 17 18 19 20 21 22 23 24 25 2…" at bounding box center [582, 280] width 32 height 28
select select "0"
click at [566, 266] on select "00 01 02 03 04 05 06 07 08 09 10 11 12 13 14 15 16 17 18 19 20 21 22 23 24 25 2…" at bounding box center [582, 280] width 32 height 28
type input "17:00"
click at [493, 351] on div "Link" at bounding box center [440, 384] width 474 height 79
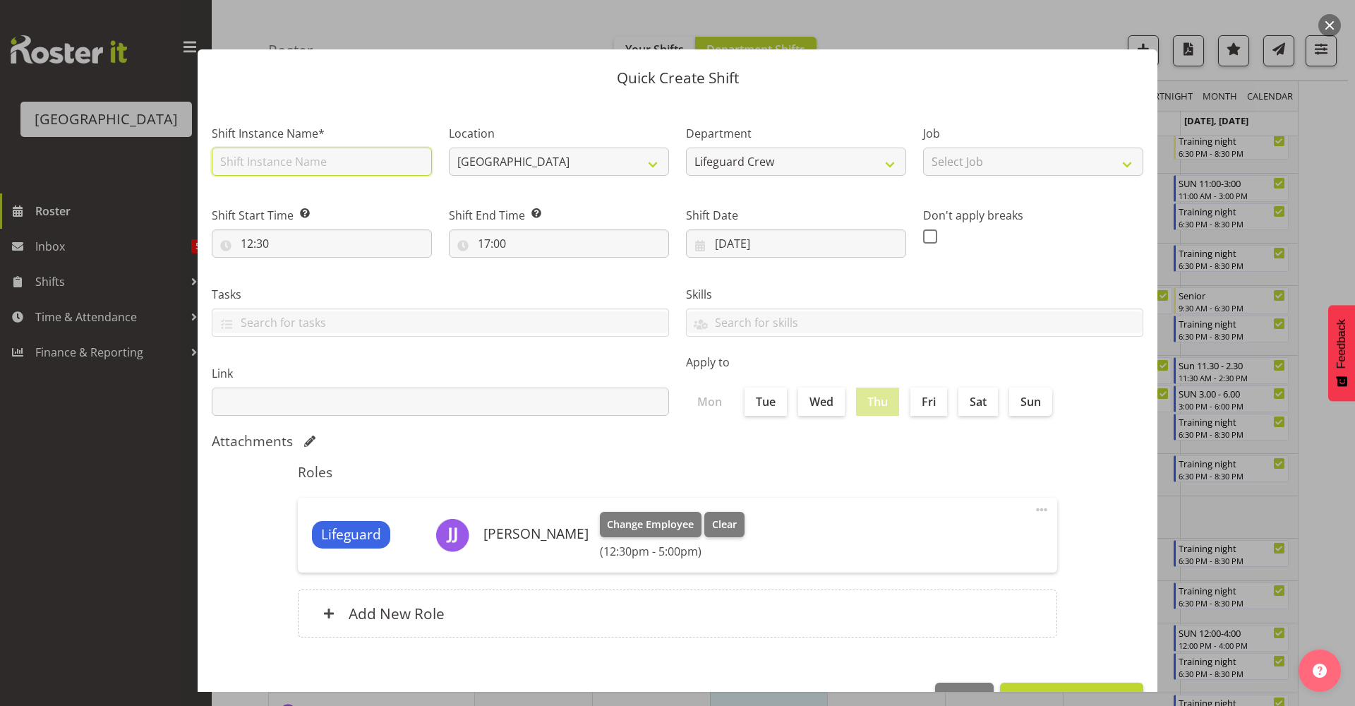
click at [351, 162] on input "text" at bounding box center [322, 161] width 220 height 28
click at [347, 161] on input "text" at bounding box center [322, 161] width 220 height 28
type input "Back up for team if desperate"
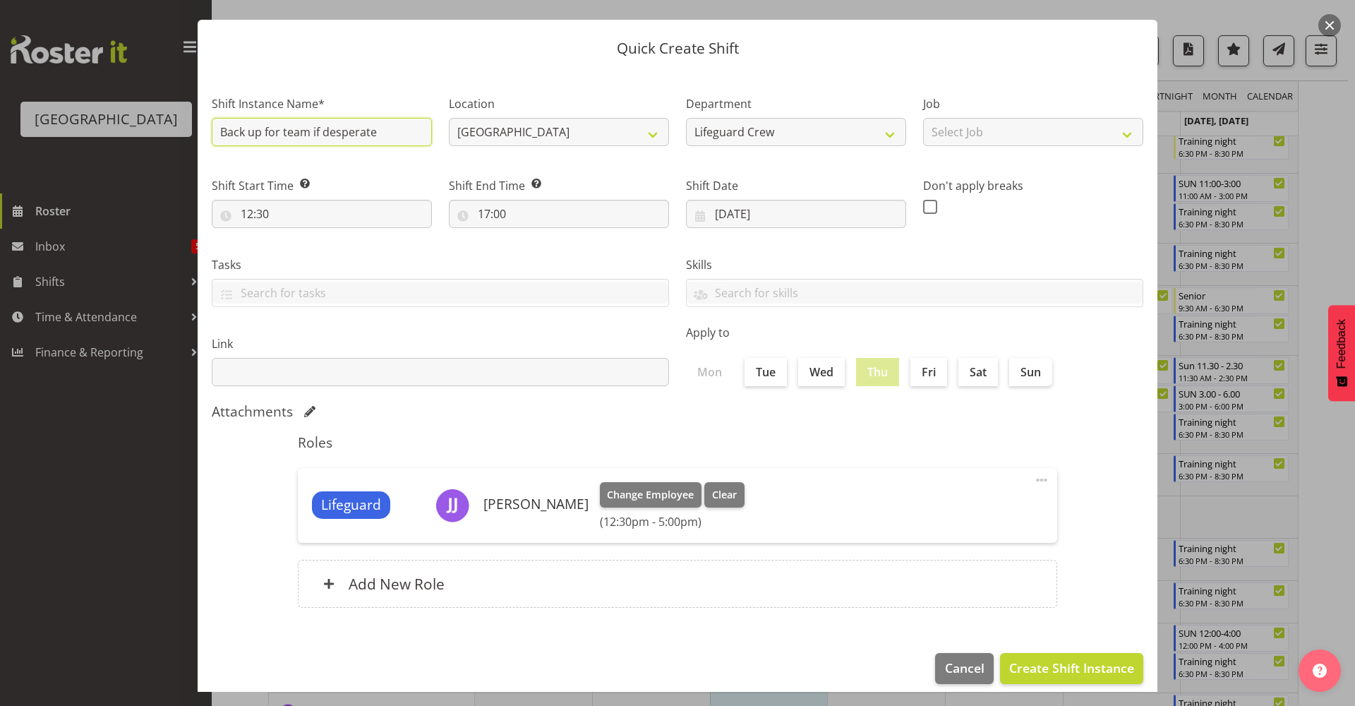
scroll to position [43, 0]
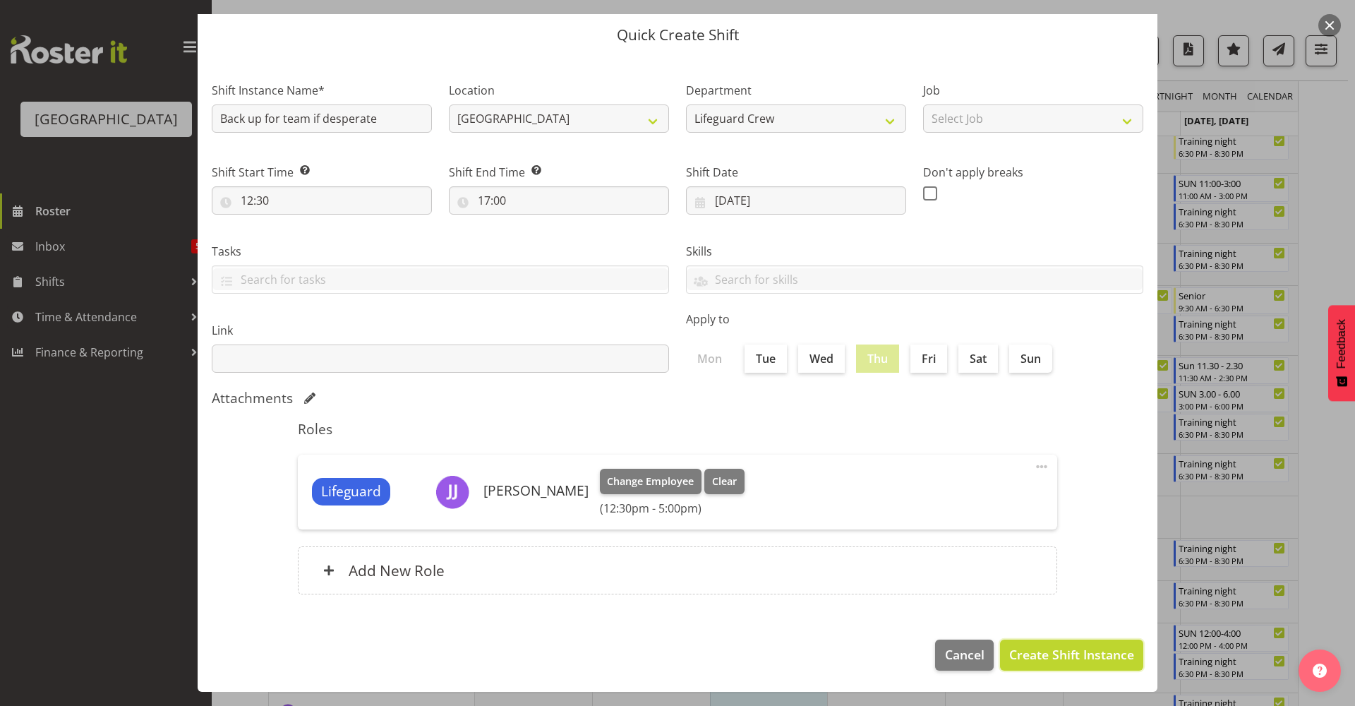
click at [1039, 657] on span "Create Shift Instance" at bounding box center [1071, 654] width 125 height 18
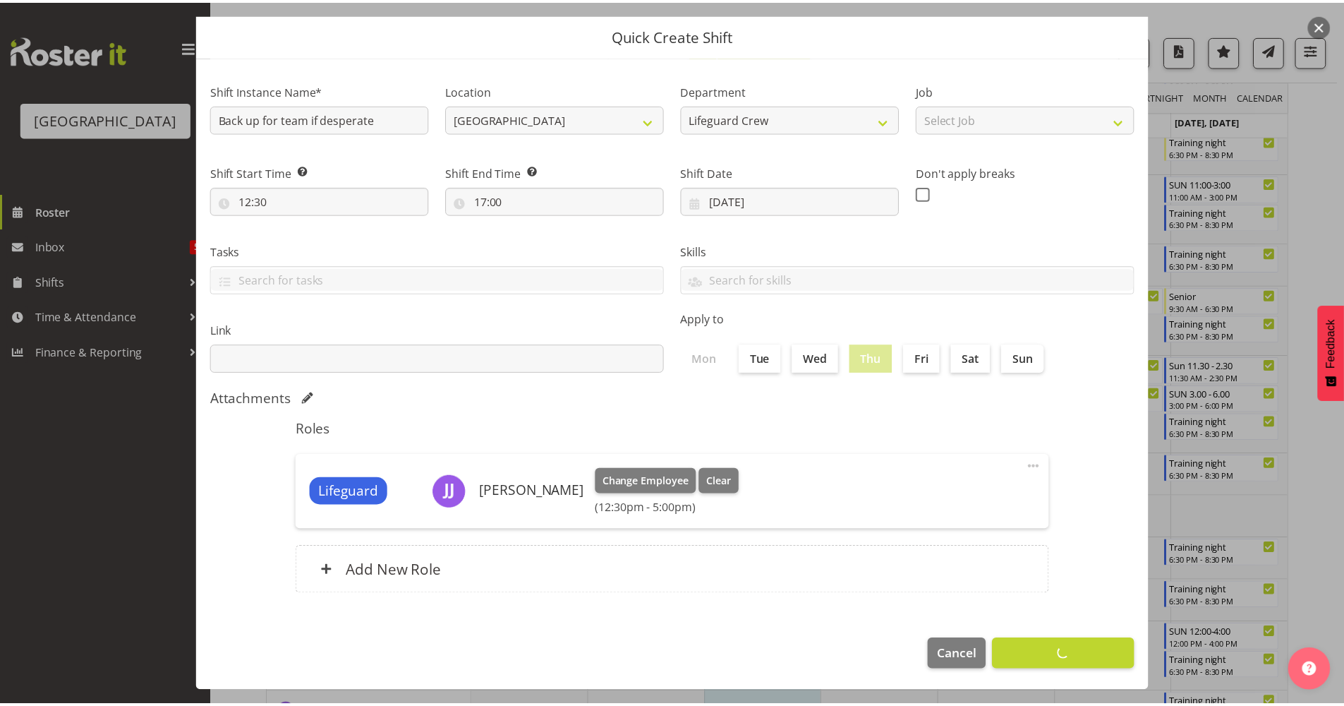
scroll to position [0, 0]
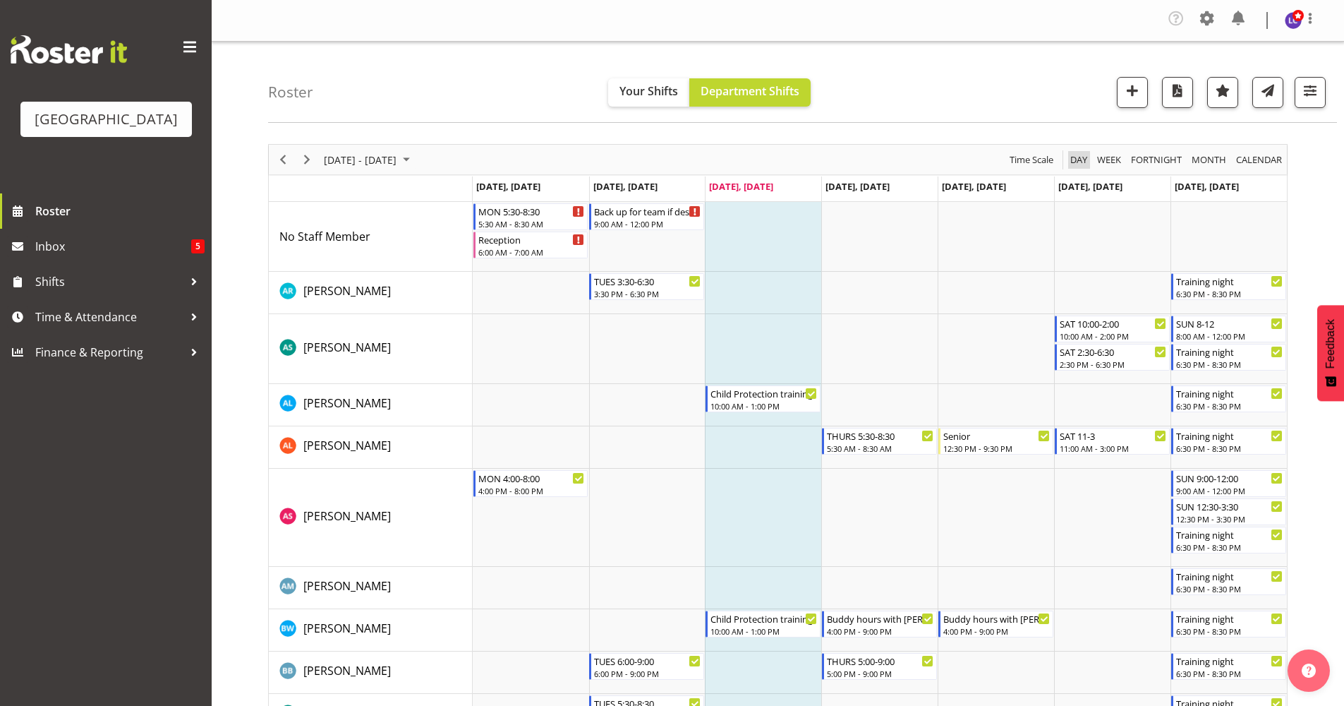
click at [1069, 152] on span "Day" at bounding box center [1079, 160] width 20 height 18
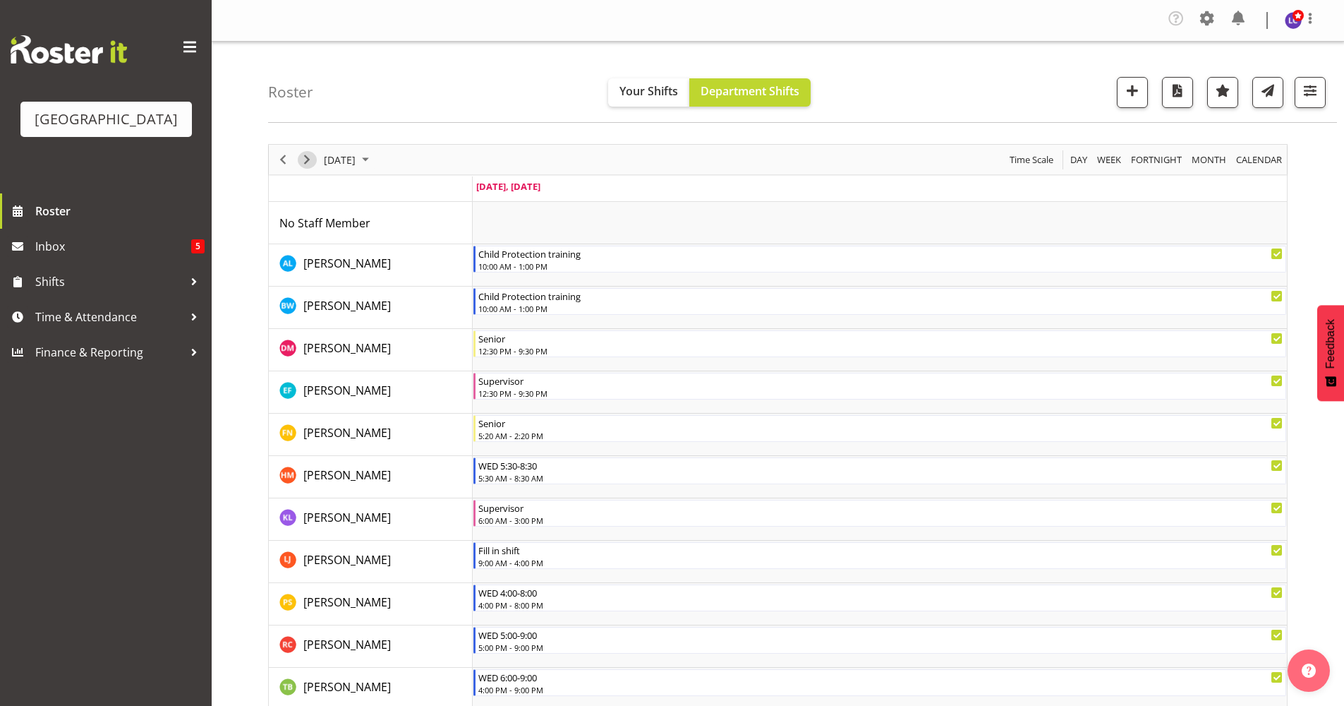
click at [304, 157] on span "Next" at bounding box center [306, 160] width 17 height 18
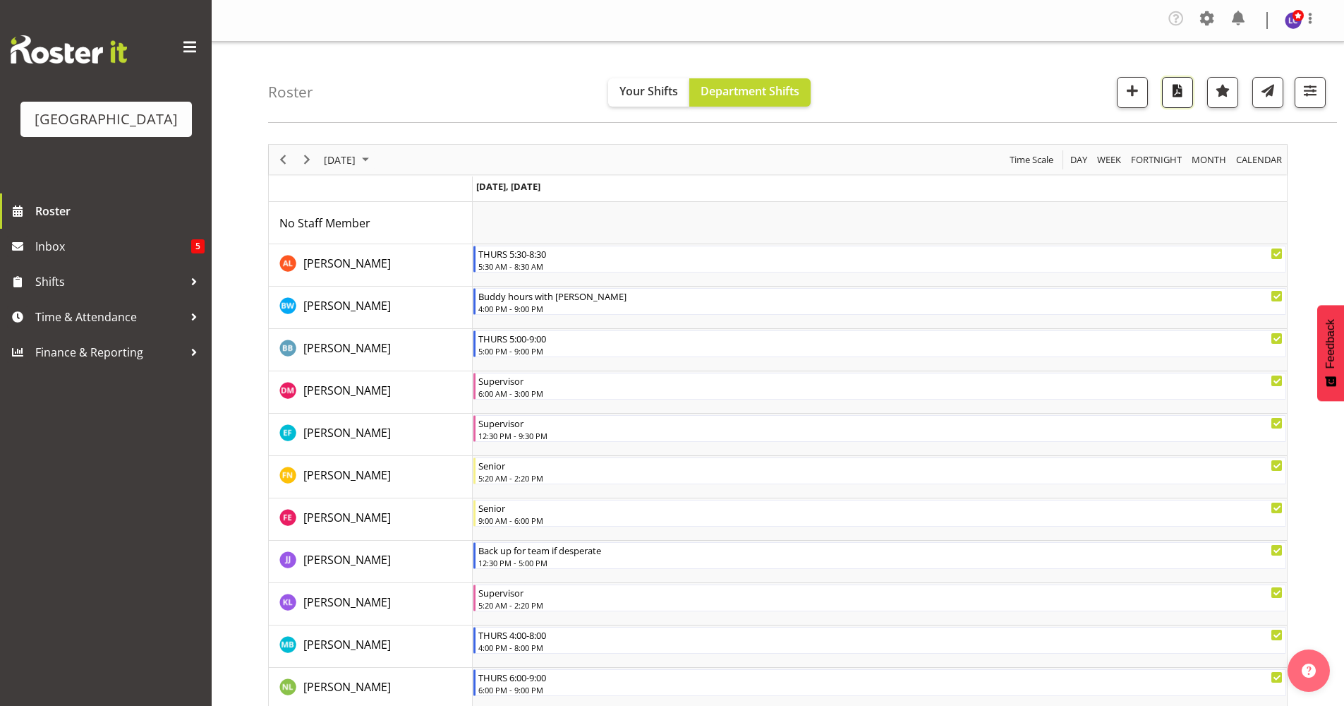
click at [1186, 95] on span "button" at bounding box center [1178, 90] width 18 height 18
